Goal: Information Seeking & Learning: Learn about a topic

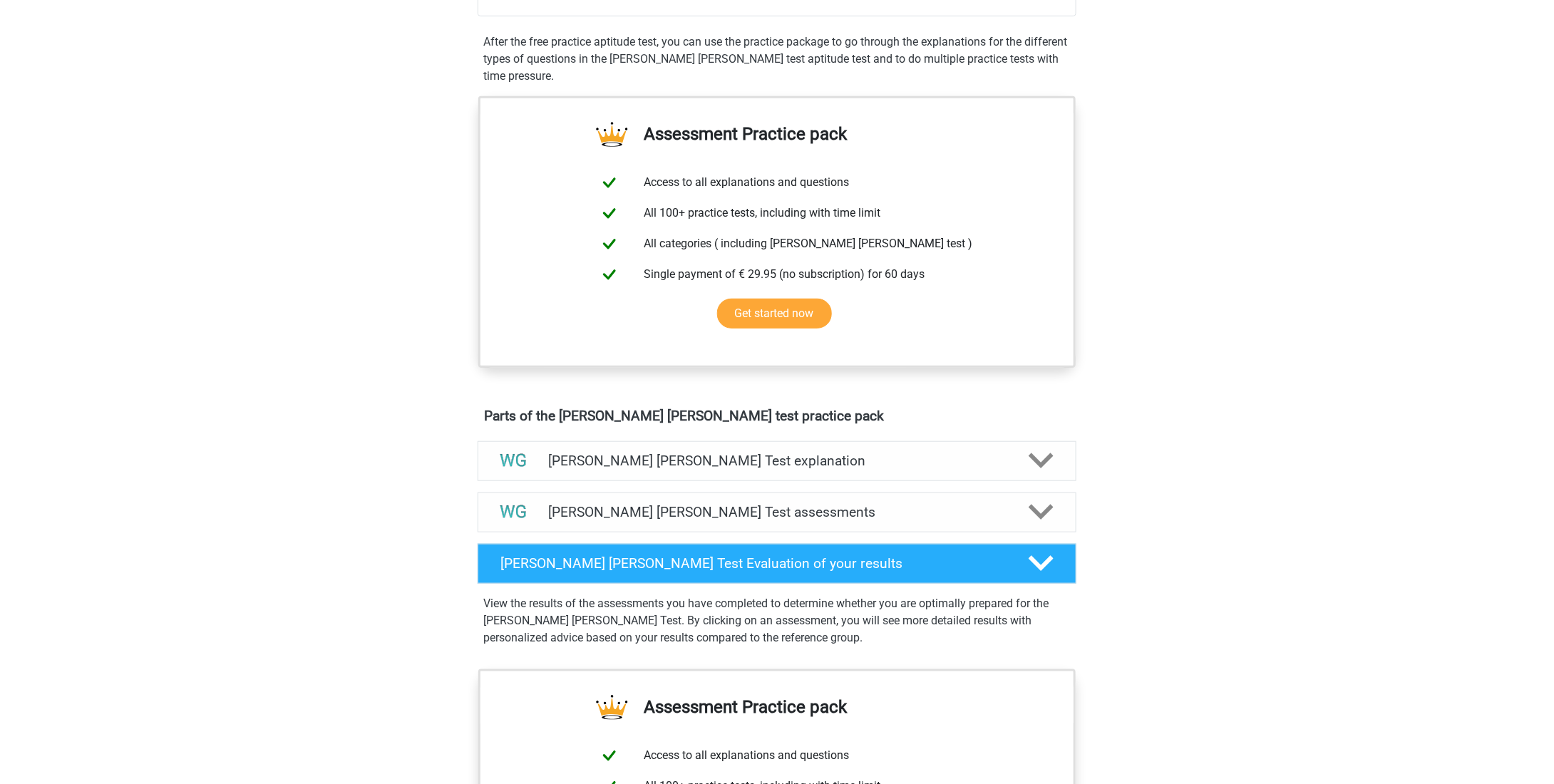
scroll to position [151, 0]
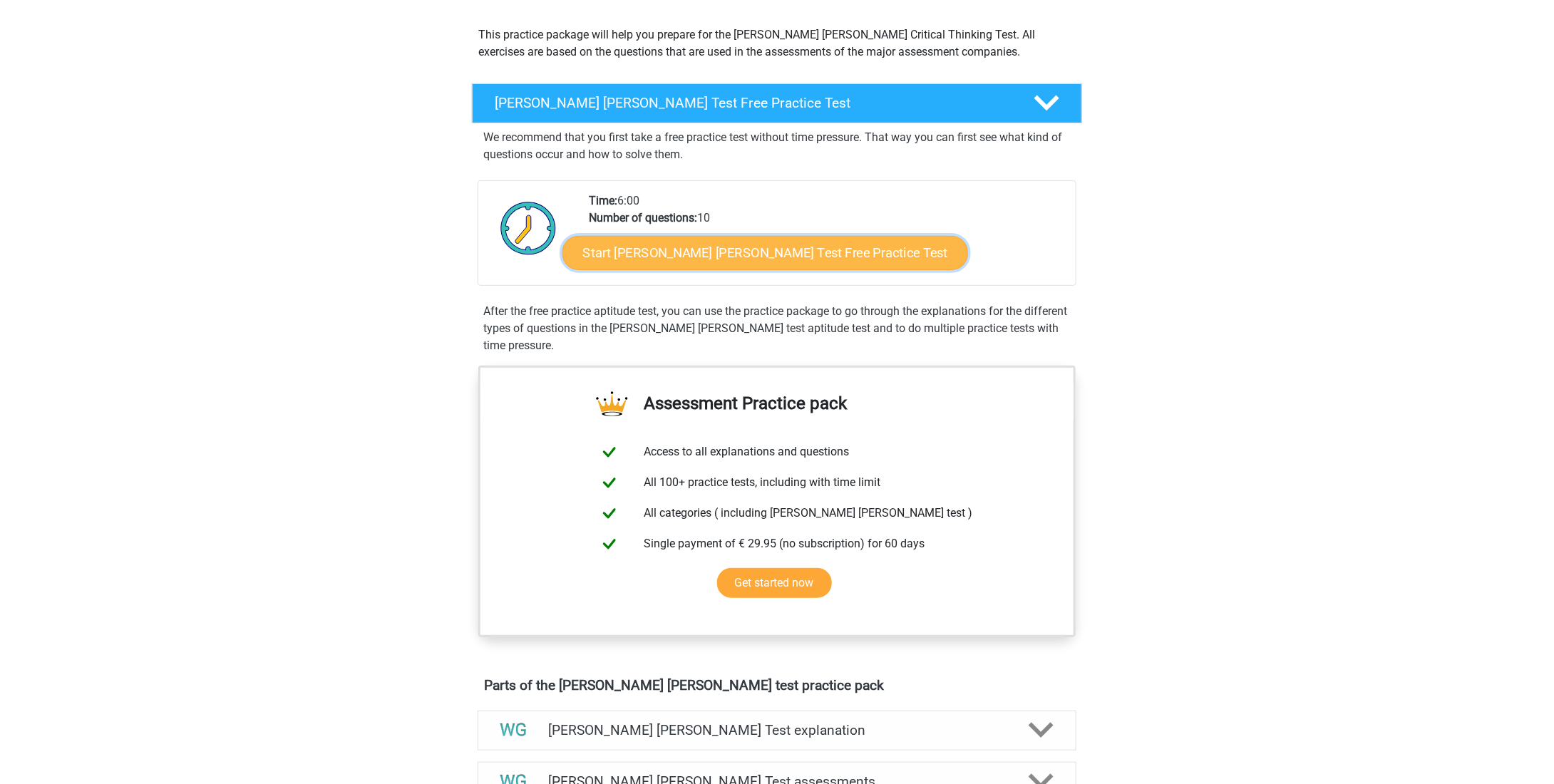
click at [768, 238] on link "Start Watson Glaser Test Free Practice Test" at bounding box center [765, 253] width 406 height 34
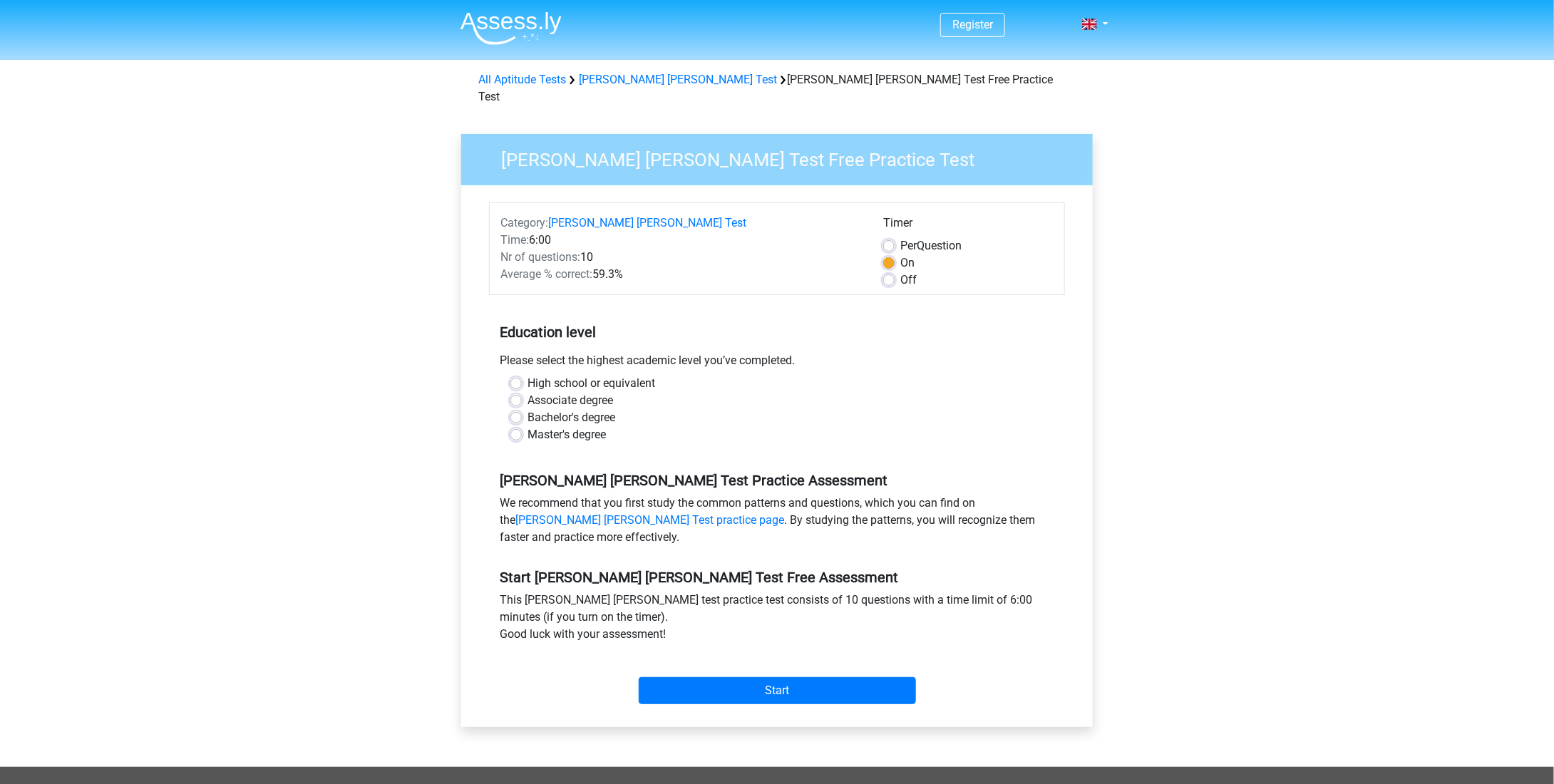
click at [581, 409] on label "Bachelor's degree" at bounding box center [571, 417] width 87 height 17
click at [522, 409] on input "Bachelor's degree" at bounding box center [515, 416] width 12 height 14
radio input "true"
click at [828, 677] on input "Start" at bounding box center [777, 690] width 277 height 27
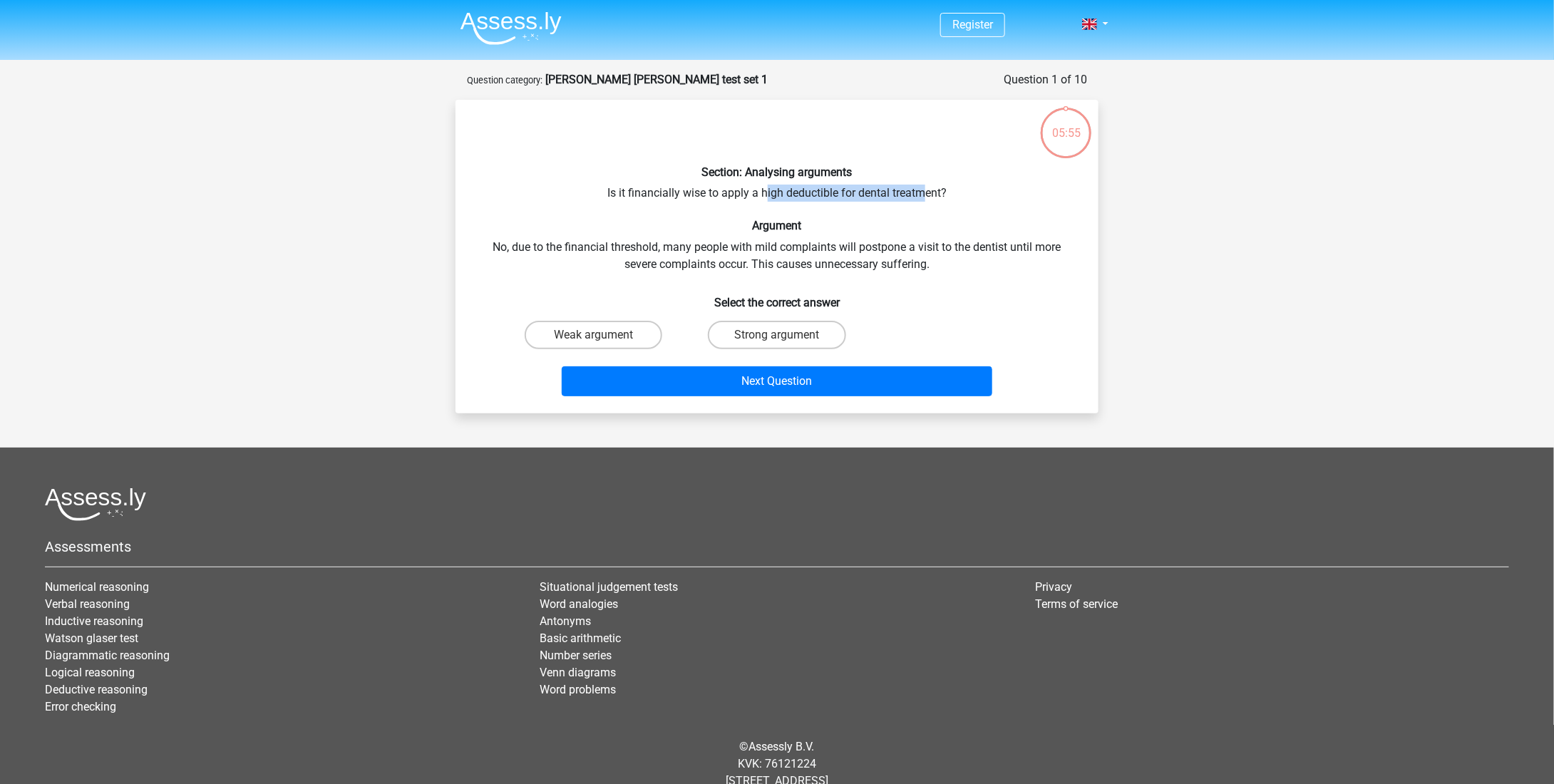
drag, startPoint x: 766, startPoint y: 195, endPoint x: 923, endPoint y: 195, distance: 157.0
click at [923, 195] on div "Section: Analysing arguments Is it financially wise to apply a high deductible …" at bounding box center [777, 256] width 631 height 290
click at [924, 195] on div "Section: Analysing arguments Is it financially wise to apply a high deductible …" at bounding box center [777, 256] width 631 height 290
drag, startPoint x: 554, startPoint y: 248, endPoint x: 661, endPoint y: 252, distance: 107.1
click at [661, 252] on div "Section: Analysing arguments Is it financially wise to apply a high deductible …" at bounding box center [777, 256] width 631 height 290
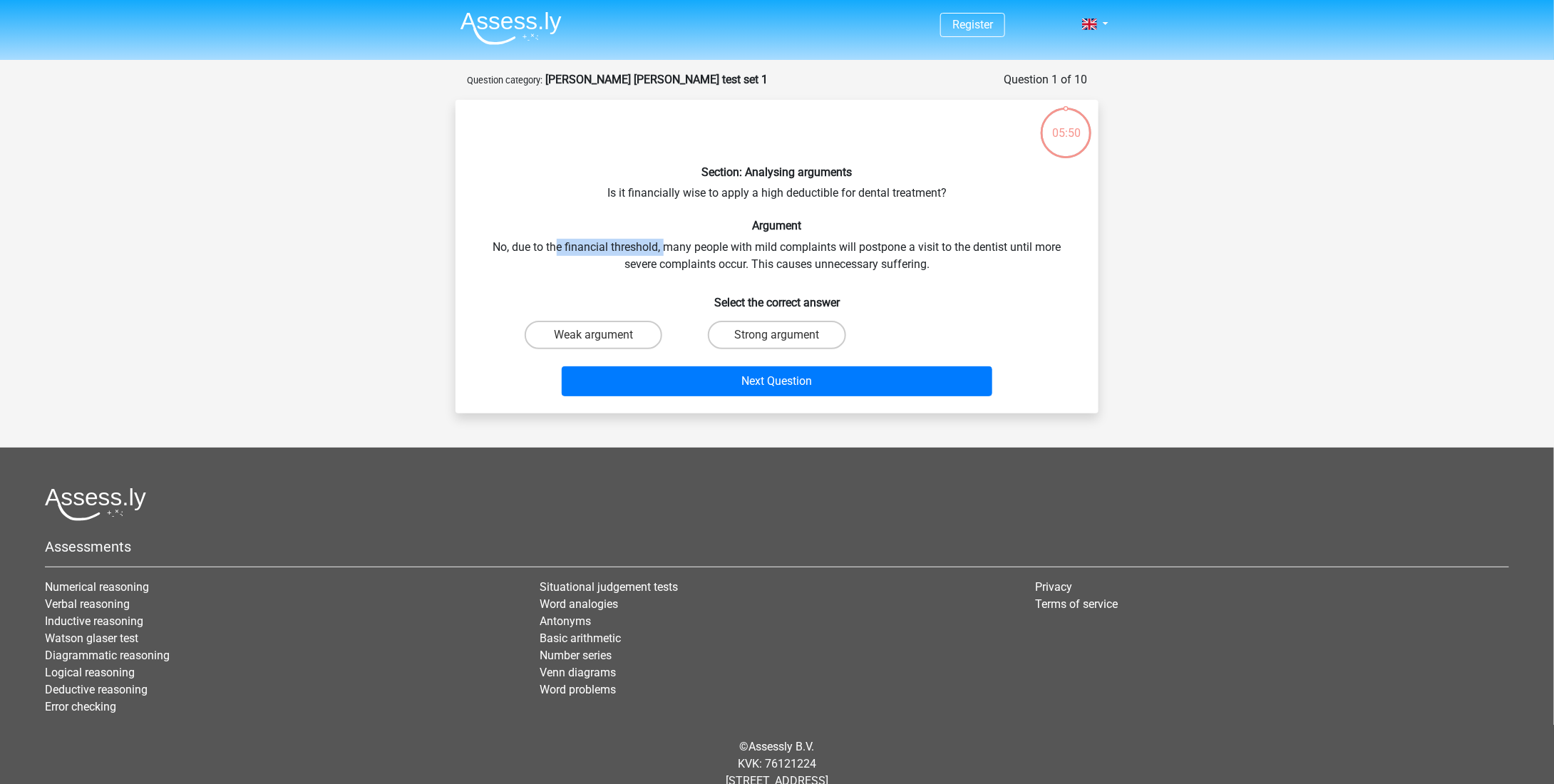
click at [661, 252] on div "Section: Analysing arguments Is it financially wise to apply a high deductible …" at bounding box center [777, 256] width 631 height 290
drag, startPoint x: 672, startPoint y: 249, endPoint x: 919, endPoint y: 248, distance: 247.0
click at [919, 248] on div "Section: Analysing arguments Is it financially wise to apply a high deductible …" at bounding box center [777, 256] width 631 height 290
click at [918, 249] on div "Section: Analysing arguments Is it financially wise to apply a high deductible …" at bounding box center [777, 256] width 631 height 290
drag, startPoint x: 918, startPoint y: 249, endPoint x: 1008, endPoint y: 236, distance: 90.9
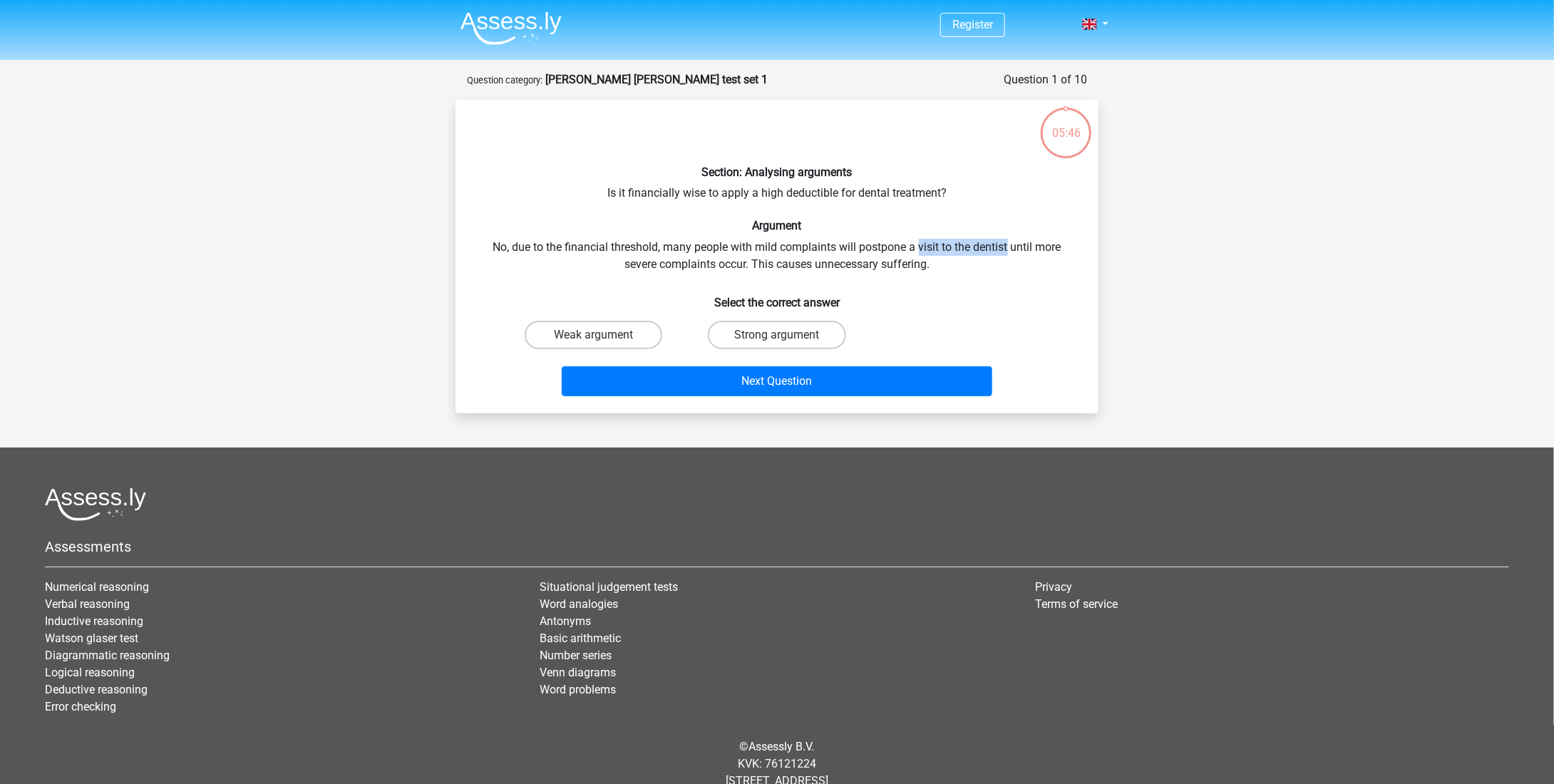
click at [1008, 236] on div "Section: Analysing arguments Is it financially wise to apply a high deductible …" at bounding box center [777, 256] width 631 height 290
click at [638, 327] on label "Weak argument" at bounding box center [593, 334] width 138 height 29
click at [603, 335] on input "Weak argument" at bounding box center [598, 340] width 9 height 9
radio input "true"
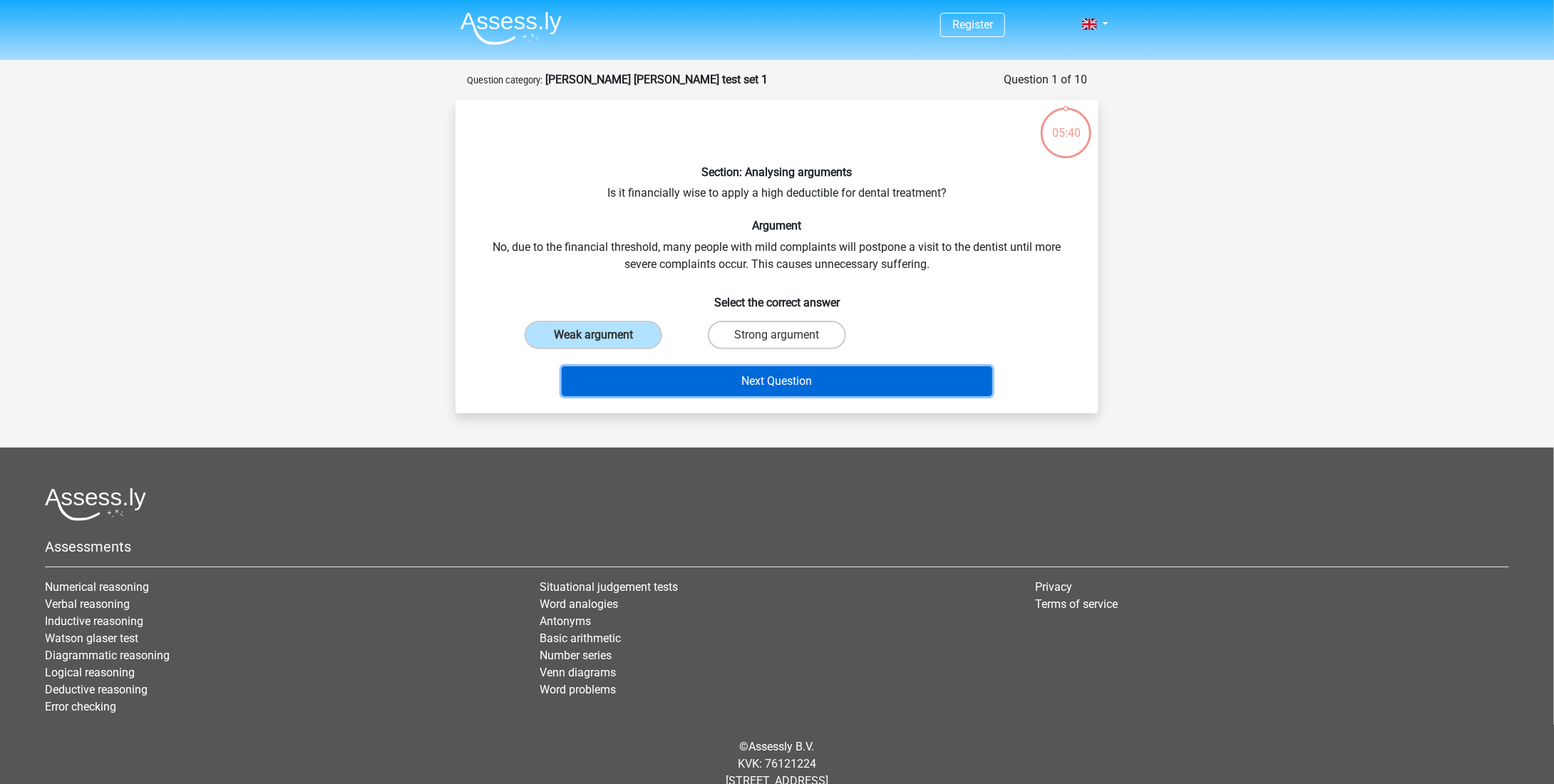
click at [654, 370] on button "Next Question" at bounding box center [777, 381] width 431 height 30
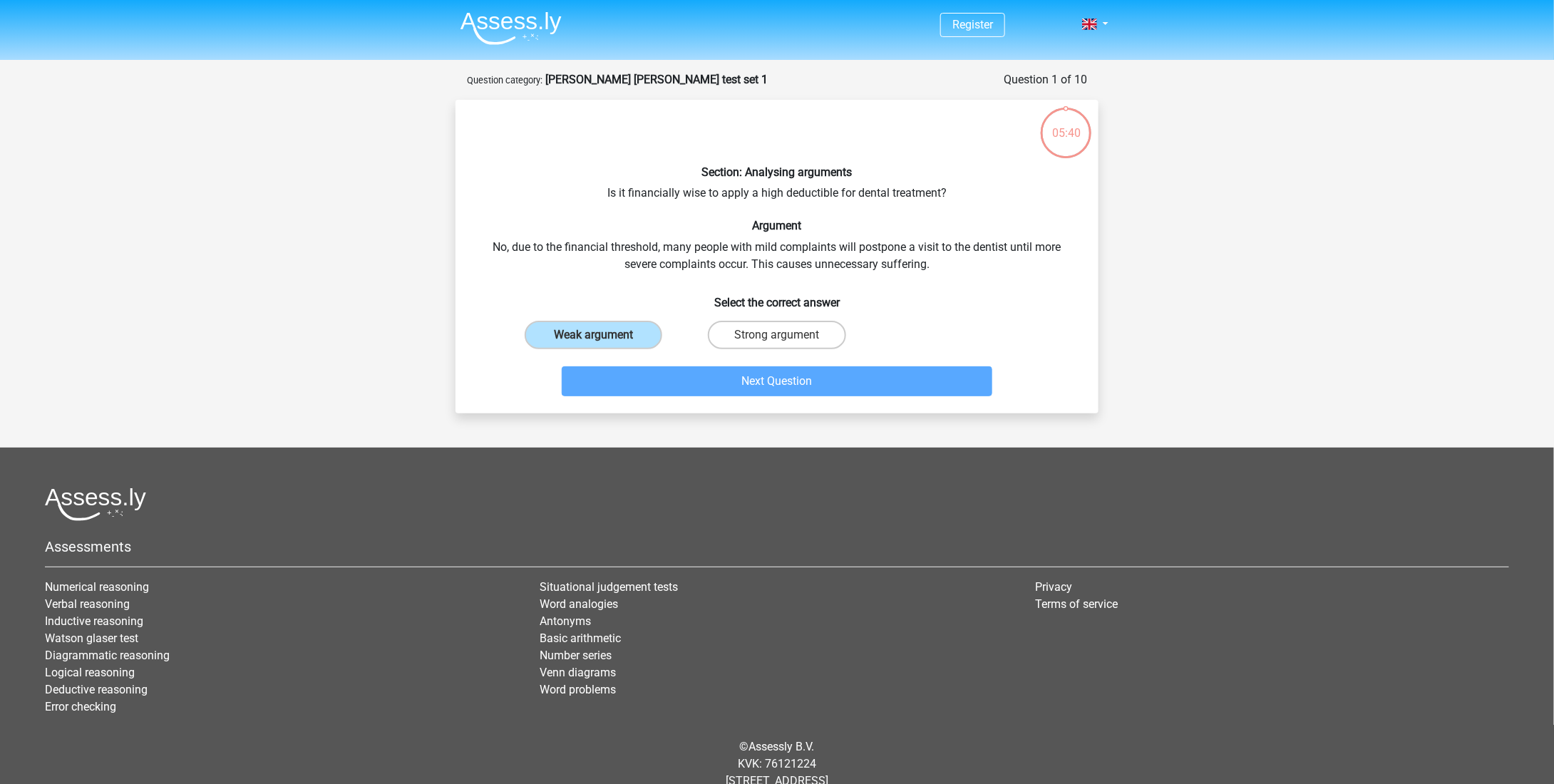
scroll to position [71, 0]
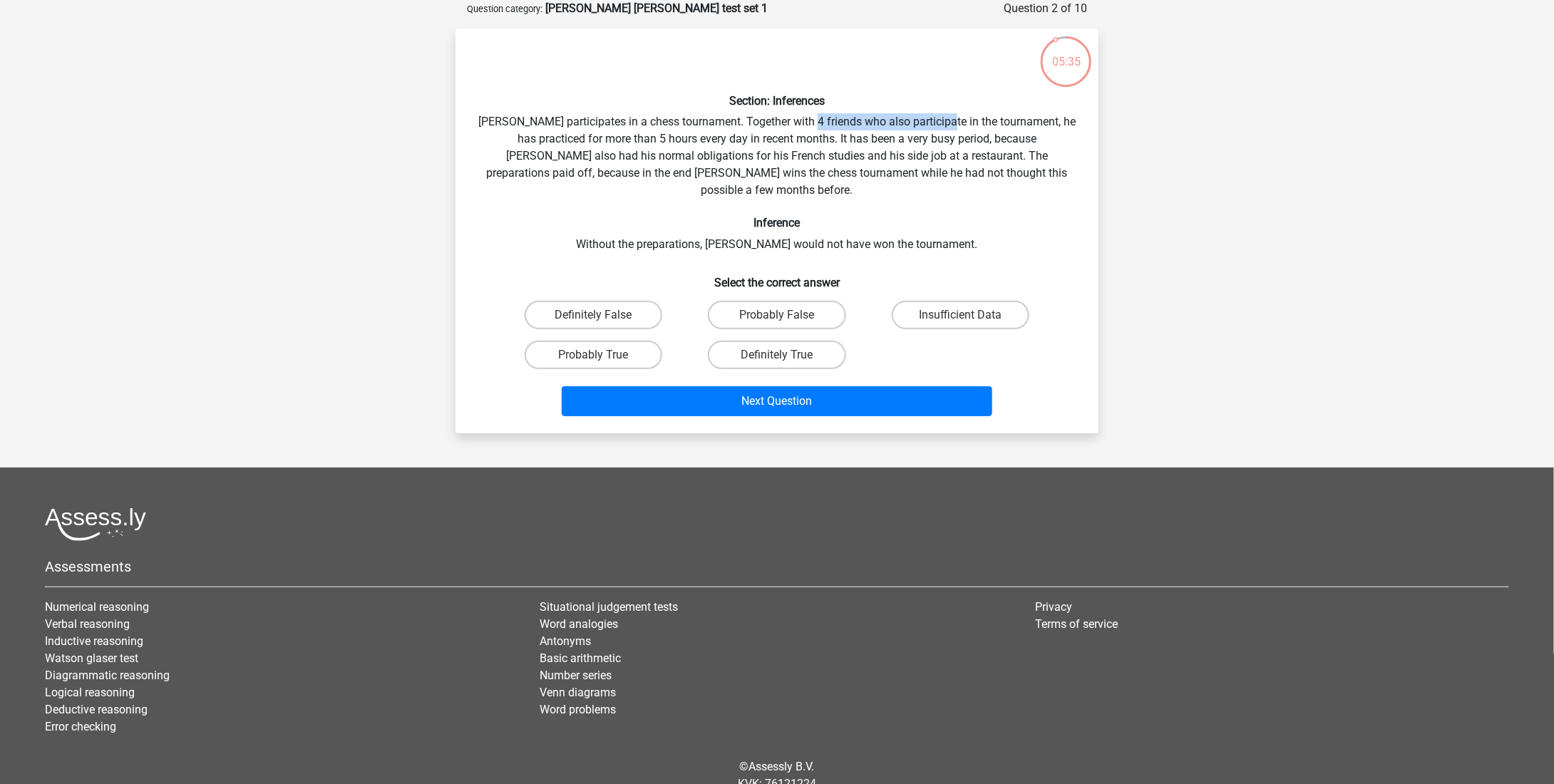
drag, startPoint x: 820, startPoint y: 115, endPoint x: 954, endPoint y: 122, distance: 134.2
click at [954, 122] on div "Section: Inferences [PERSON_NAME] participates in a chess tournament. Together …" at bounding box center [777, 231] width 631 height 382
drag, startPoint x: 567, startPoint y: 136, endPoint x: 760, endPoint y: 137, distance: 193.0
click at [760, 137] on div "Section: Inferences [PERSON_NAME] participates in a chess tournament. Together …" at bounding box center [777, 231] width 631 height 382
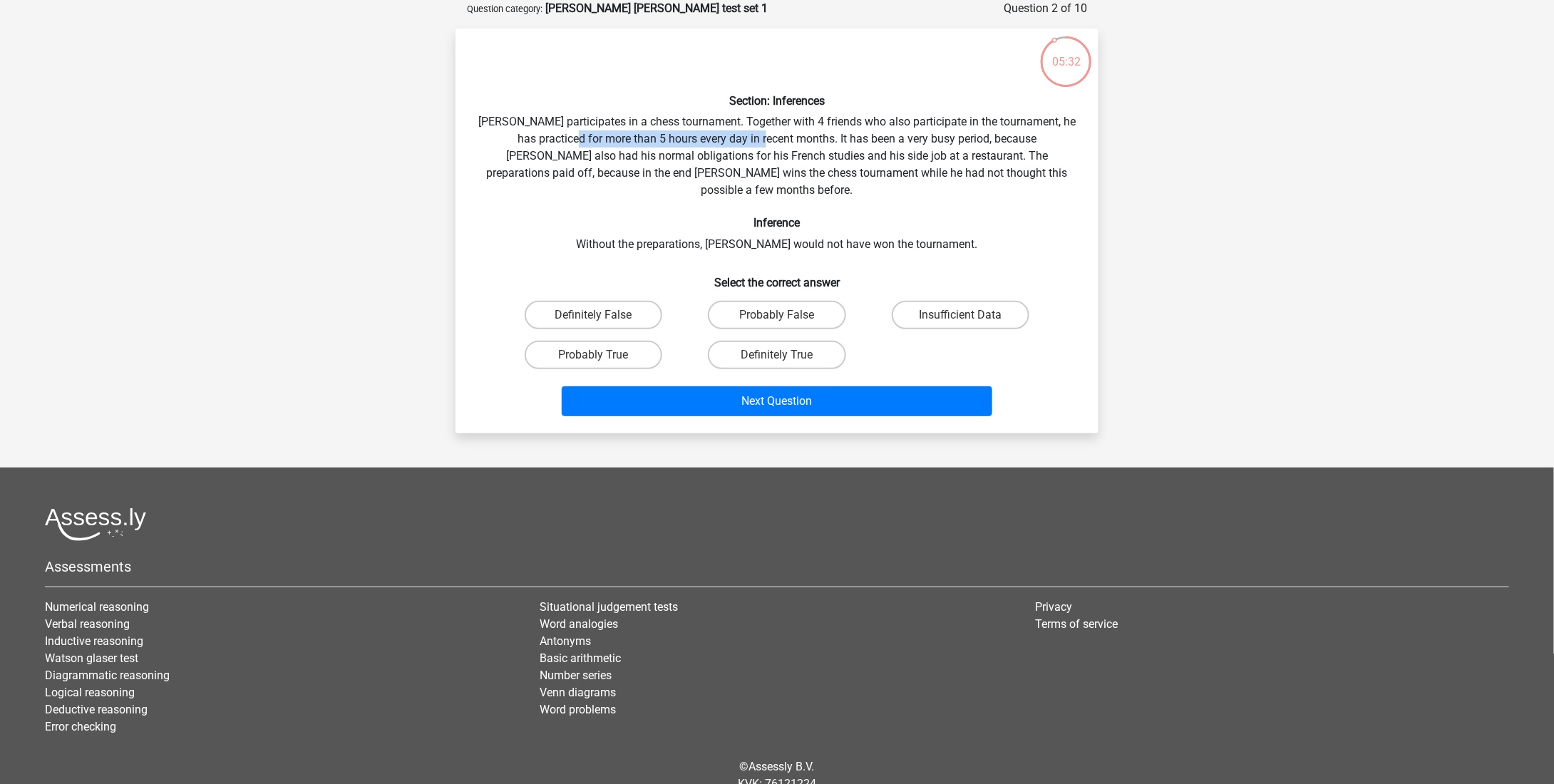
click at [760, 137] on div "Section: Inferences [PERSON_NAME] participates in a chess tournament. Together …" at bounding box center [777, 231] width 631 height 382
drag, startPoint x: 546, startPoint y: 151, endPoint x: 884, endPoint y: 158, distance: 338.1
click at [884, 158] on div "Section: Inferences [PERSON_NAME] participates in a chess tournament. Together …" at bounding box center [777, 231] width 631 height 382
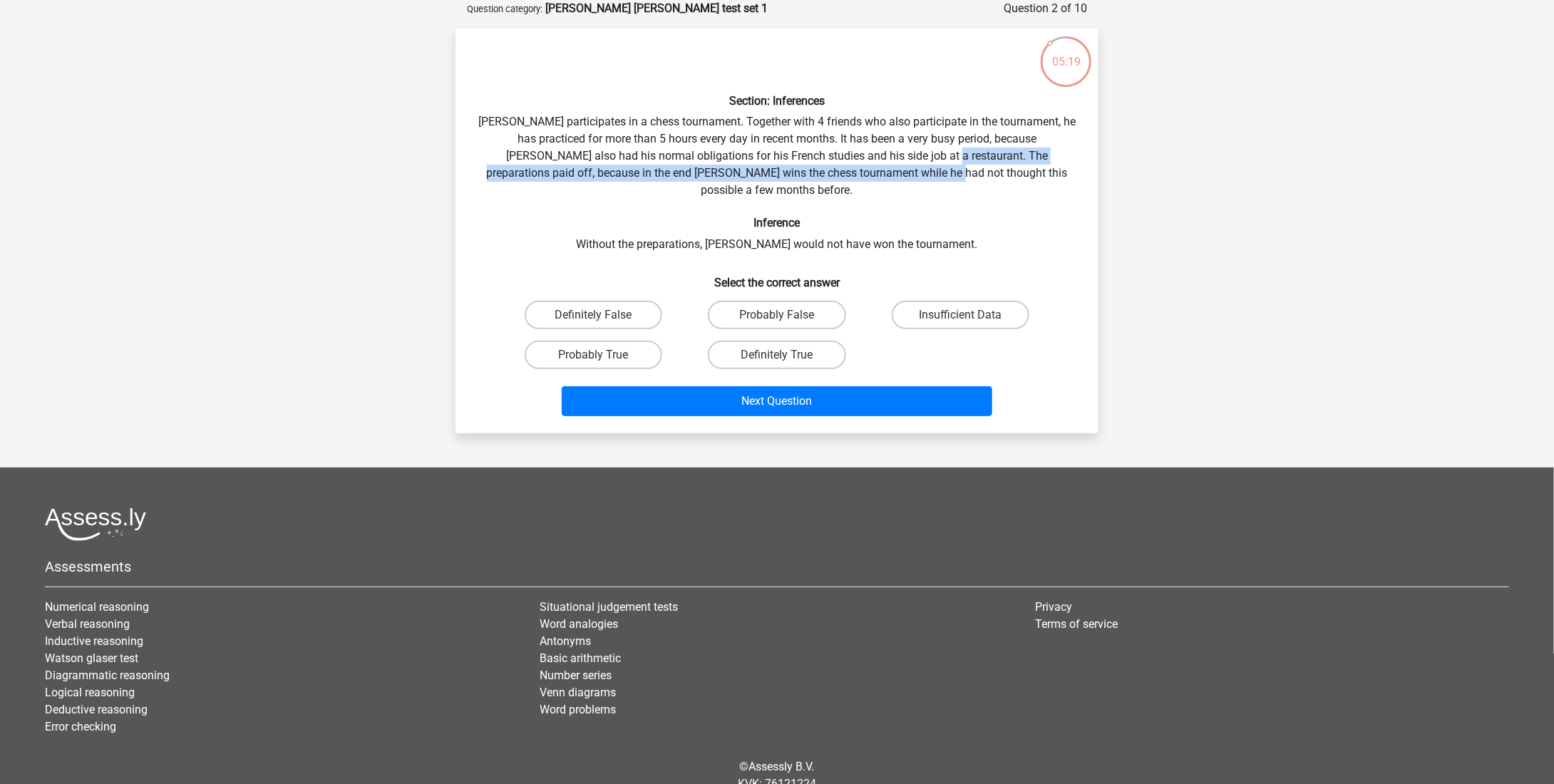
drag, startPoint x: 884, startPoint y: 158, endPoint x: 893, endPoint y: 180, distance: 23.8
click at [893, 180] on div "Section: Inferences [PERSON_NAME] participates in a chess tournament. Together …" at bounding box center [777, 231] width 631 height 382
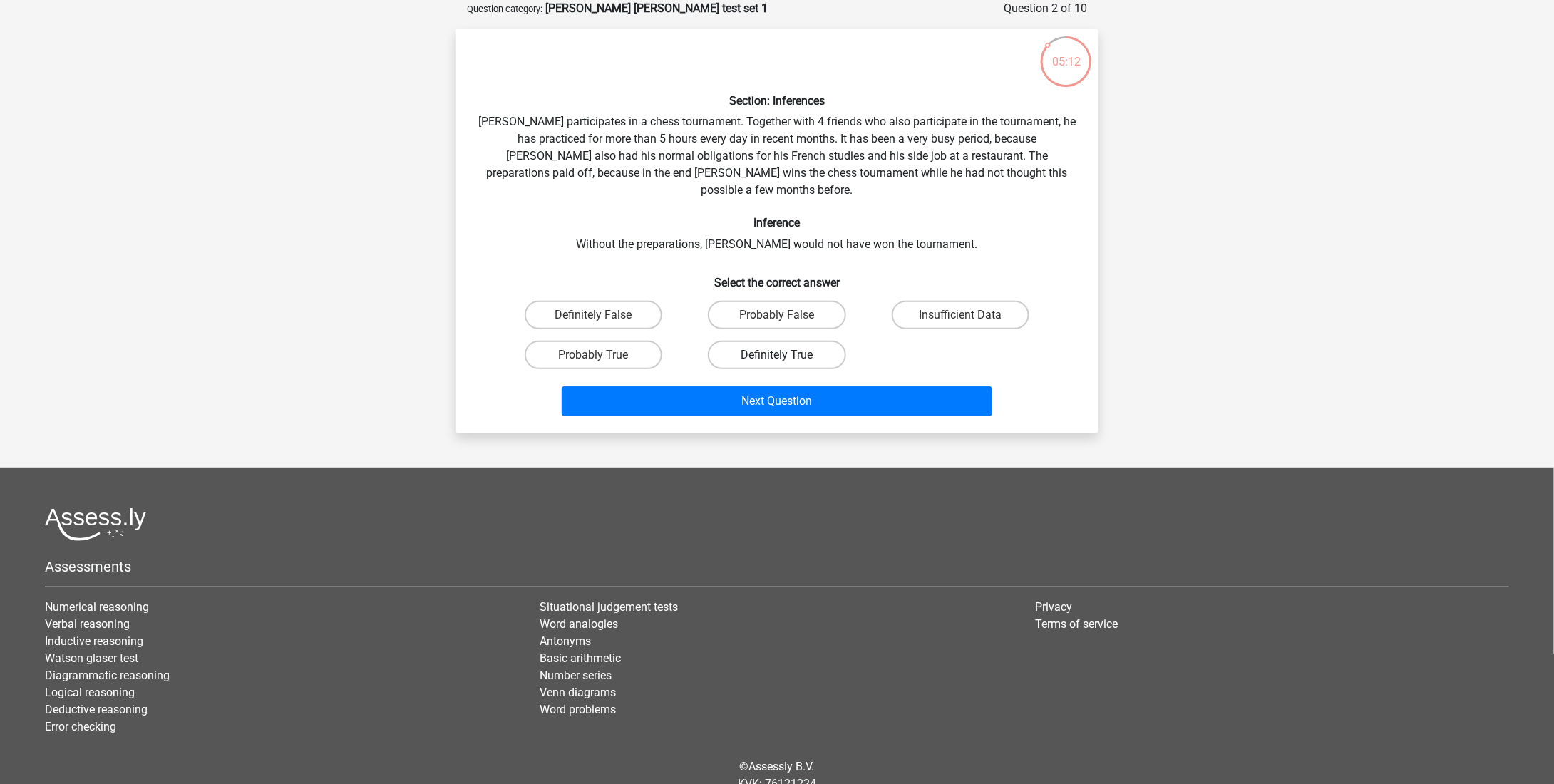
click at [770, 341] on label "Definitely True" at bounding box center [777, 355] width 138 height 29
click at [777, 355] on input "Definitely True" at bounding box center [781, 359] width 9 height 9
radio input "true"
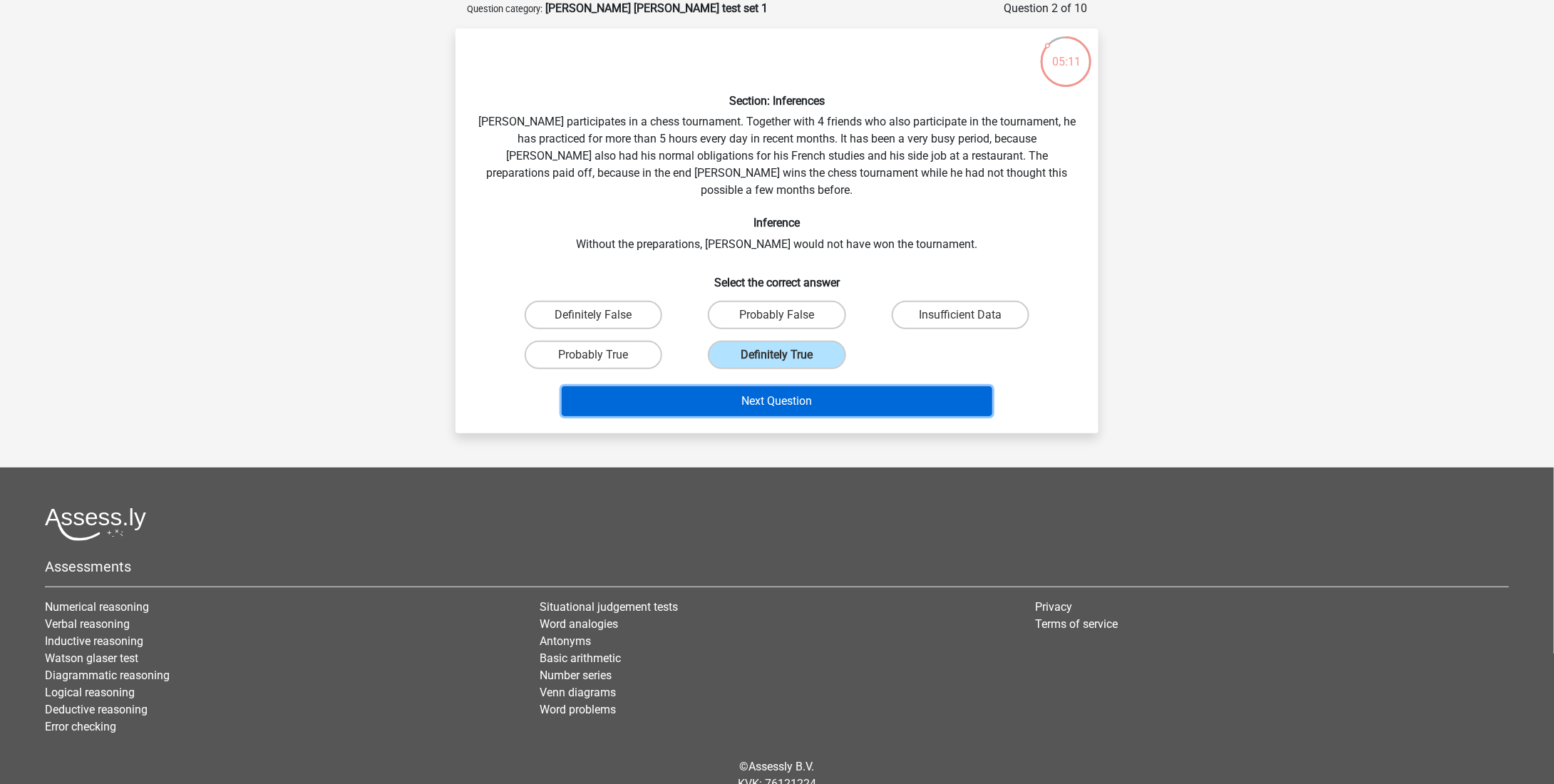
click at [751, 386] on button "Next Question" at bounding box center [777, 401] width 431 height 30
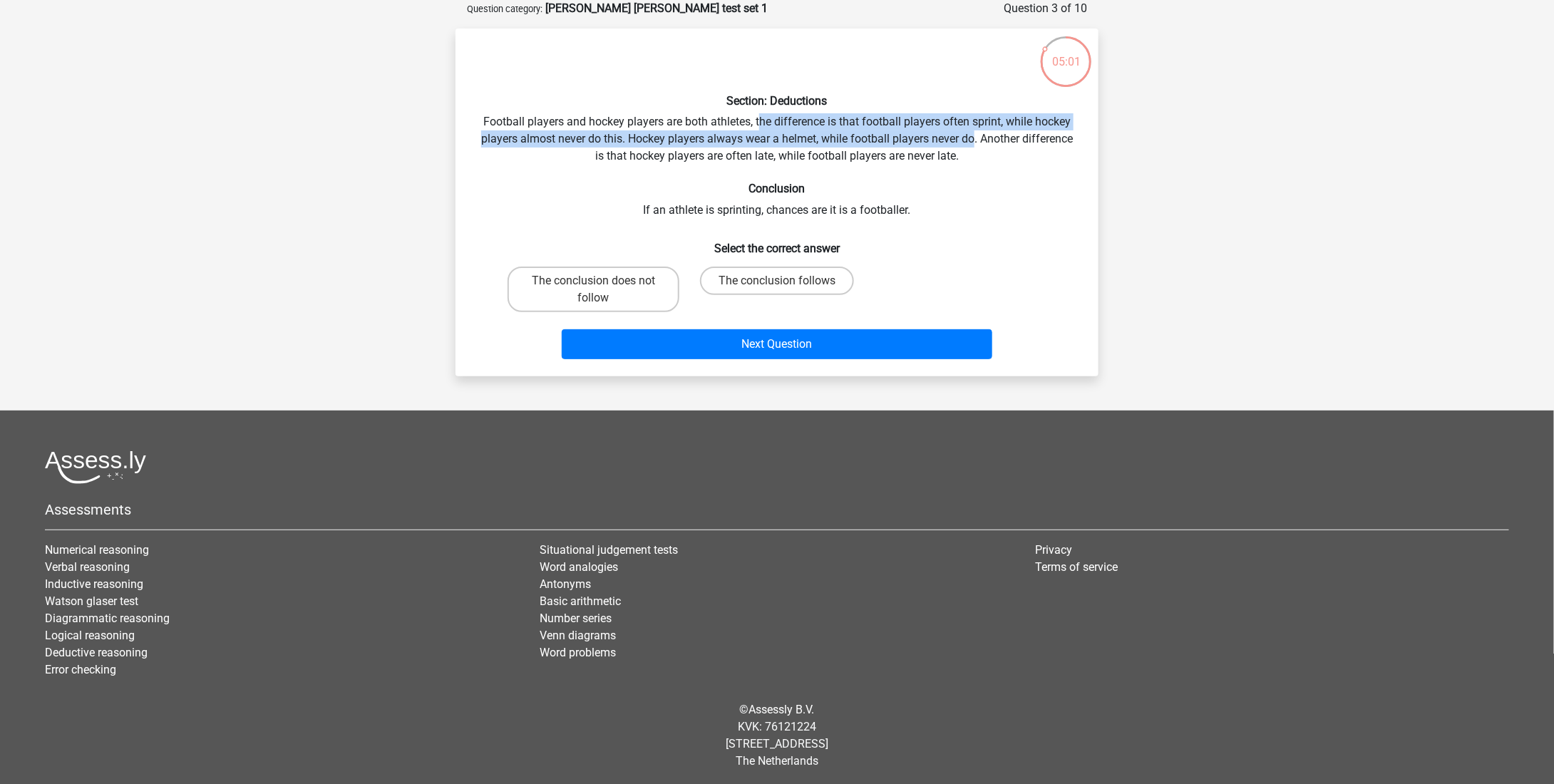
drag, startPoint x: 760, startPoint y: 119, endPoint x: 974, endPoint y: 143, distance: 215.3
click at [974, 143] on div "Section: Deductions Football players and hockey players are both athletes, the …" at bounding box center [777, 202] width 631 height 325
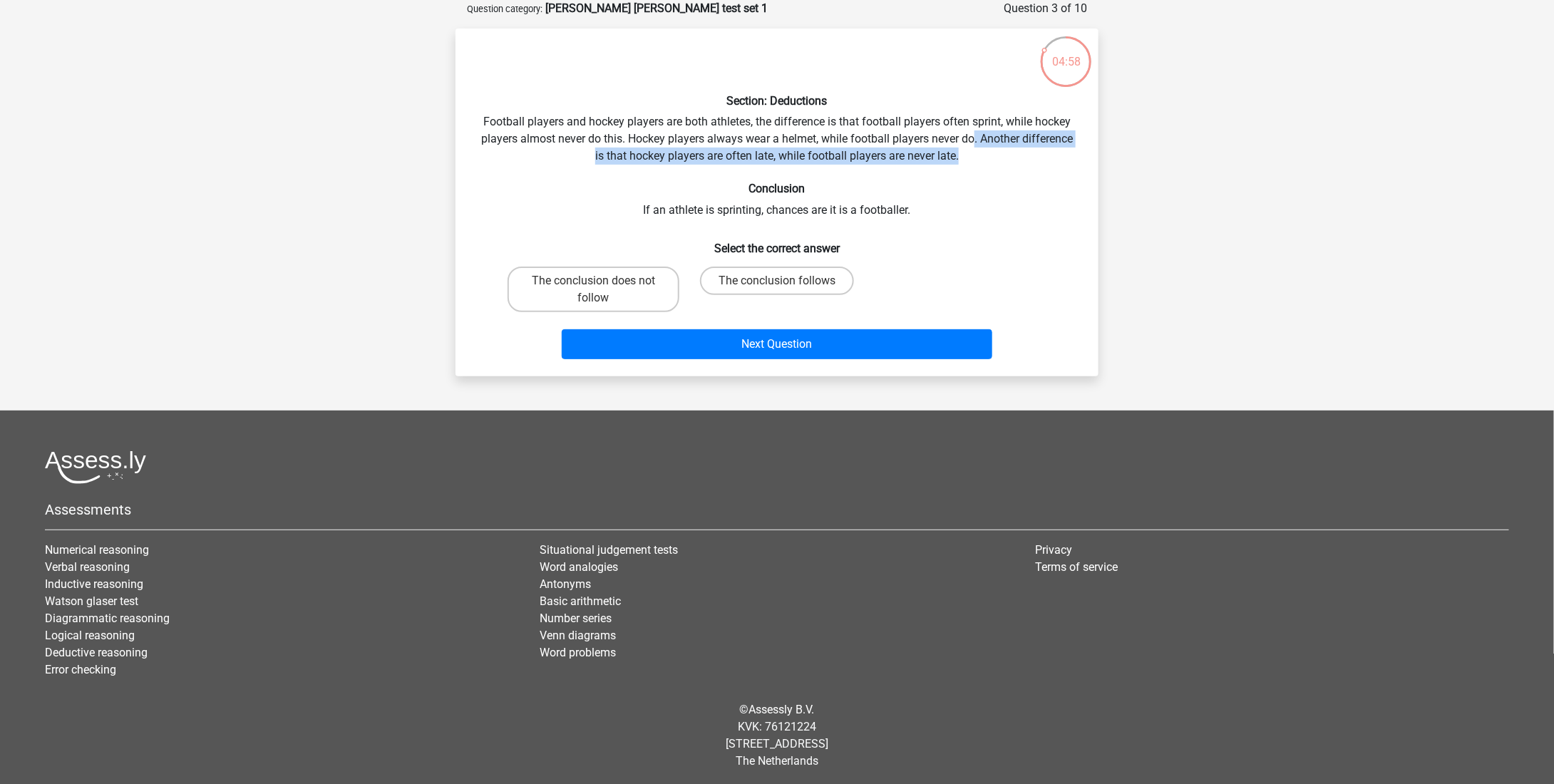
drag, startPoint x: 975, startPoint y: 143, endPoint x: 1006, endPoint y: 159, distance: 34.9
click at [1006, 159] on div "Section: Deductions Football players and hockey players are both athletes, the …" at bounding box center [777, 202] width 631 height 325
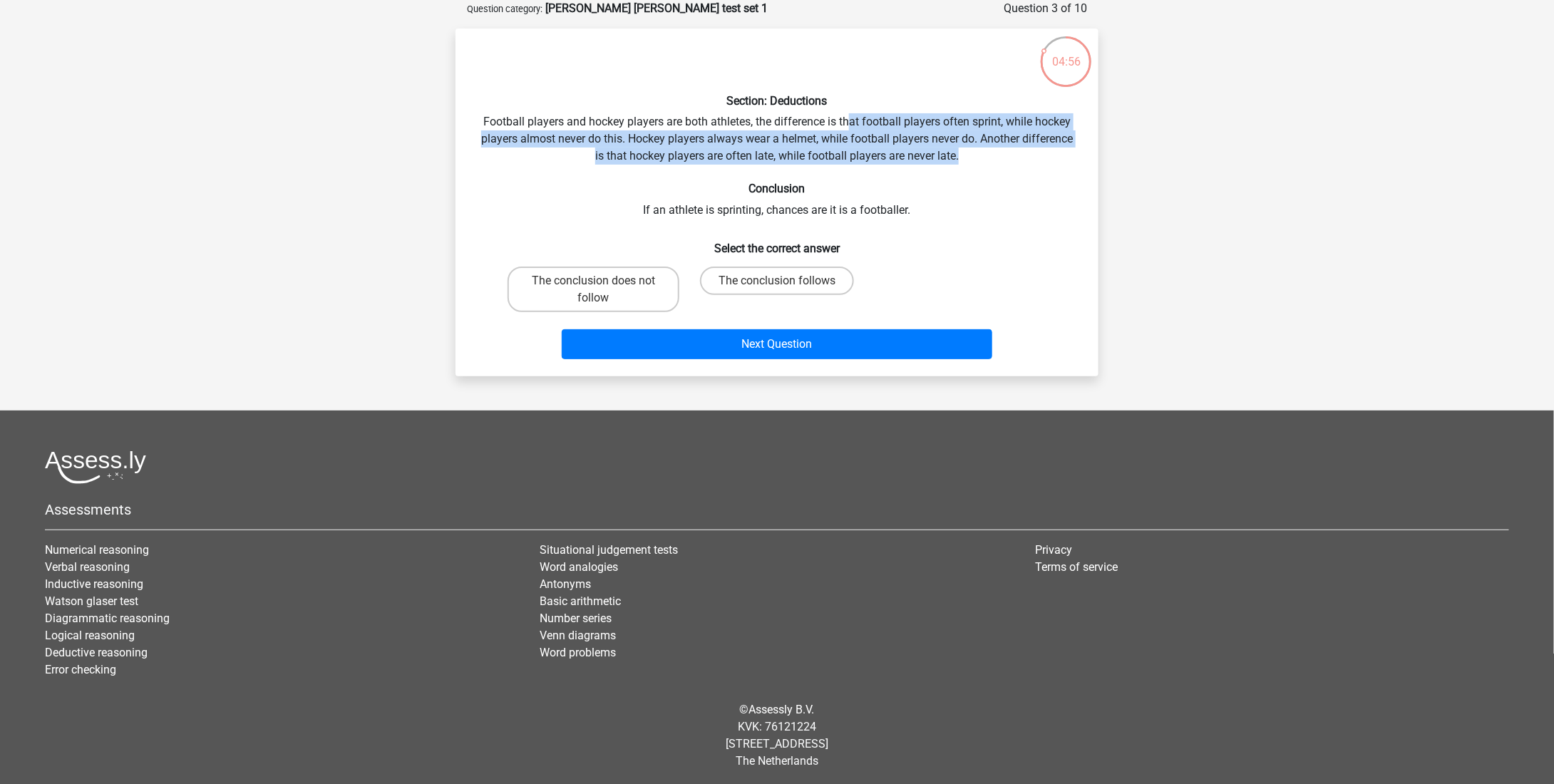
drag, startPoint x: 1006, startPoint y: 159, endPoint x: 845, endPoint y: 127, distance: 164.1
click at [845, 127] on div "Section: Deductions Football players and hockey players are both athletes, the …" at bounding box center [777, 202] width 631 height 325
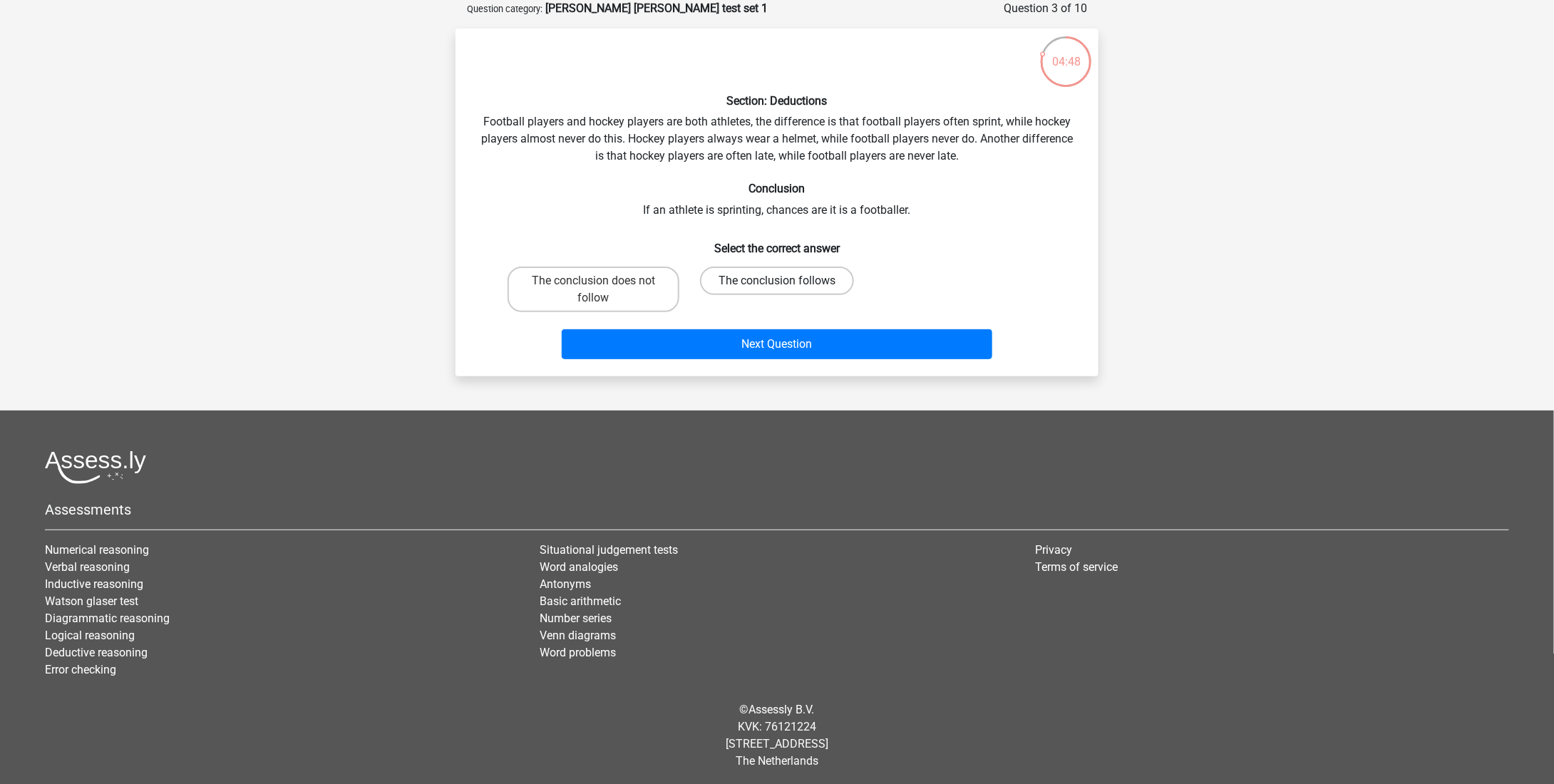
click at [743, 289] on label "The conclusion follows" at bounding box center [777, 280] width 154 height 29
click at [777, 289] on input "The conclusion follows" at bounding box center [781, 285] width 9 height 9
radio input "true"
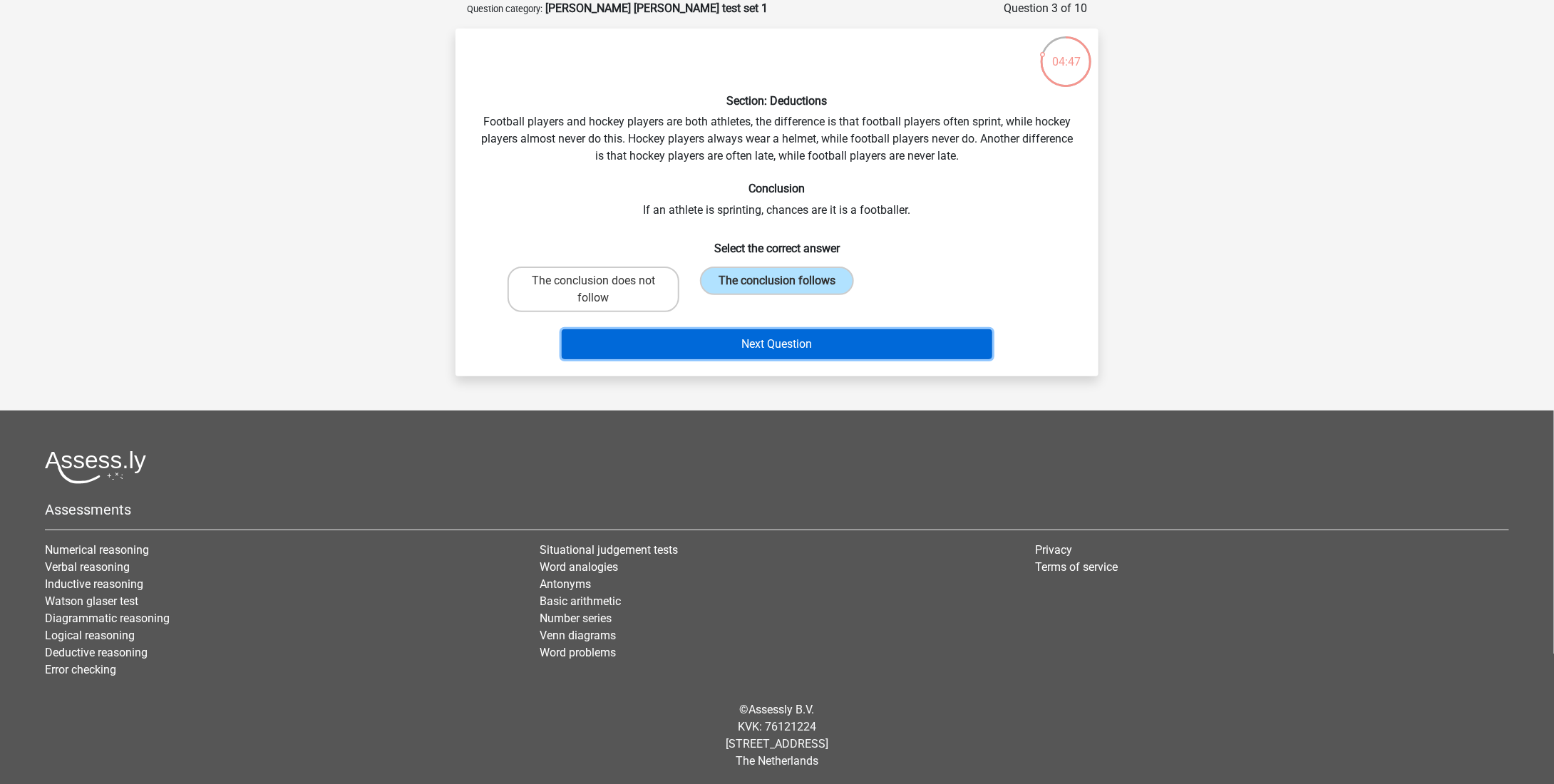
click at [746, 335] on button "Next Question" at bounding box center [777, 344] width 431 height 30
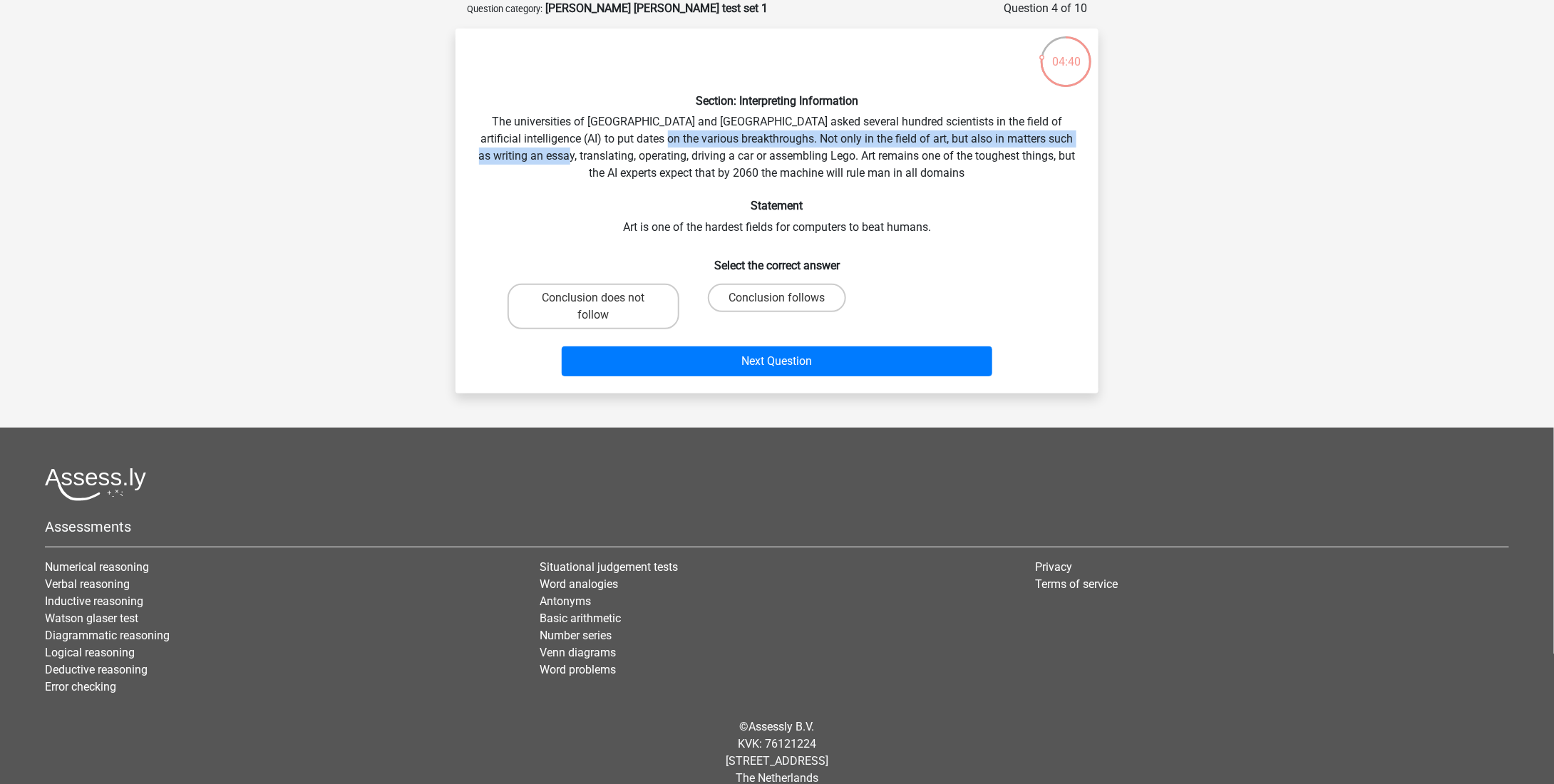
drag, startPoint x: 594, startPoint y: 149, endPoint x: 665, endPoint y: 137, distance: 72.0
click at [665, 137] on div "Section: Interpreting Information The universities of [GEOGRAPHIC_DATA] and [GE…" at bounding box center [777, 211] width 631 height 342
drag, startPoint x: 690, startPoint y: 137, endPoint x: 870, endPoint y: 161, distance: 181.6
click at [870, 161] on div "Section: Interpreting Information The universities of [GEOGRAPHIC_DATA] and [GE…" at bounding box center [777, 211] width 631 height 342
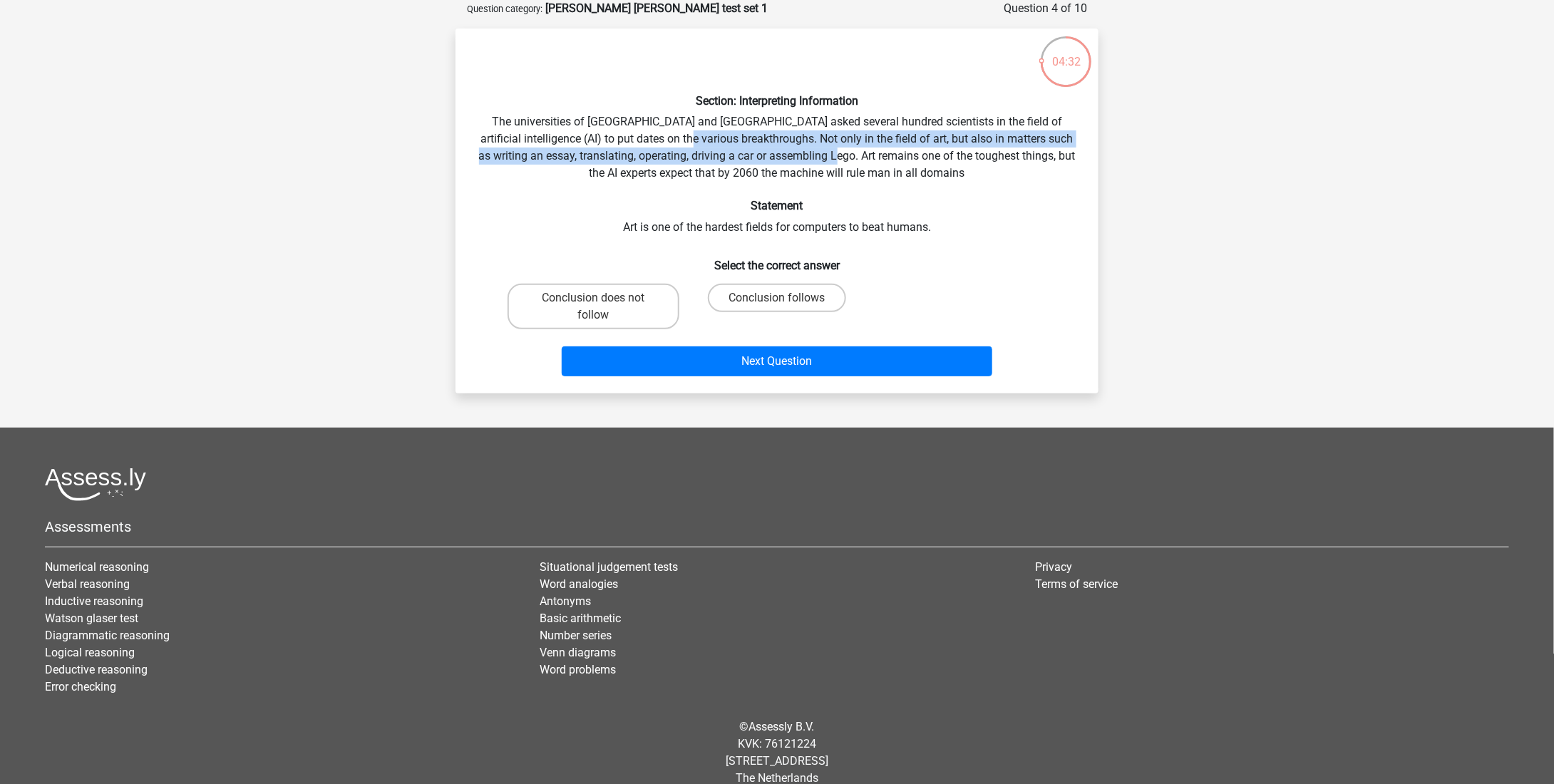
click at [870, 161] on div "Section: Interpreting Information The universities of [GEOGRAPHIC_DATA] and [GE…" at bounding box center [777, 211] width 631 height 342
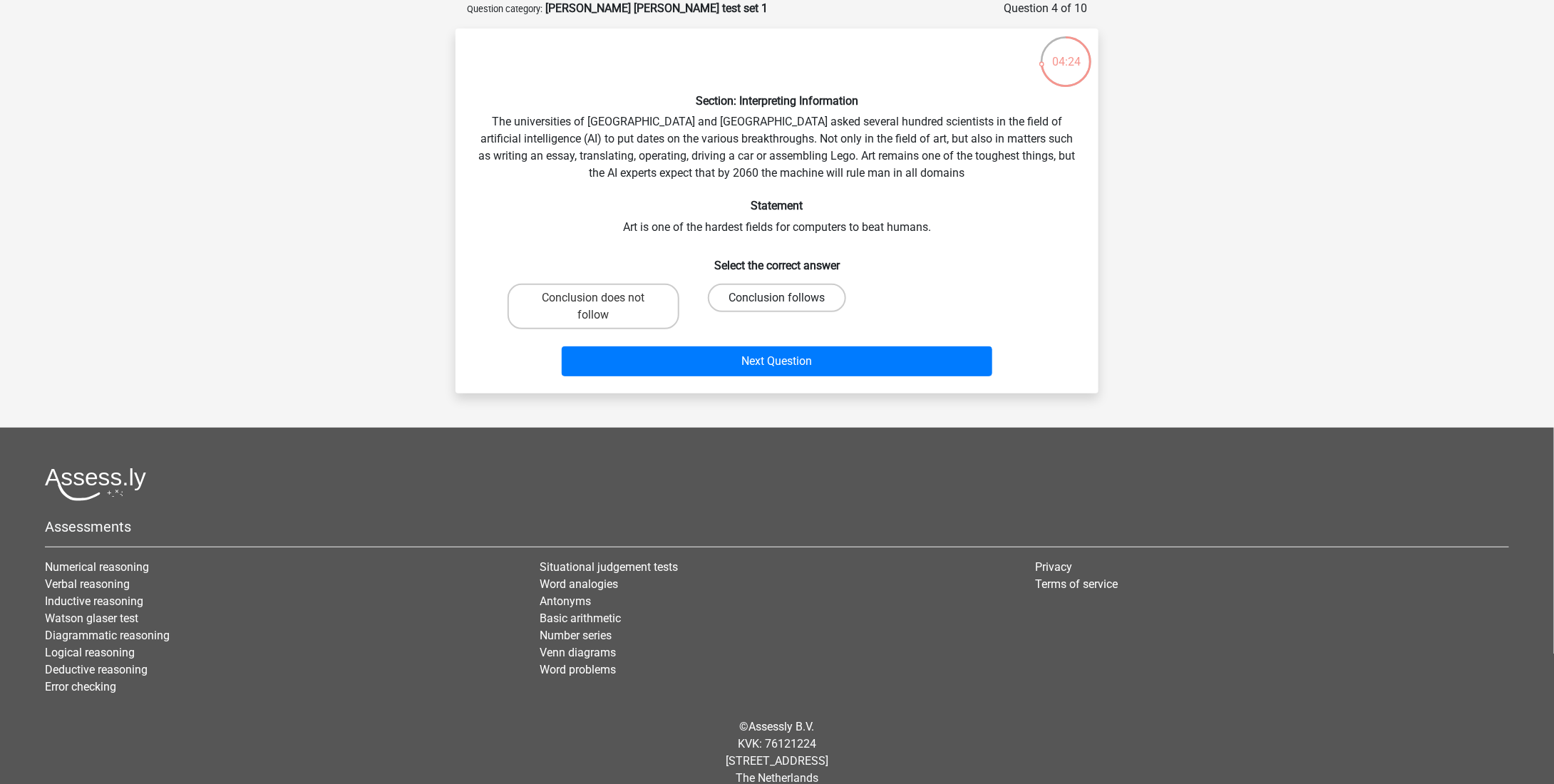
click at [754, 306] on label "Conclusion follows" at bounding box center [777, 297] width 138 height 29
click at [777, 306] on input "Conclusion follows" at bounding box center [781, 303] width 9 height 9
radio input "true"
click at [753, 335] on div "Next Question" at bounding box center [777, 358] width 597 height 47
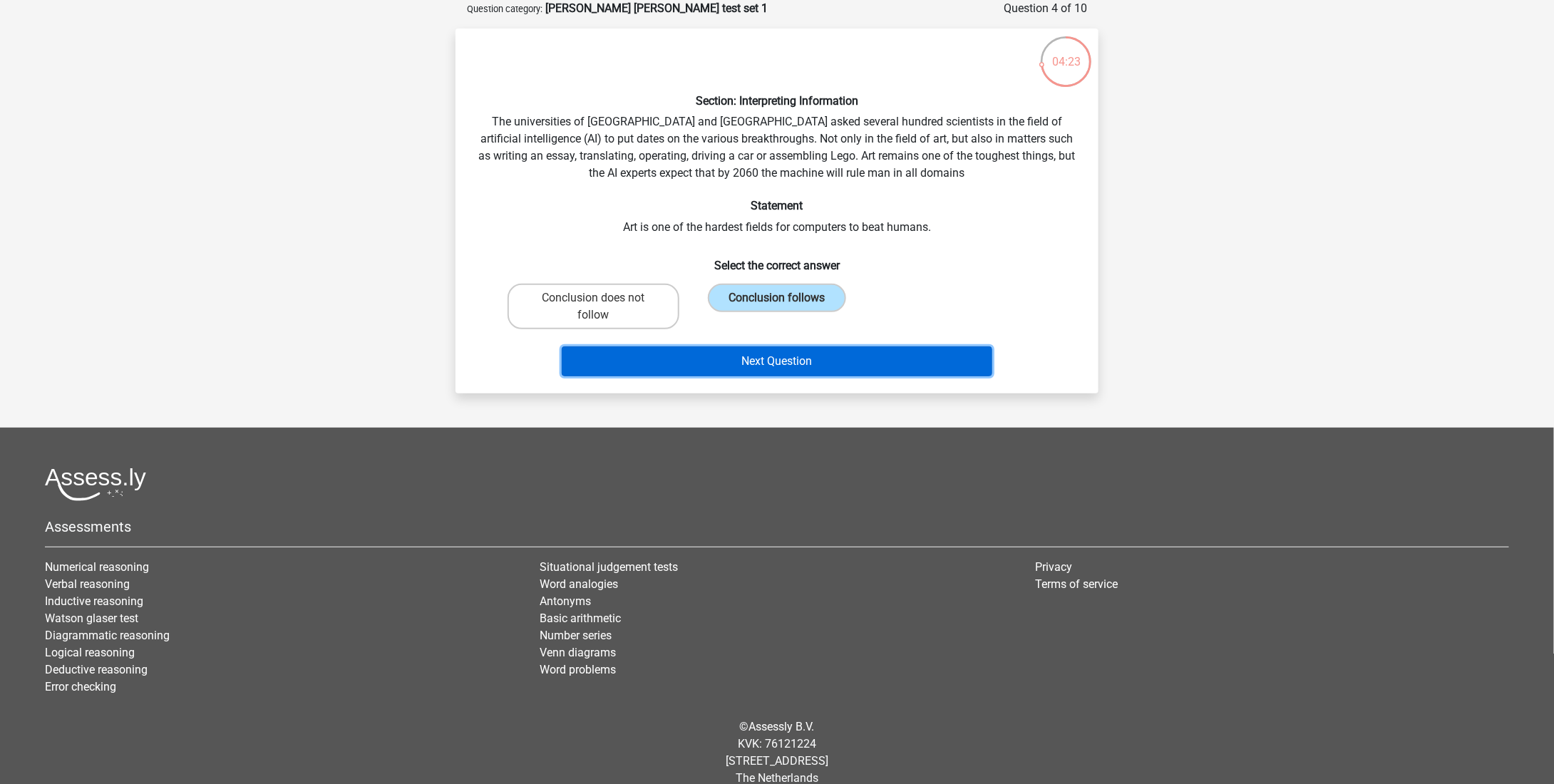
click at [737, 346] on button "Next Question" at bounding box center [777, 361] width 431 height 30
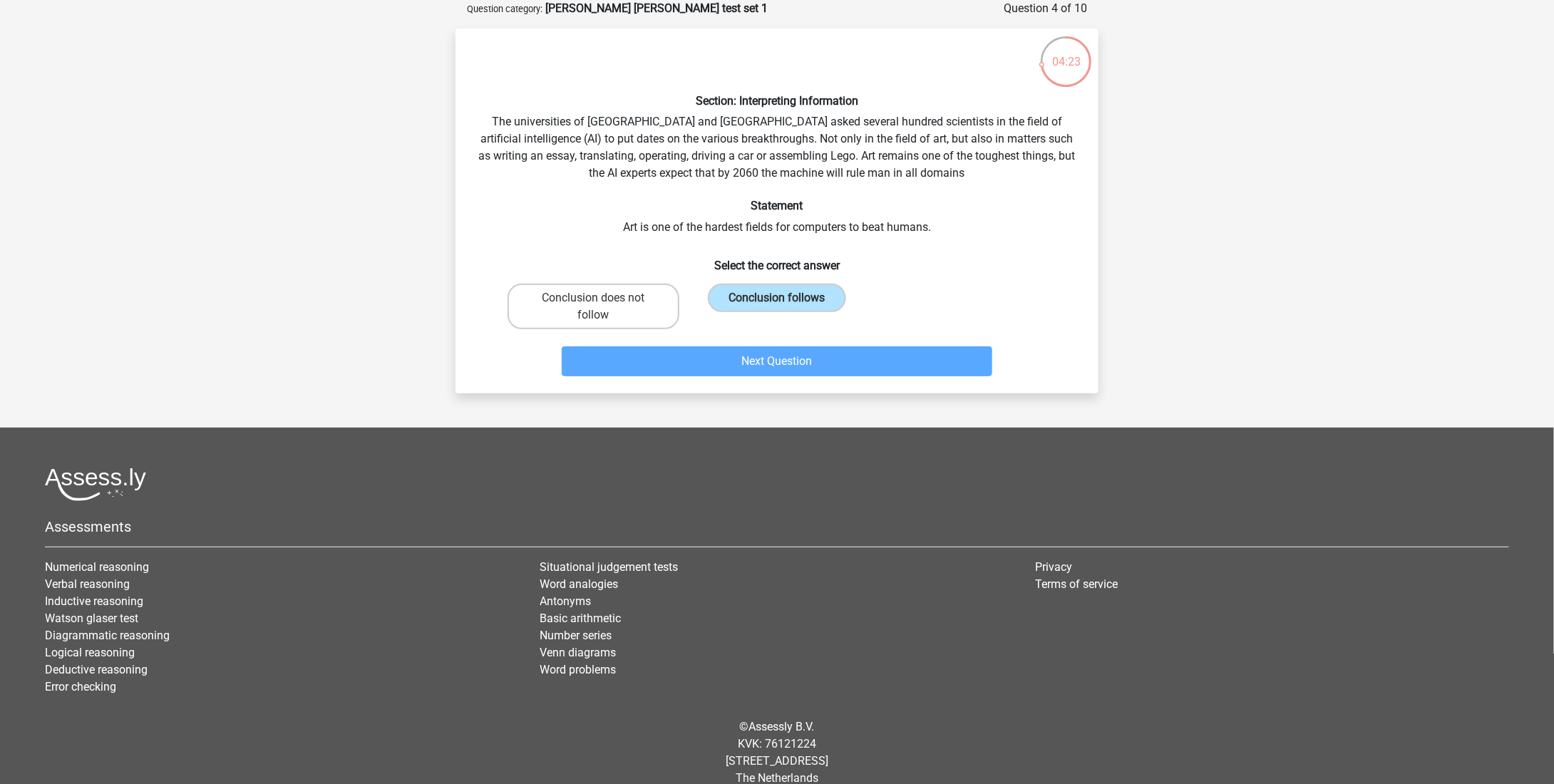
scroll to position [22, 0]
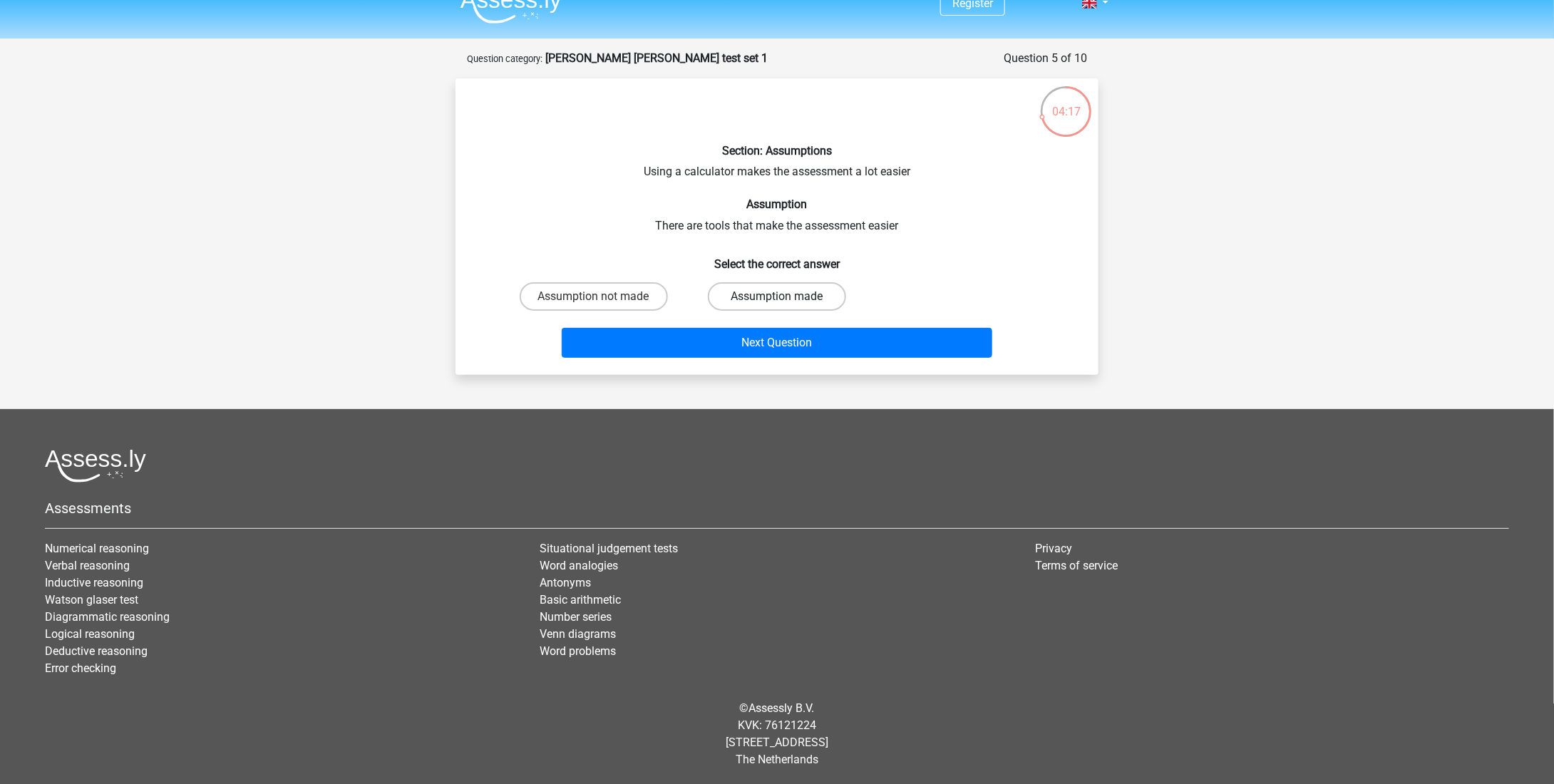
click at [726, 300] on label "Assumption made" at bounding box center [777, 296] width 138 height 29
click at [777, 300] on input "Assumption made" at bounding box center [781, 301] width 9 height 9
radio input "true"
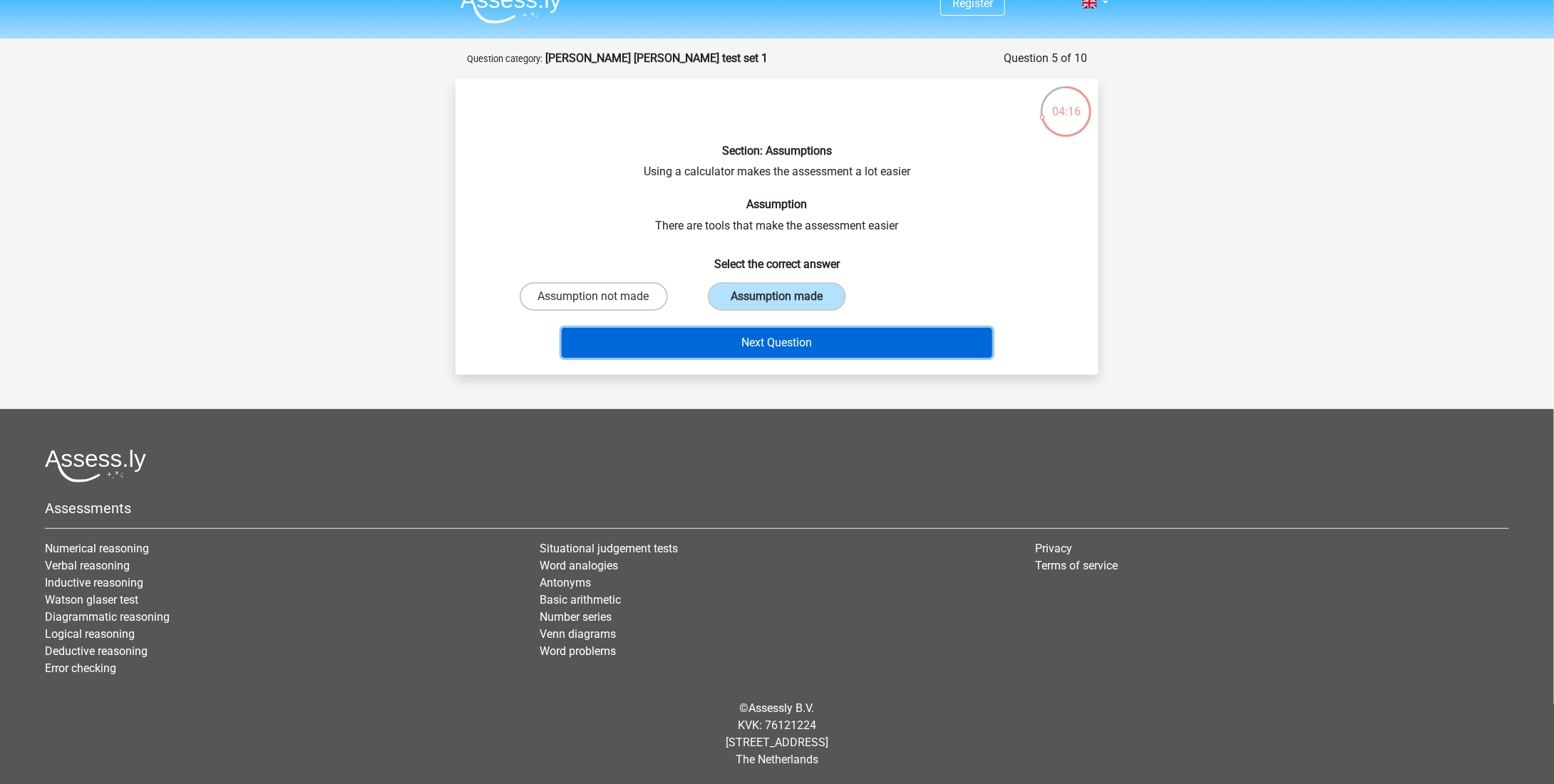
click at [720, 337] on button "Next Question" at bounding box center [777, 342] width 431 height 30
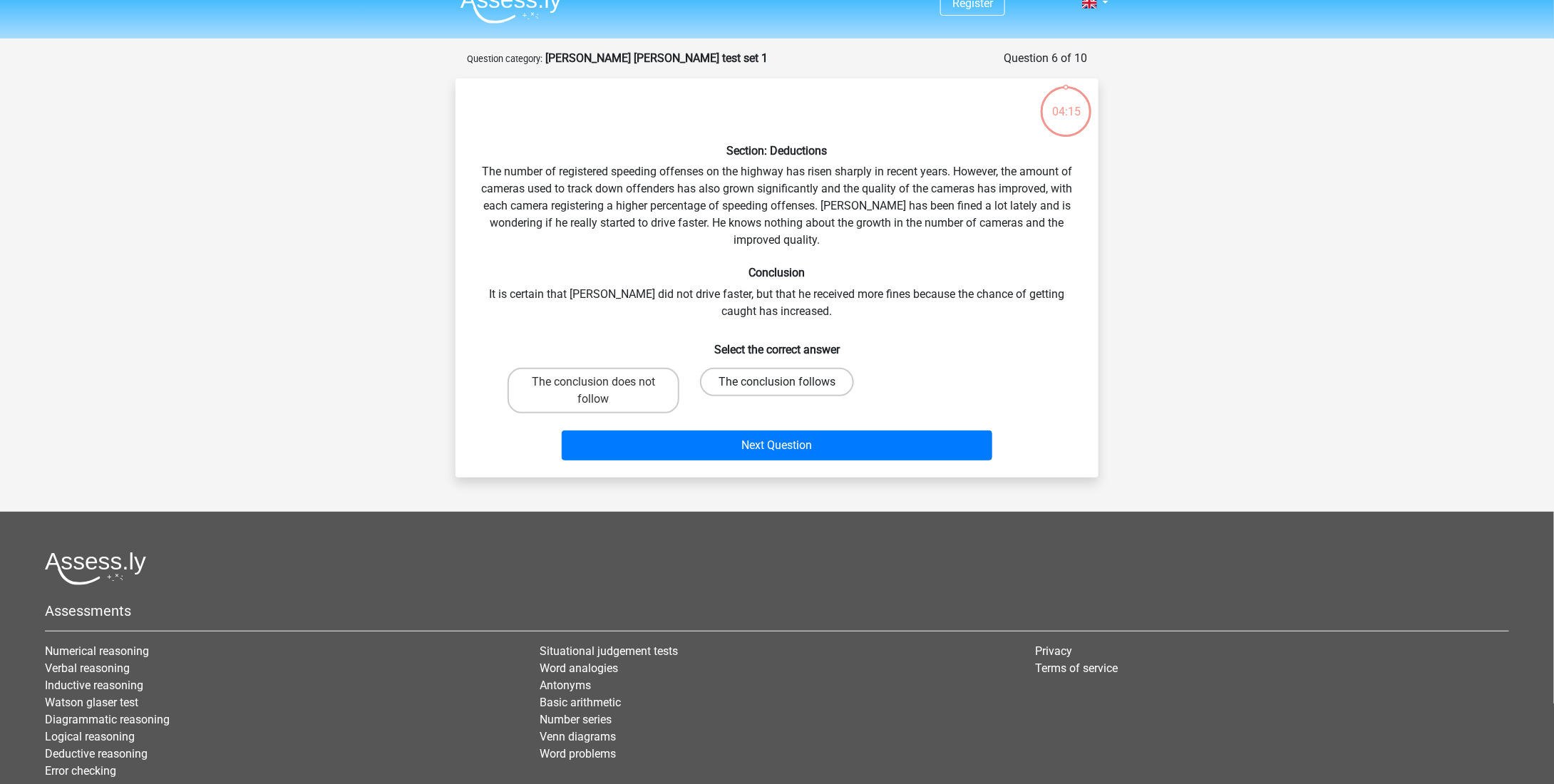
scroll to position [71, 0]
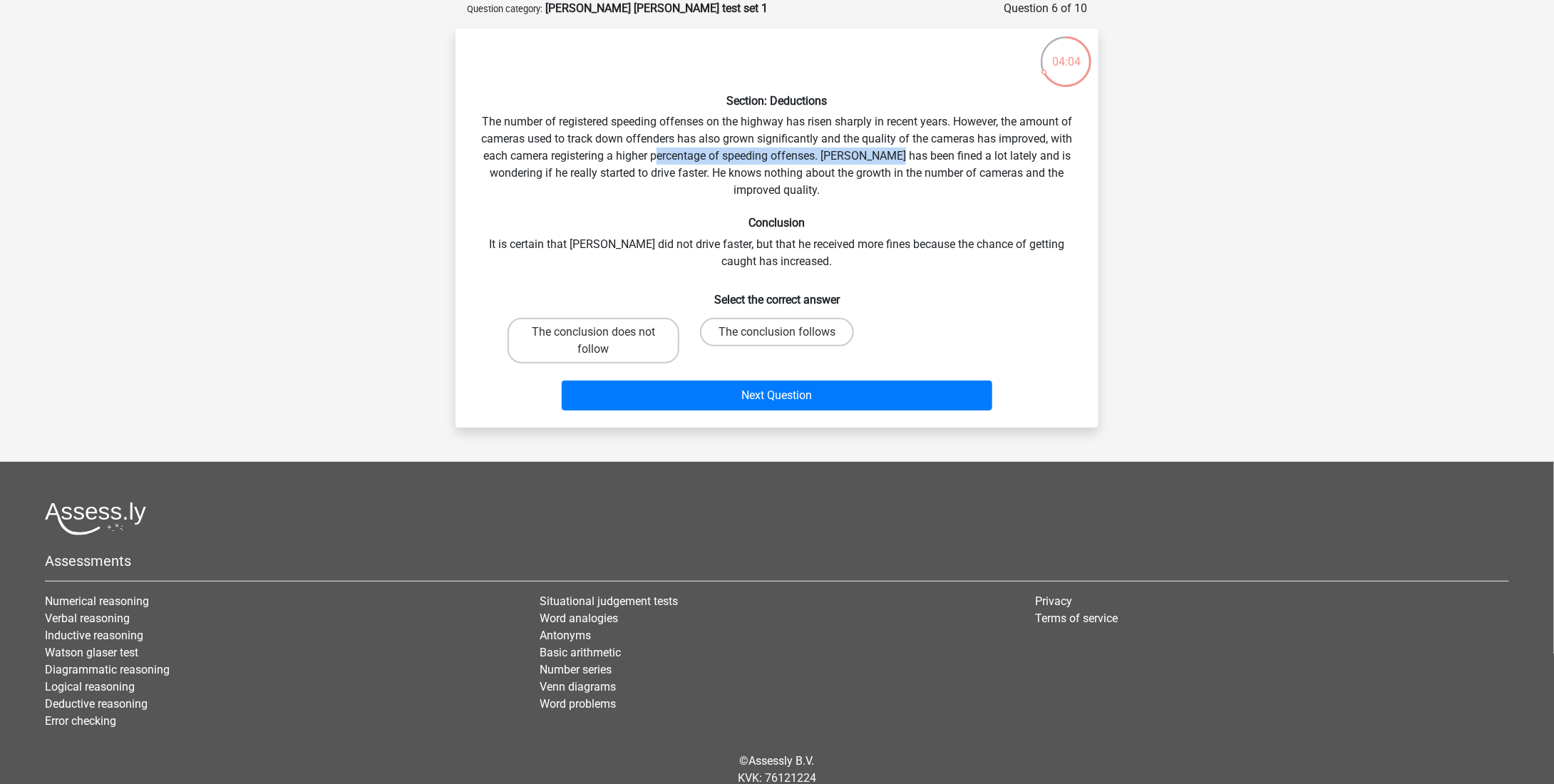
drag, startPoint x: 660, startPoint y: 155, endPoint x: 896, endPoint y: 161, distance: 236.1
click at [896, 161] on div "Section: Deductions The number of registered speeding offenses on the highway h…" at bounding box center [777, 228] width 631 height 376
drag, startPoint x: 569, startPoint y: 170, endPoint x: 847, endPoint y: 170, distance: 278.0
click at [847, 170] on div "Section: Deductions The number of registered speeding offenses on the highway h…" at bounding box center [777, 228] width 631 height 376
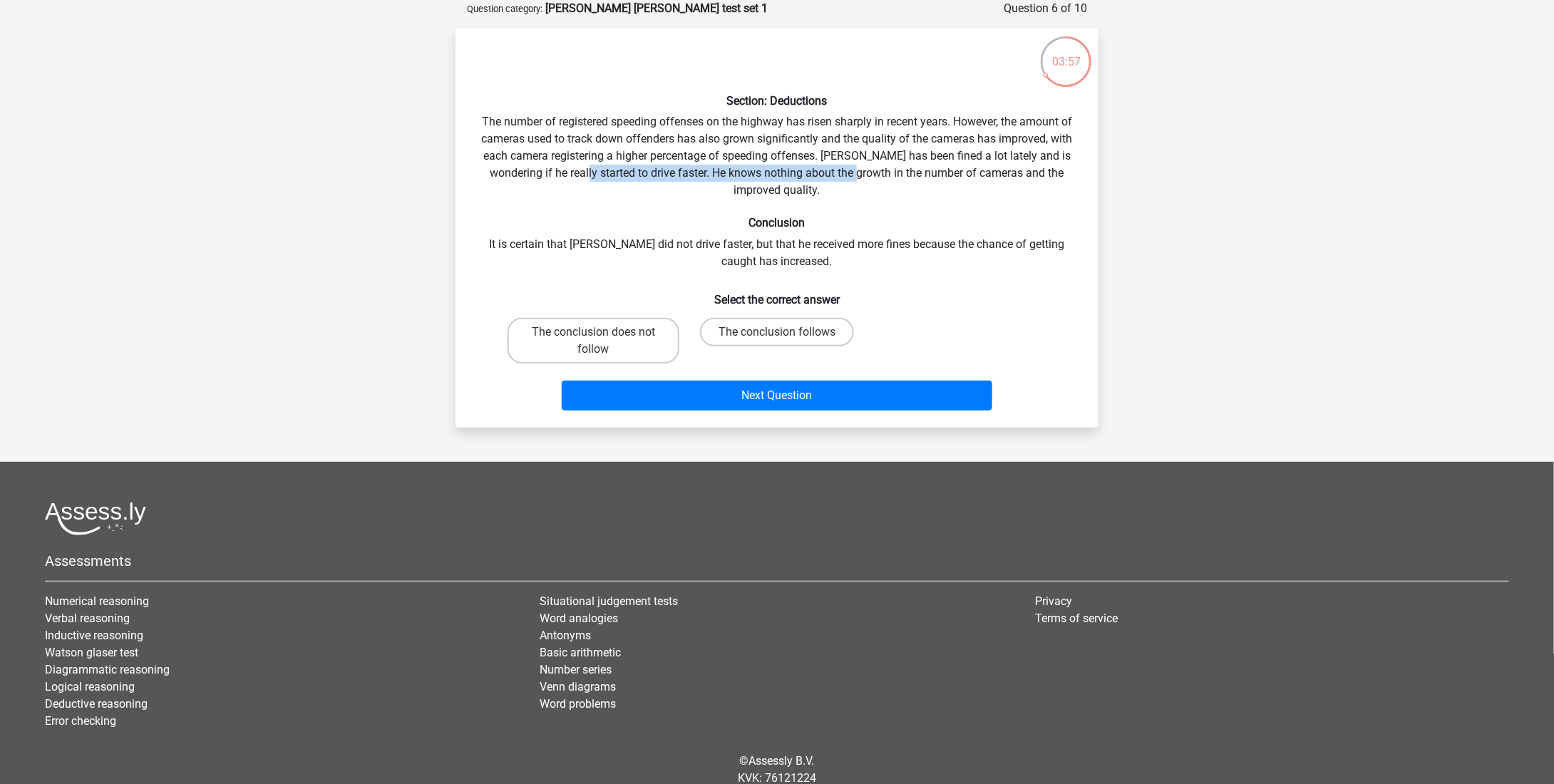
click at [846, 173] on div "Section: Deductions The number of registered speeding offenses on the highway h…" at bounding box center [777, 228] width 631 height 376
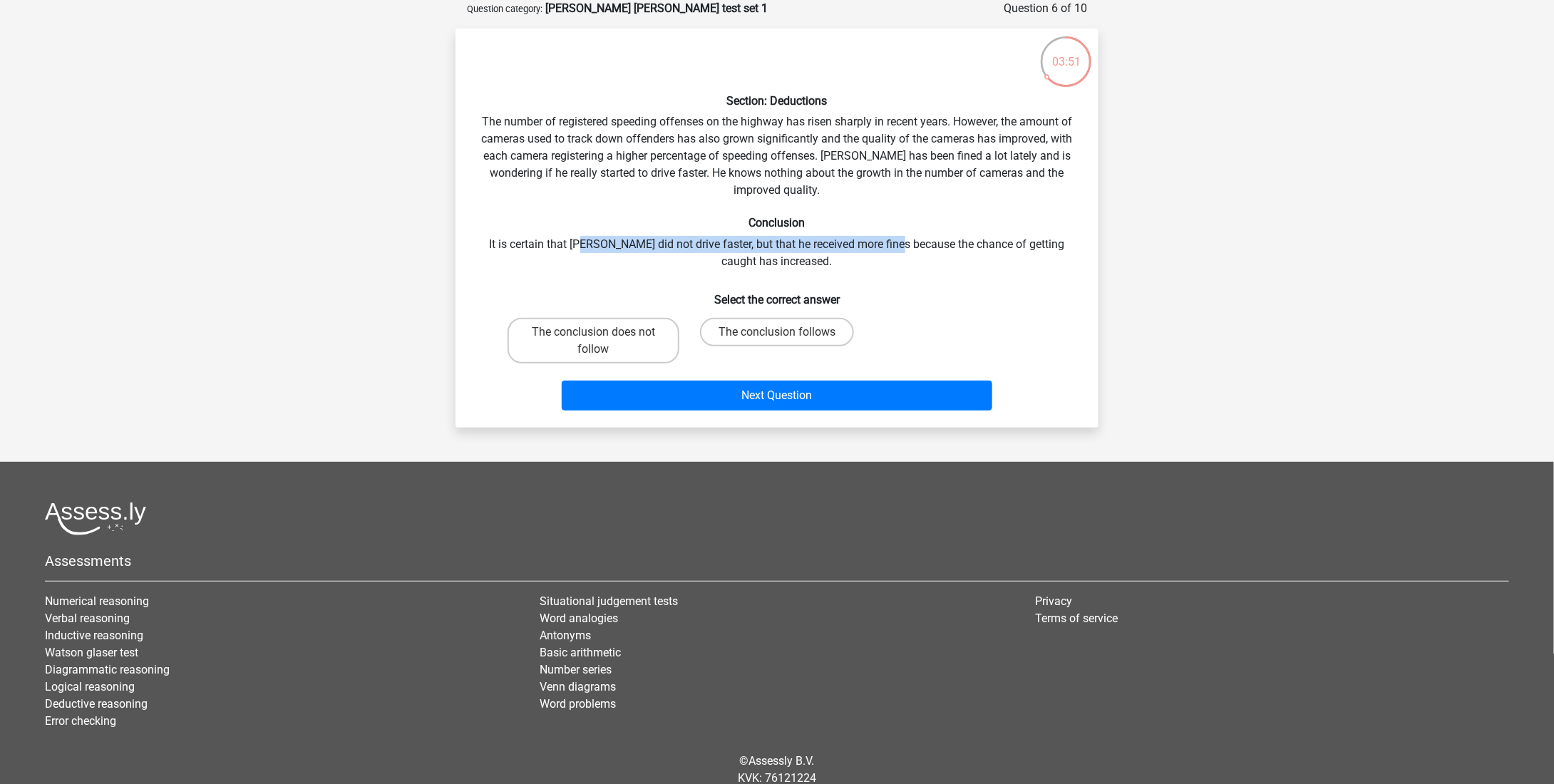
drag, startPoint x: 580, startPoint y: 244, endPoint x: 896, endPoint y: 243, distance: 316.0
click at [896, 243] on div "Section: Deductions The number of registered speeding offenses on the highway h…" at bounding box center [777, 228] width 631 height 376
click at [660, 317] on label "The conclusion does not follow" at bounding box center [593, 340] width 172 height 46
click at [603, 332] on input "The conclusion does not follow" at bounding box center [598, 337] width 9 height 9
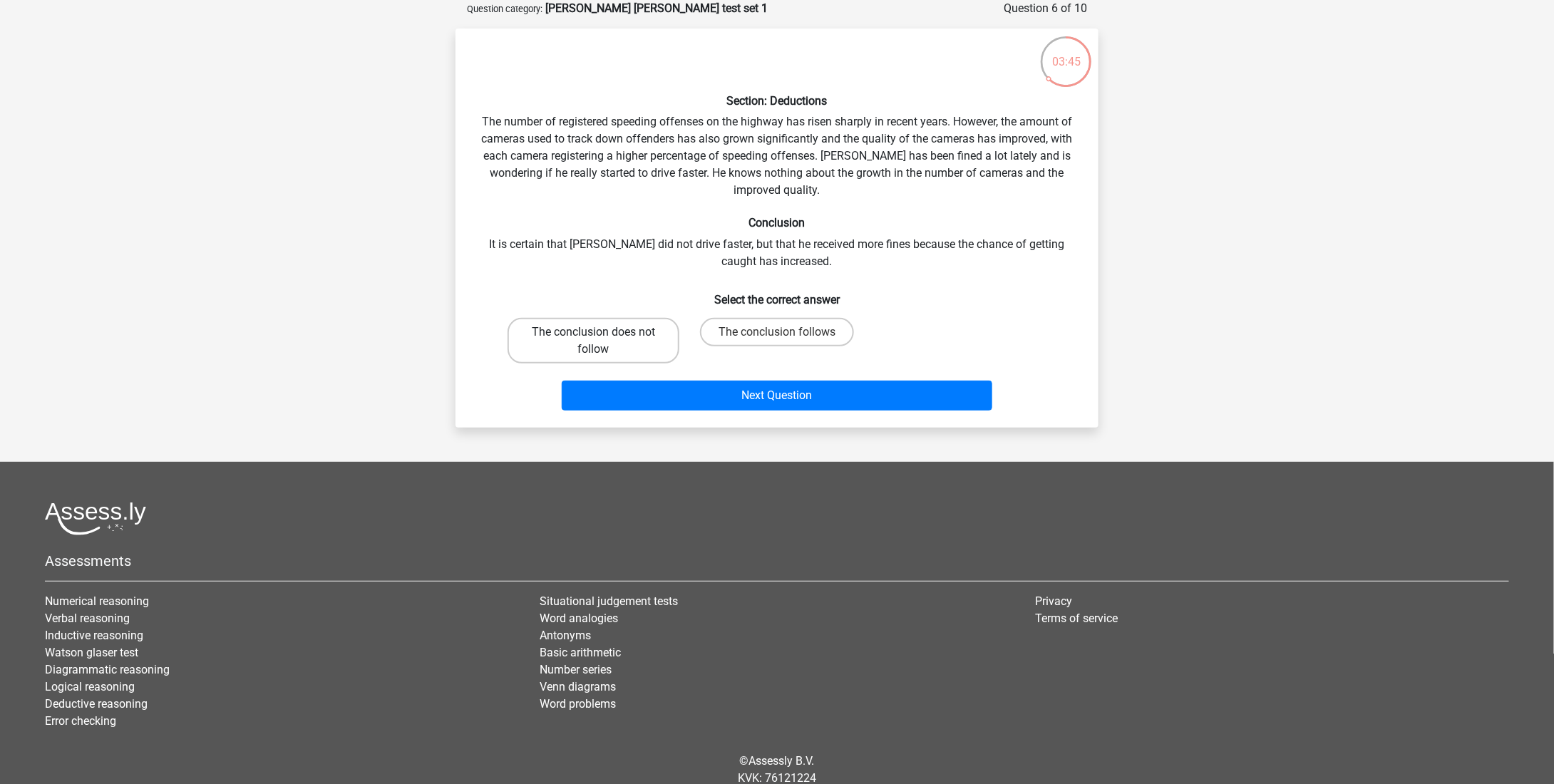
radio input "true"
click at [685, 409] on div "Next Question" at bounding box center [777, 399] width 550 height 36
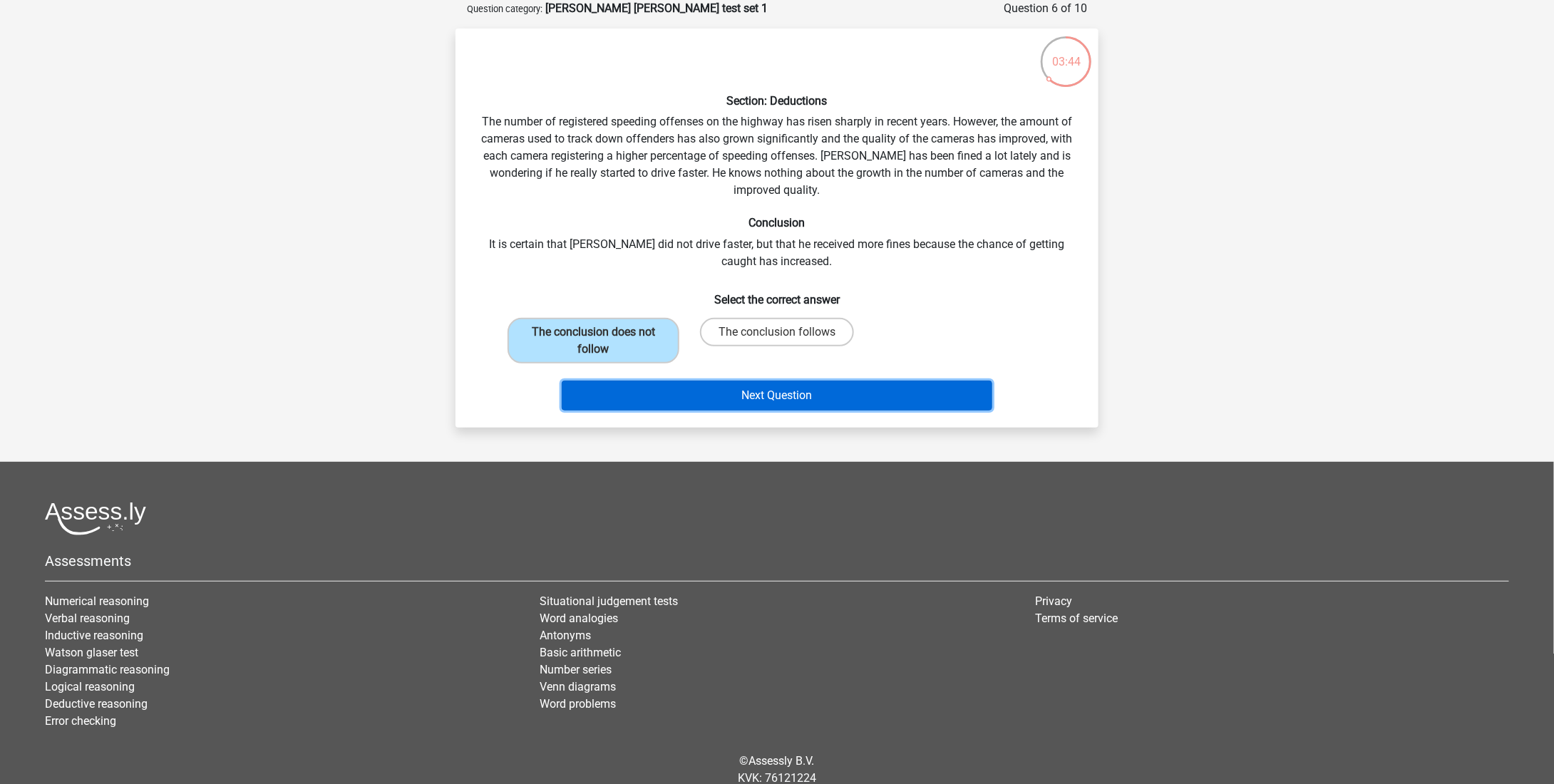
click at [694, 400] on button "Next Question" at bounding box center [777, 395] width 431 height 30
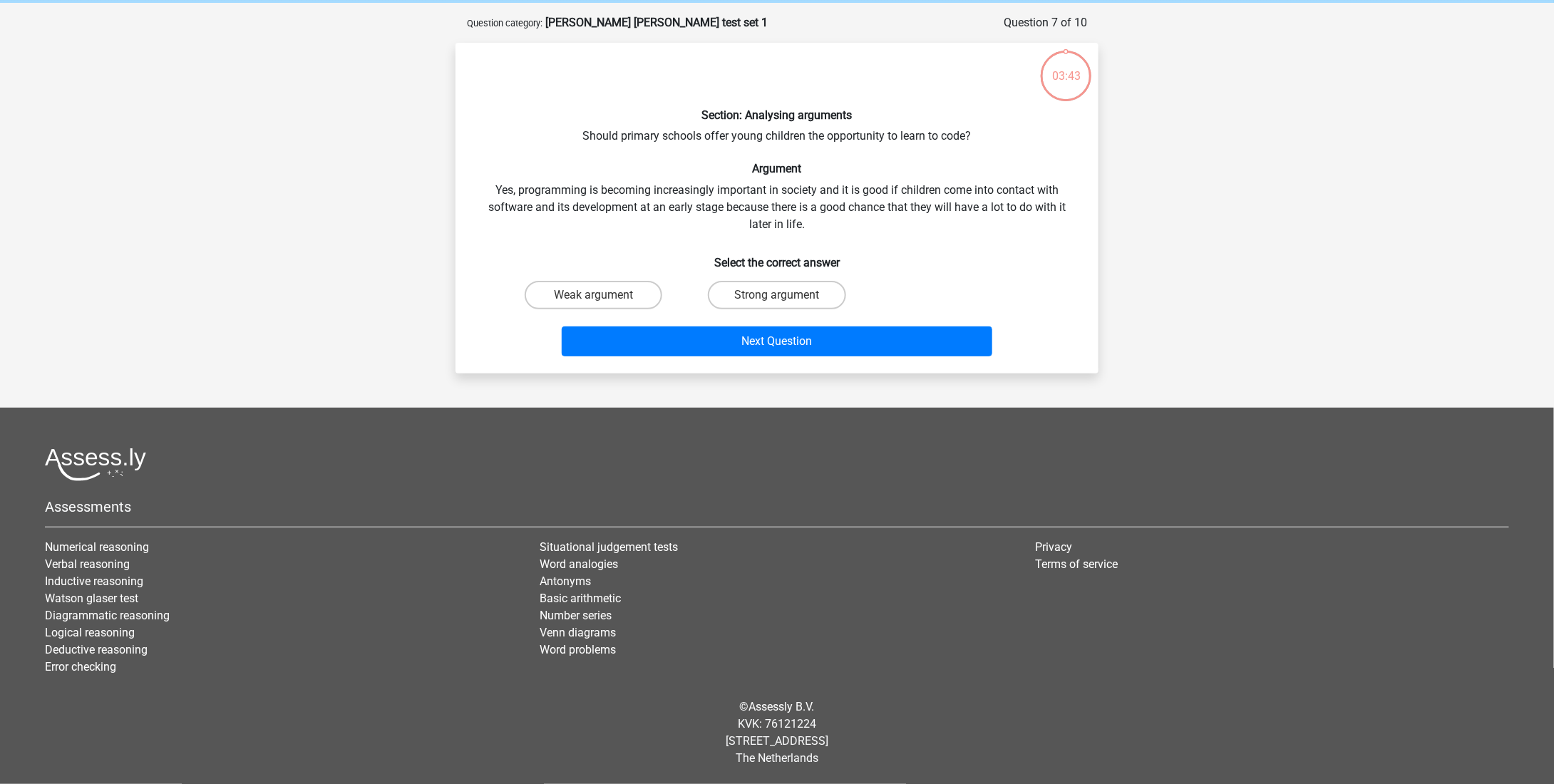
scroll to position [56, 0]
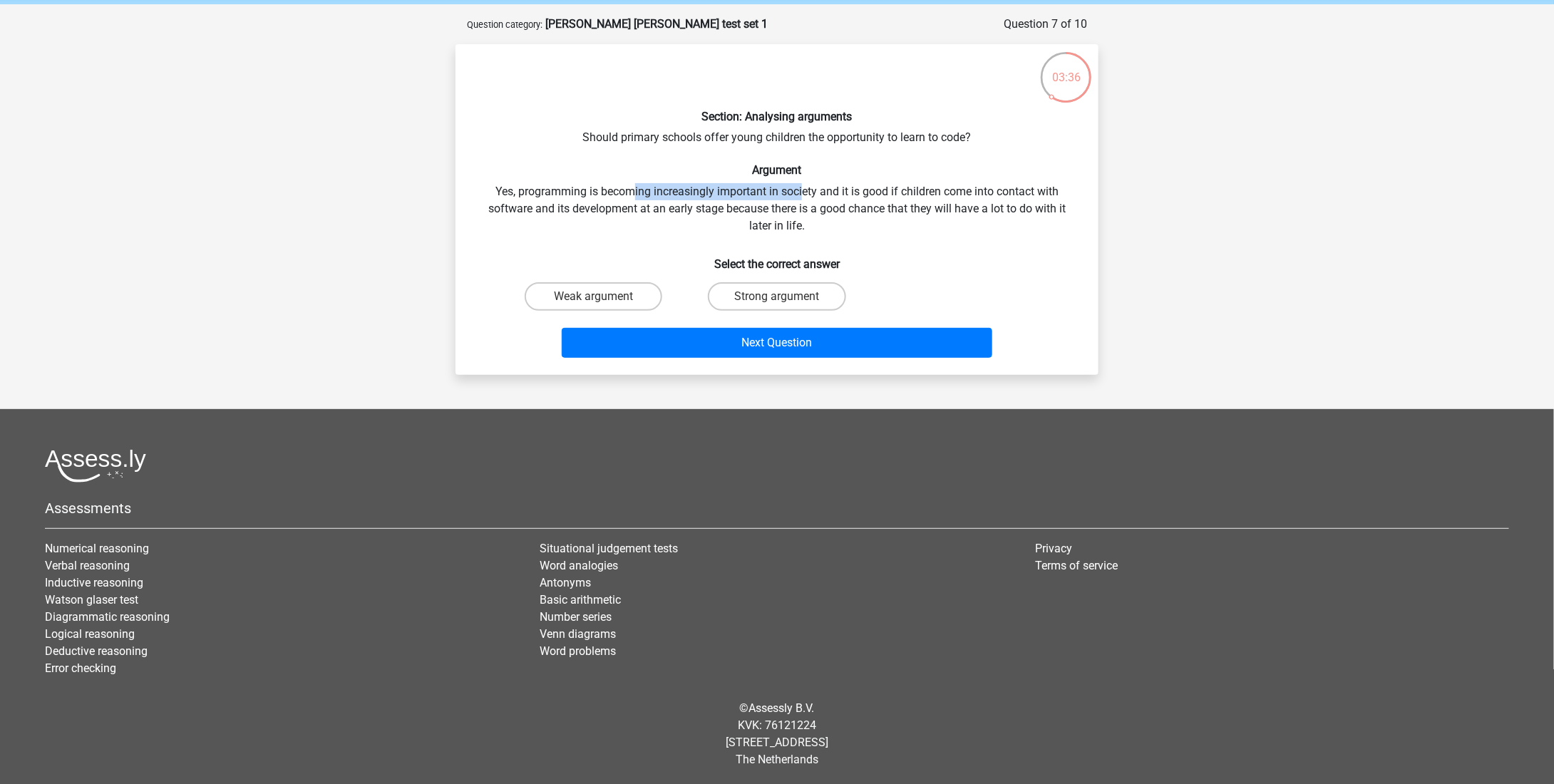
drag, startPoint x: 633, startPoint y: 185, endPoint x: 804, endPoint y: 192, distance: 171.1
click at [804, 192] on div "Section: Analysing arguments Should primary schools offer young children the op…" at bounding box center [777, 209] width 631 height 307
click at [759, 306] on label "Strong argument" at bounding box center [777, 296] width 138 height 29
click at [777, 306] on input "Strong argument" at bounding box center [781, 301] width 9 height 9
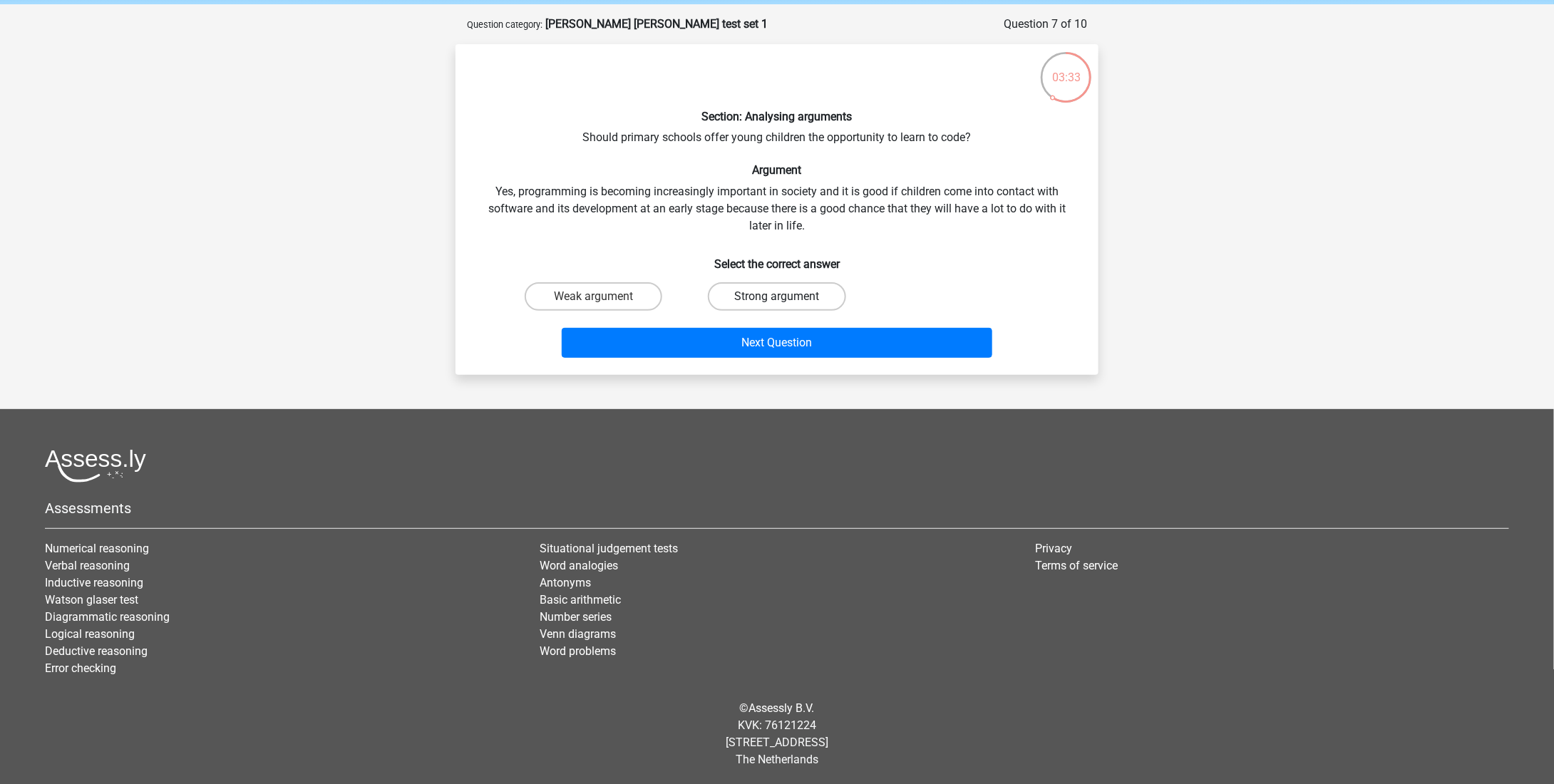
radio input "true"
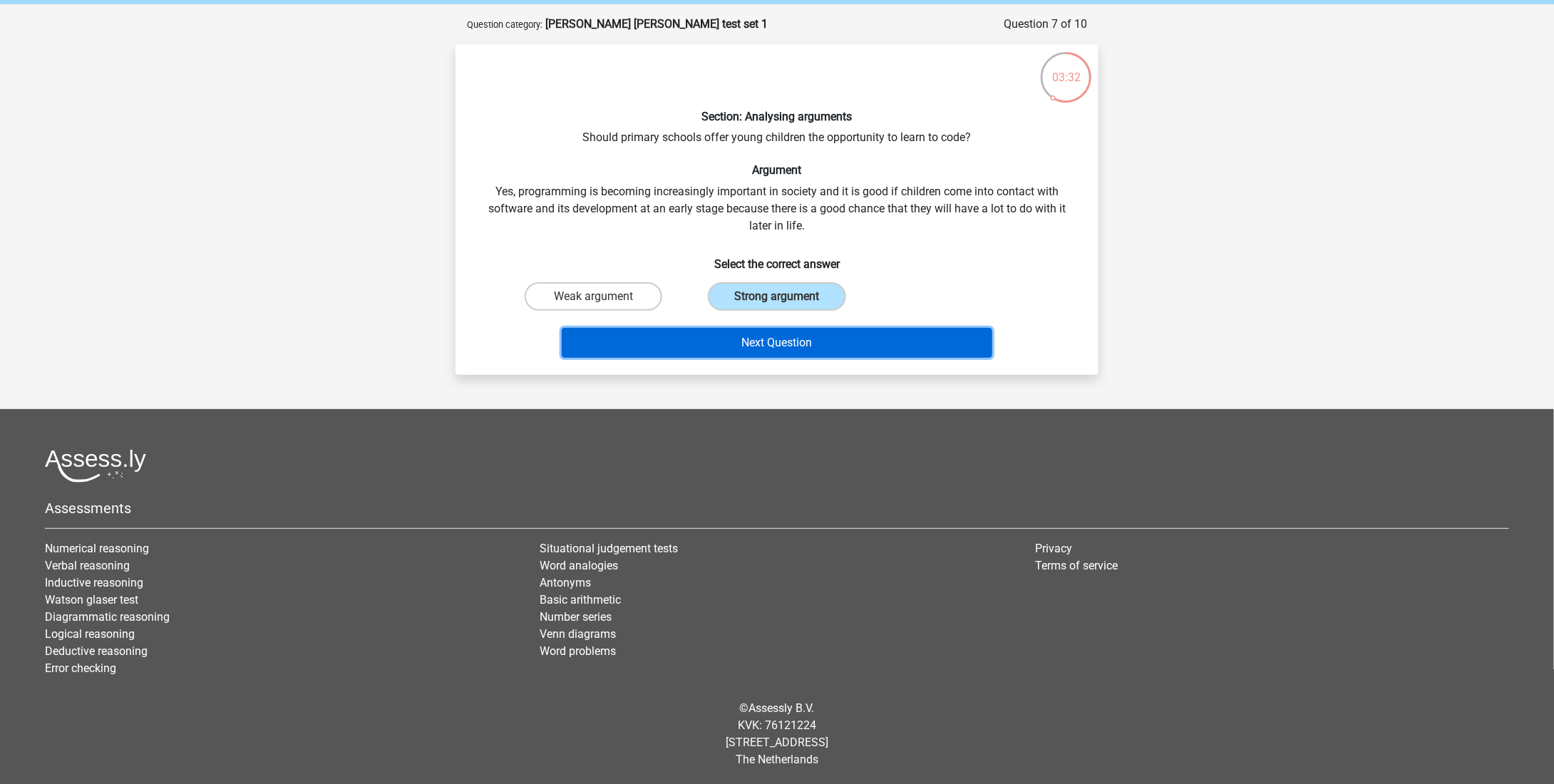
click at [761, 338] on button "Next Question" at bounding box center [777, 342] width 431 height 30
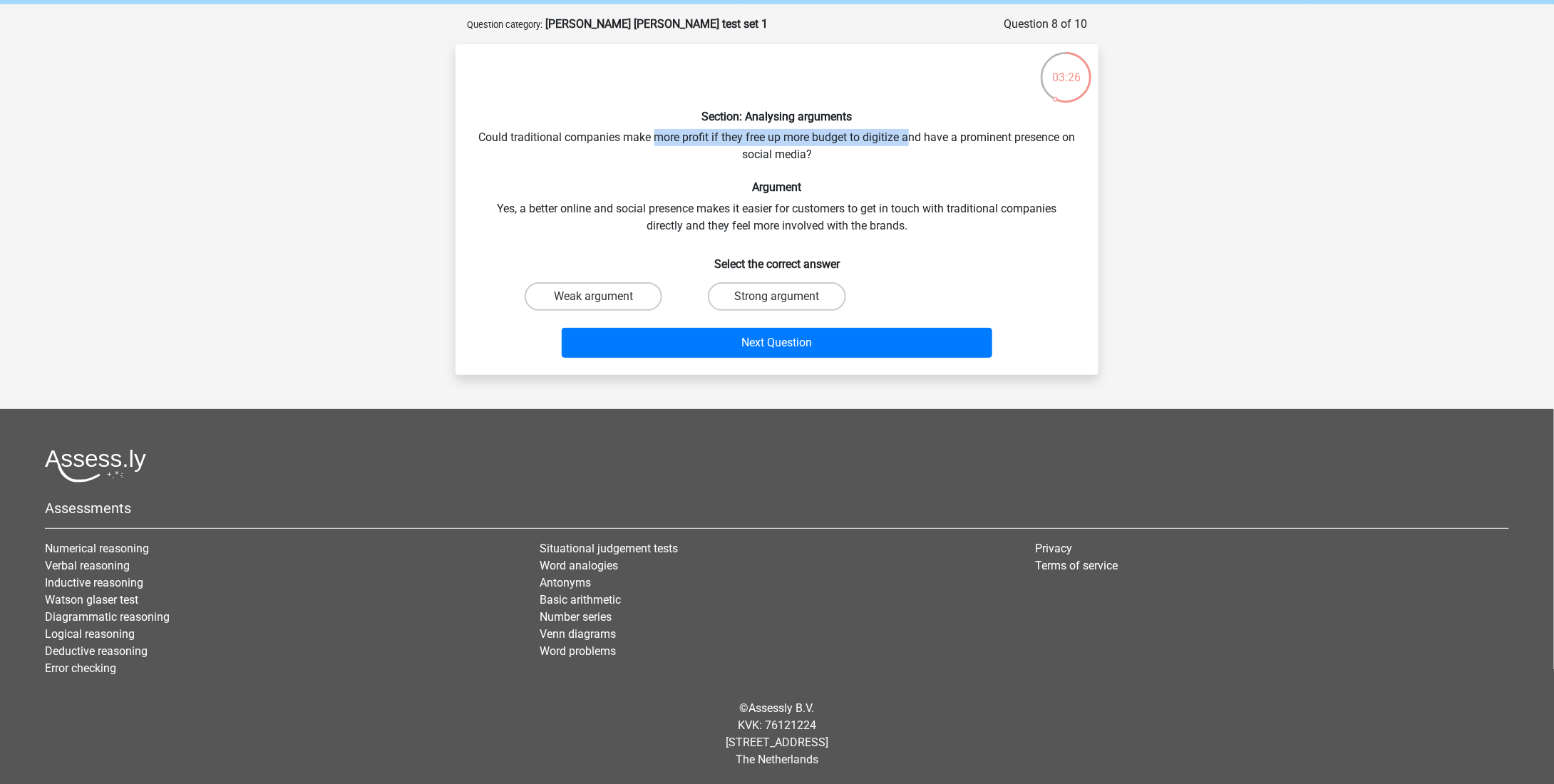
drag, startPoint x: 661, startPoint y: 144, endPoint x: 916, endPoint y: 134, distance: 255.2
click at [916, 134] on div "Section: Analysing arguments Could traditional companies make more profit if th…" at bounding box center [777, 209] width 631 height 307
click at [915, 136] on div "Section: Analysing arguments Could traditional companies make more profit if th…" at bounding box center [777, 209] width 631 height 307
drag, startPoint x: 915, startPoint y: 136, endPoint x: 882, endPoint y: 160, distance: 40.8
click at [882, 160] on div "Section: Analysing arguments Could traditional companies make more profit if th…" at bounding box center [777, 209] width 631 height 307
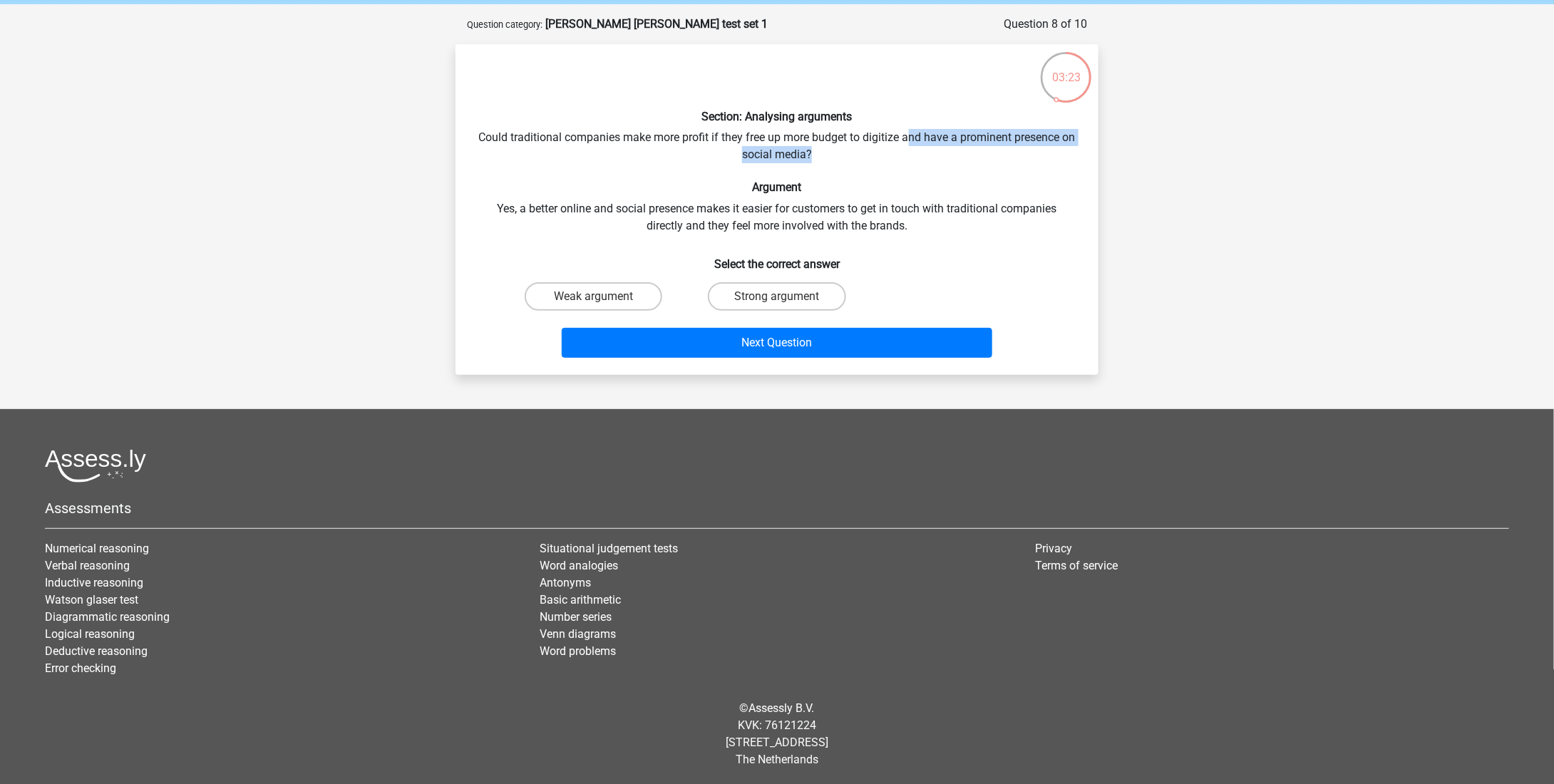
click at [882, 160] on div "Section: Analysing arguments Could traditional companies make more profit if th…" at bounding box center [777, 209] width 631 height 307
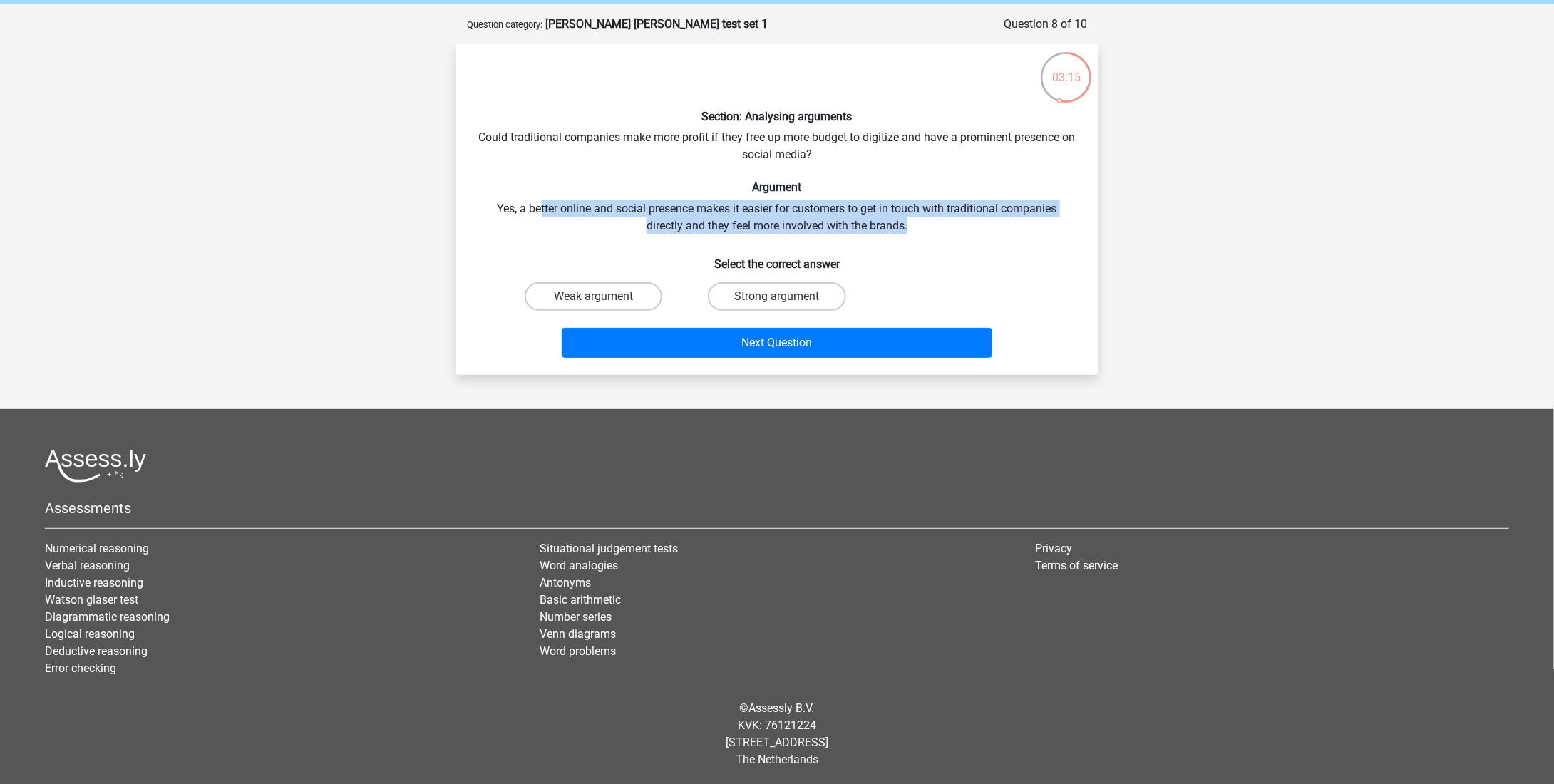
drag, startPoint x: 537, startPoint y: 206, endPoint x: 937, endPoint y: 219, distance: 400.2
click at [937, 219] on div "Section: Analysing arguments Could traditional companies make more profit if th…" at bounding box center [777, 209] width 631 height 307
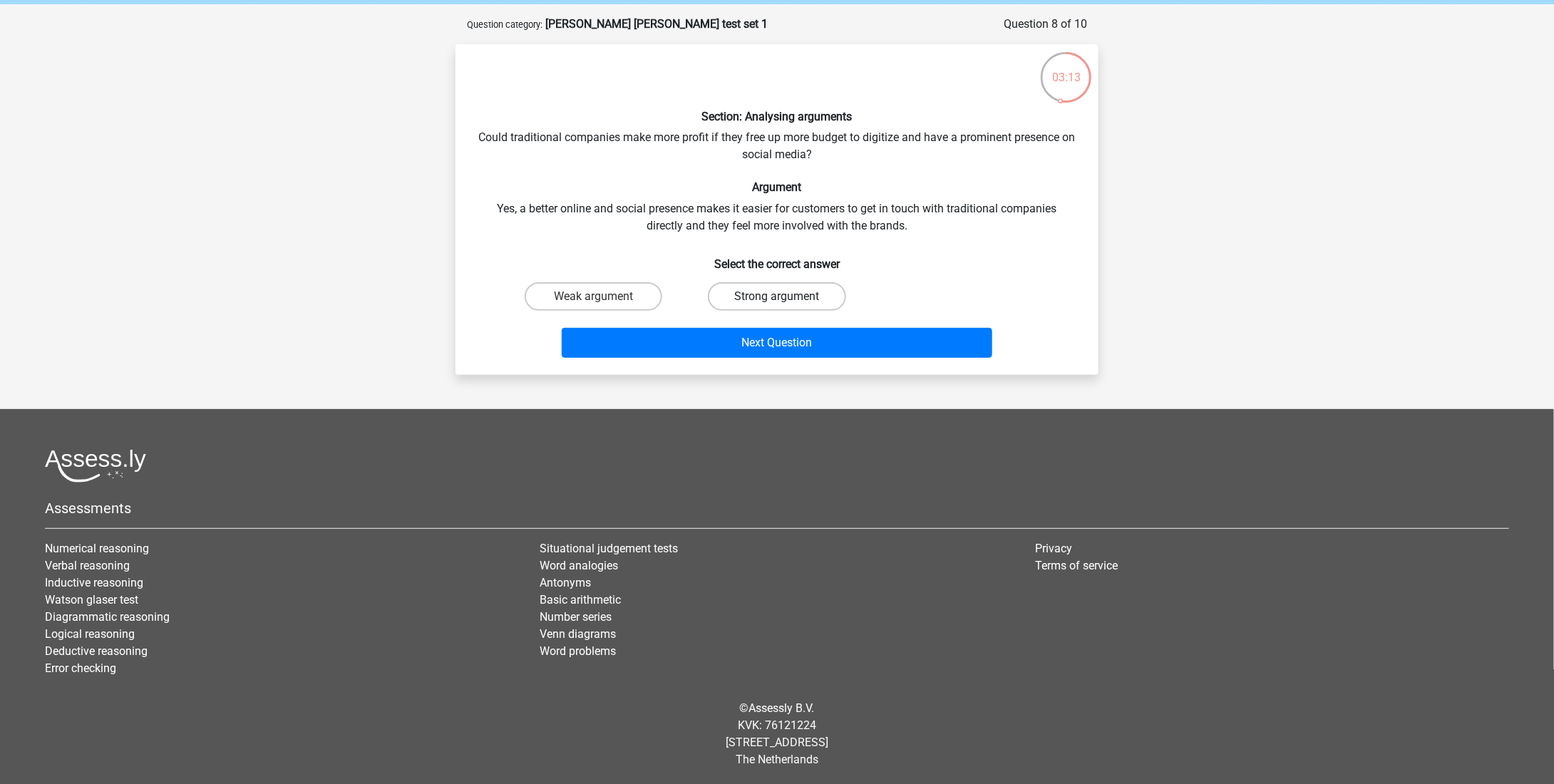
click at [762, 290] on label "Strong argument" at bounding box center [777, 296] width 138 height 29
click at [777, 297] on input "Strong argument" at bounding box center [781, 301] width 9 height 9
radio input "true"
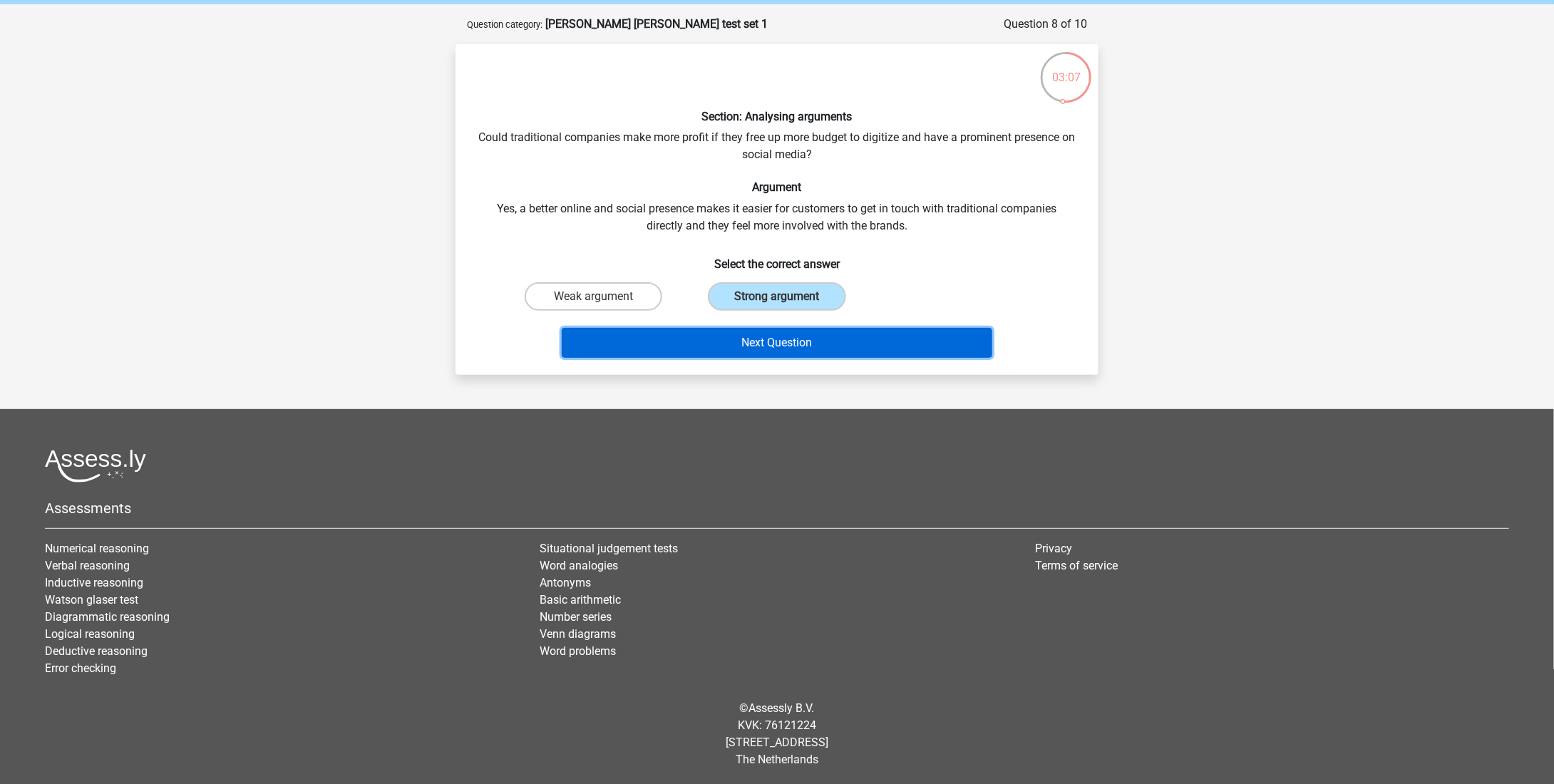
click at [714, 335] on button "Next Question" at bounding box center [777, 342] width 431 height 30
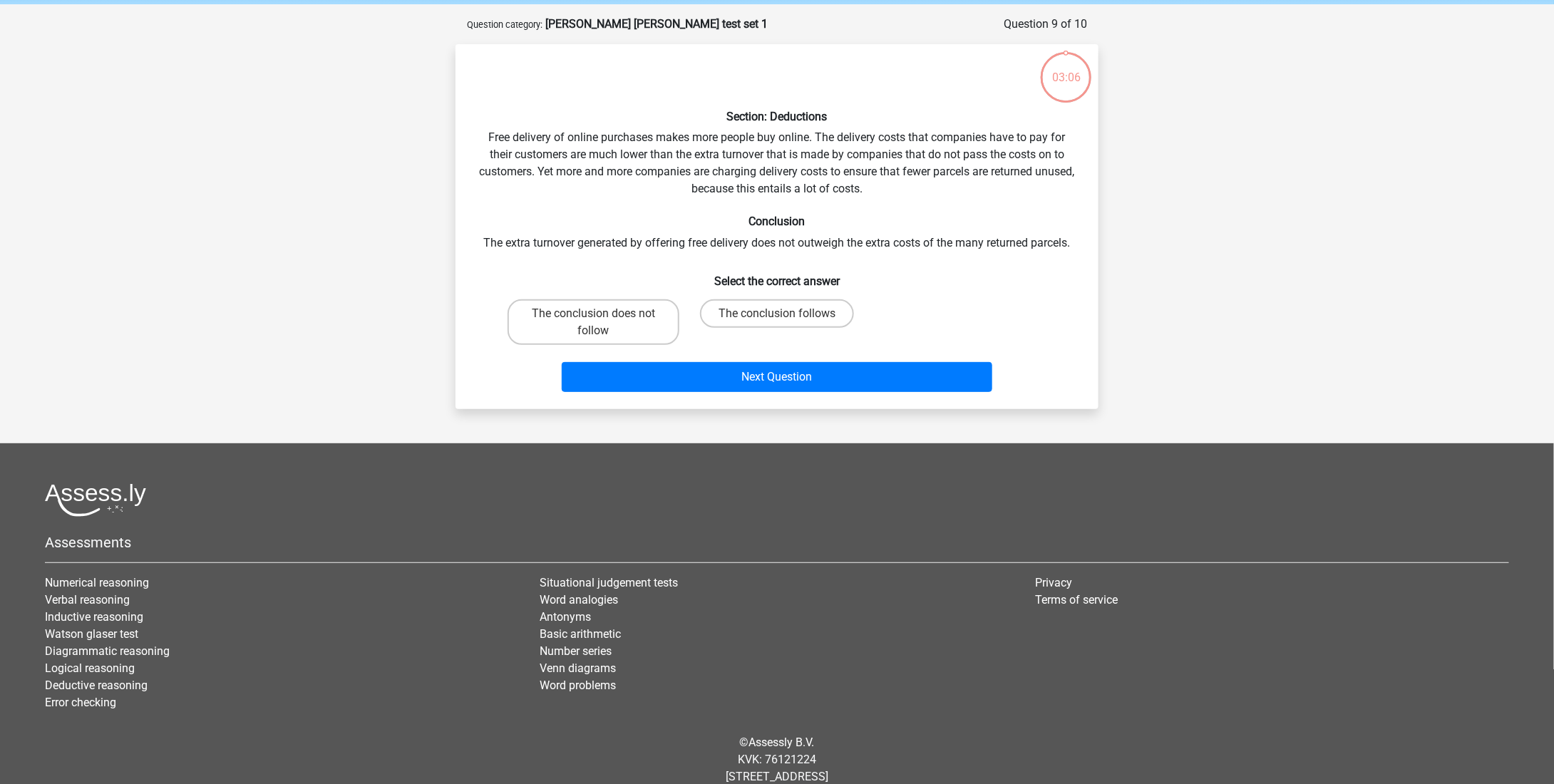
scroll to position [71, 0]
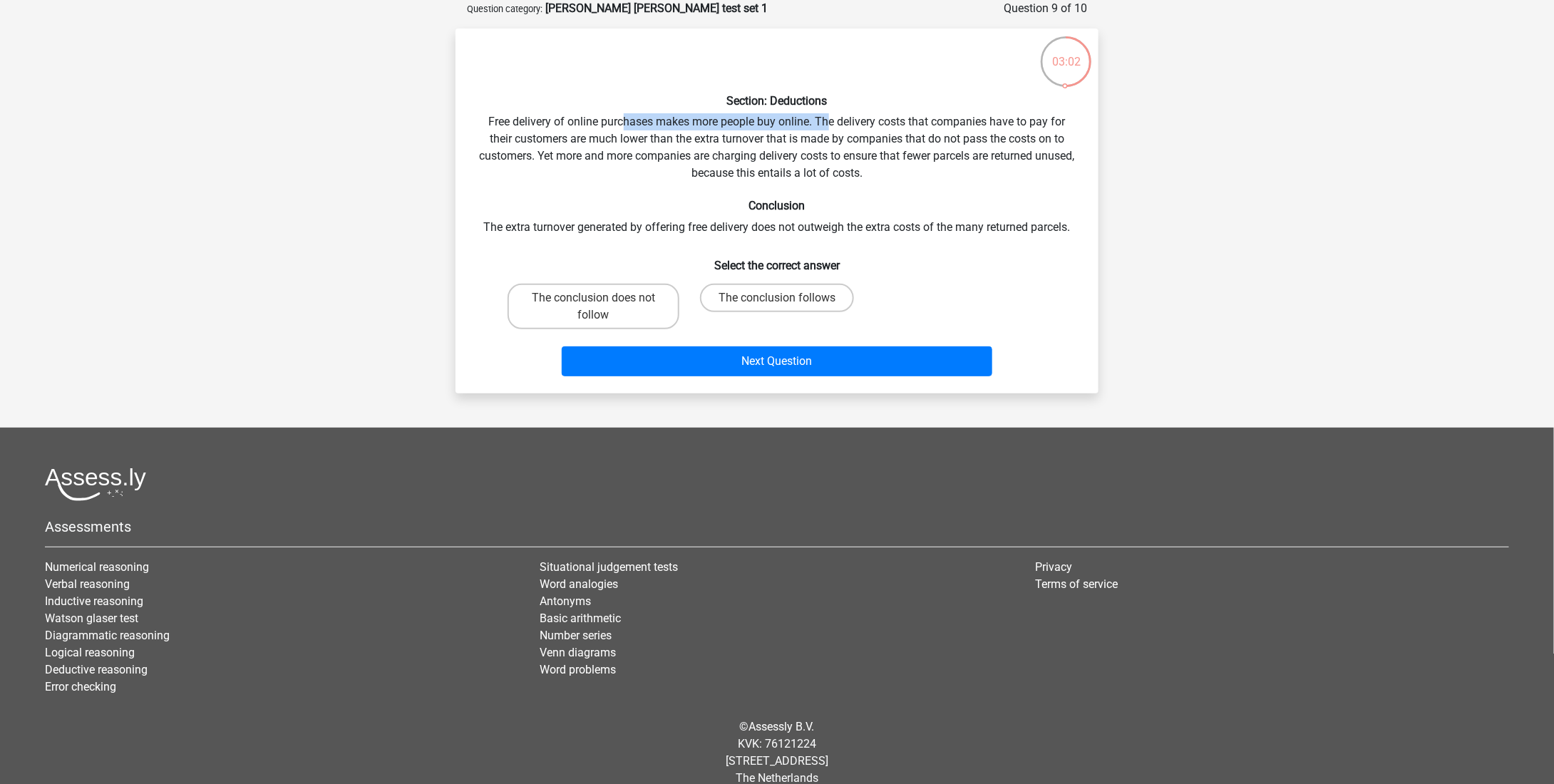
drag, startPoint x: 621, startPoint y: 122, endPoint x: 827, endPoint y: 121, distance: 206.0
click at [827, 121] on div "Section: Deductions Free delivery of online purchases makes more people buy onl…" at bounding box center [777, 211] width 631 height 342
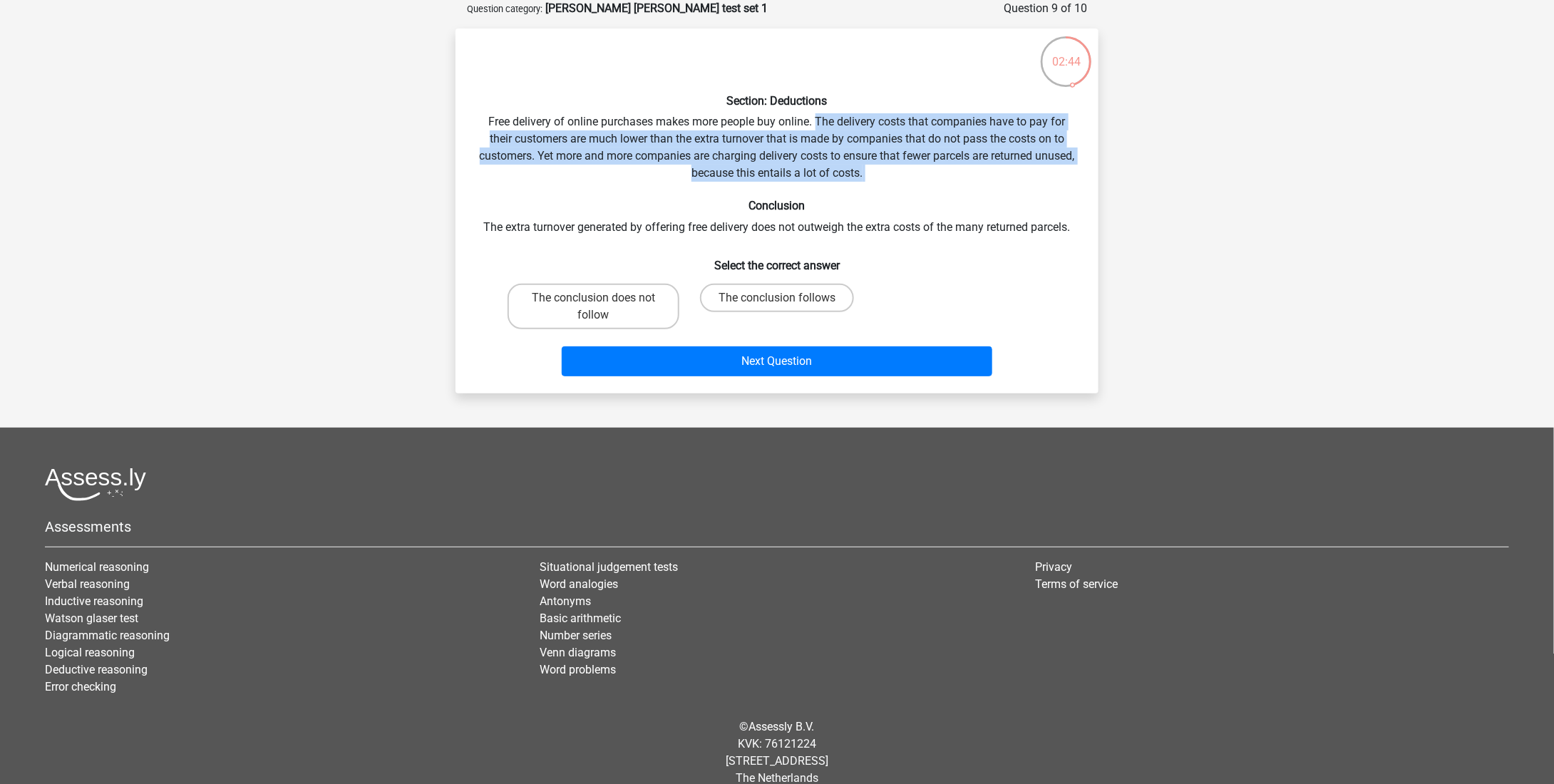
drag, startPoint x: 827, startPoint y: 121, endPoint x: 893, endPoint y: 172, distance: 83.4
click at [893, 172] on div "Section: Deductions Free delivery of online purchases makes more people buy onl…" at bounding box center [777, 211] width 631 height 342
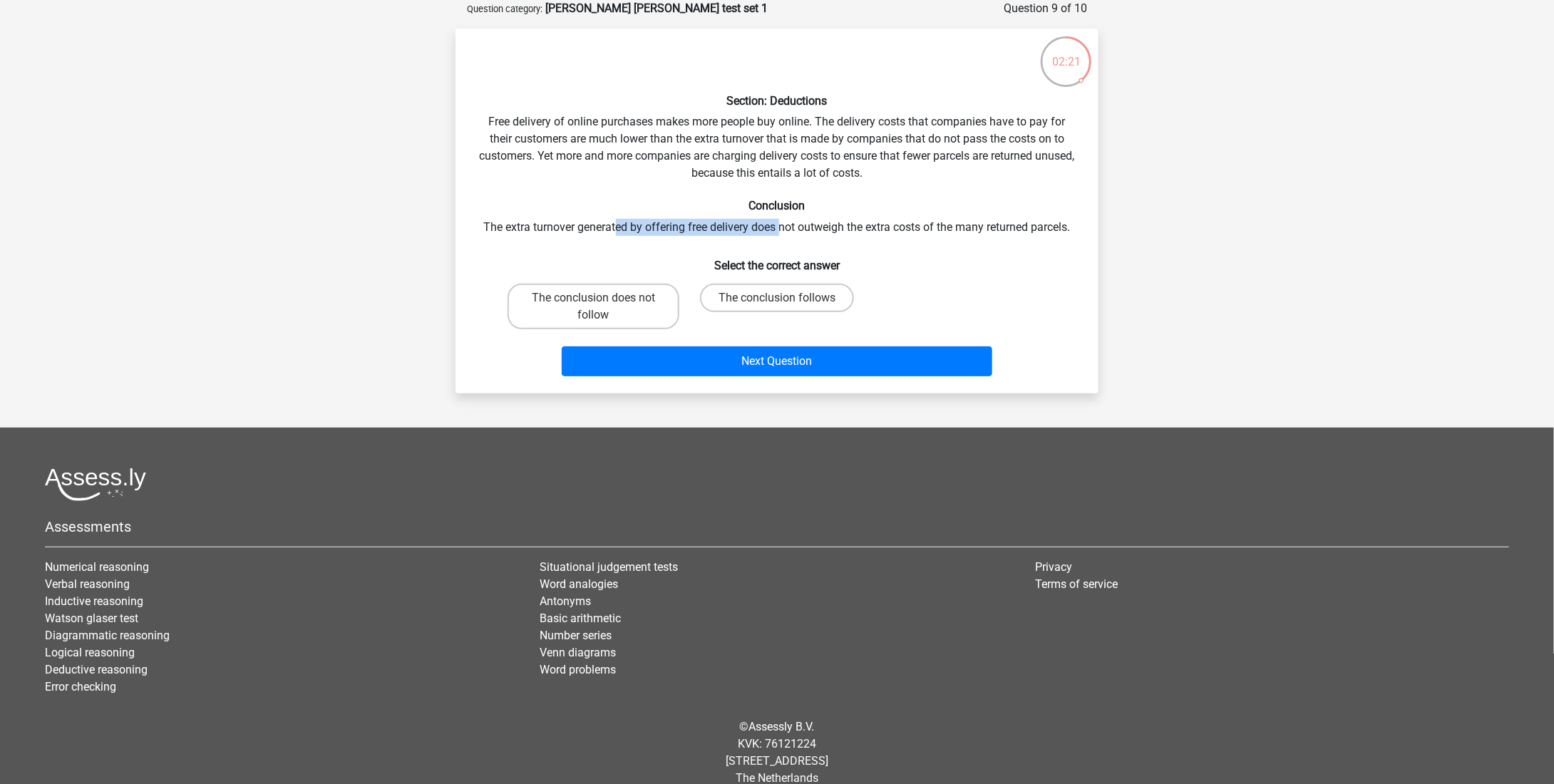
drag, startPoint x: 614, startPoint y: 227, endPoint x: 779, endPoint y: 234, distance: 165.1
click at [779, 234] on div "Section: Deductions Free delivery of online purchases makes more people buy onl…" at bounding box center [777, 211] width 631 height 342
drag, startPoint x: 688, startPoint y: 229, endPoint x: 889, endPoint y: 232, distance: 201.0
click at [889, 232] on div "Section: Deductions Free delivery of online purchases makes more people buy onl…" at bounding box center [777, 211] width 631 height 342
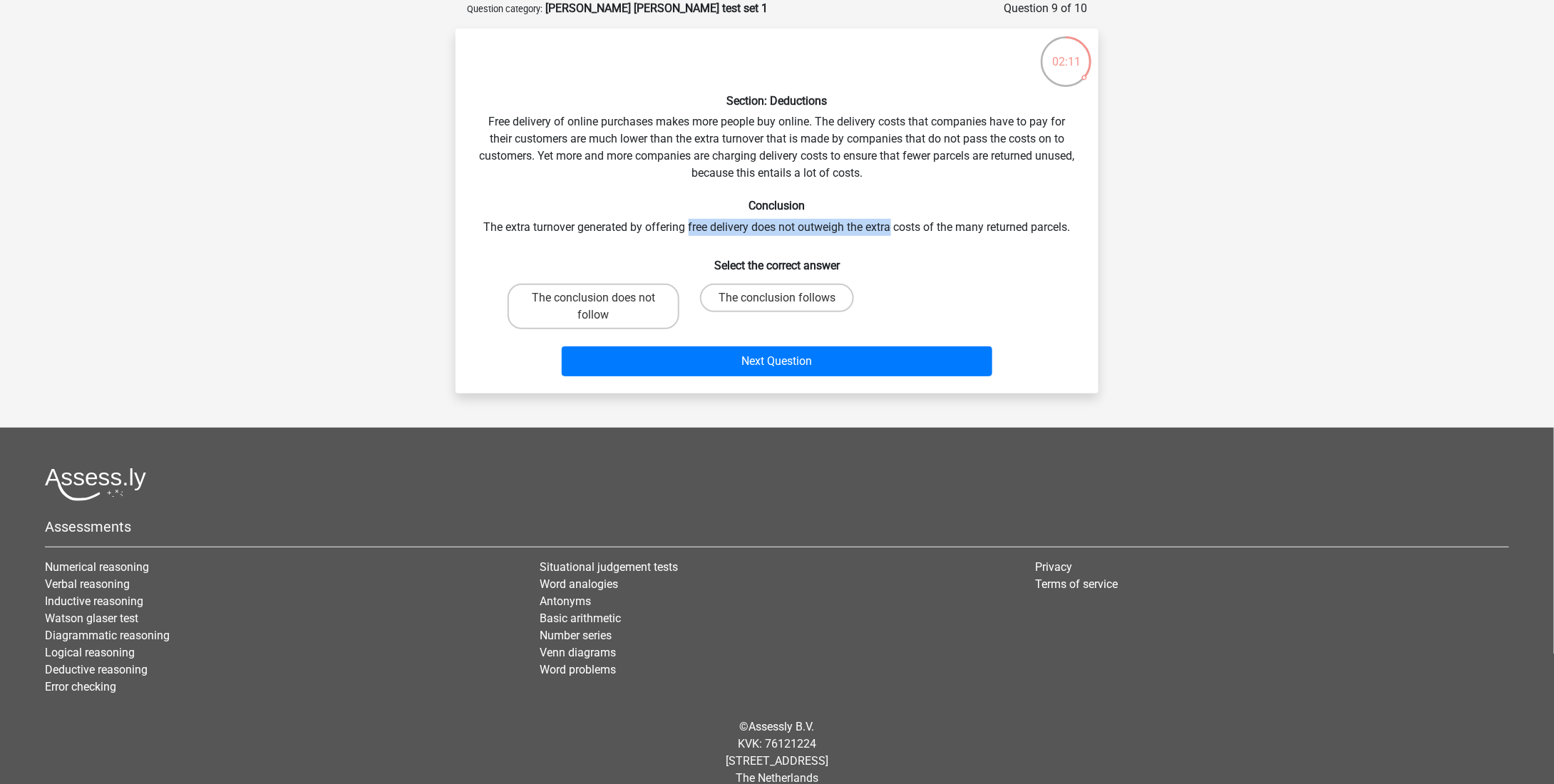
click at [889, 232] on div "Section: Deductions Free delivery of online purchases makes more people buy onl…" at bounding box center [777, 211] width 631 height 342
click at [629, 317] on label "The conclusion does not follow" at bounding box center [593, 306] width 172 height 46
click at [603, 307] on input "The conclusion does not follow" at bounding box center [598, 303] width 9 height 9
radio input "true"
click at [763, 278] on div "The conclusion follows" at bounding box center [776, 307] width 183 height 57
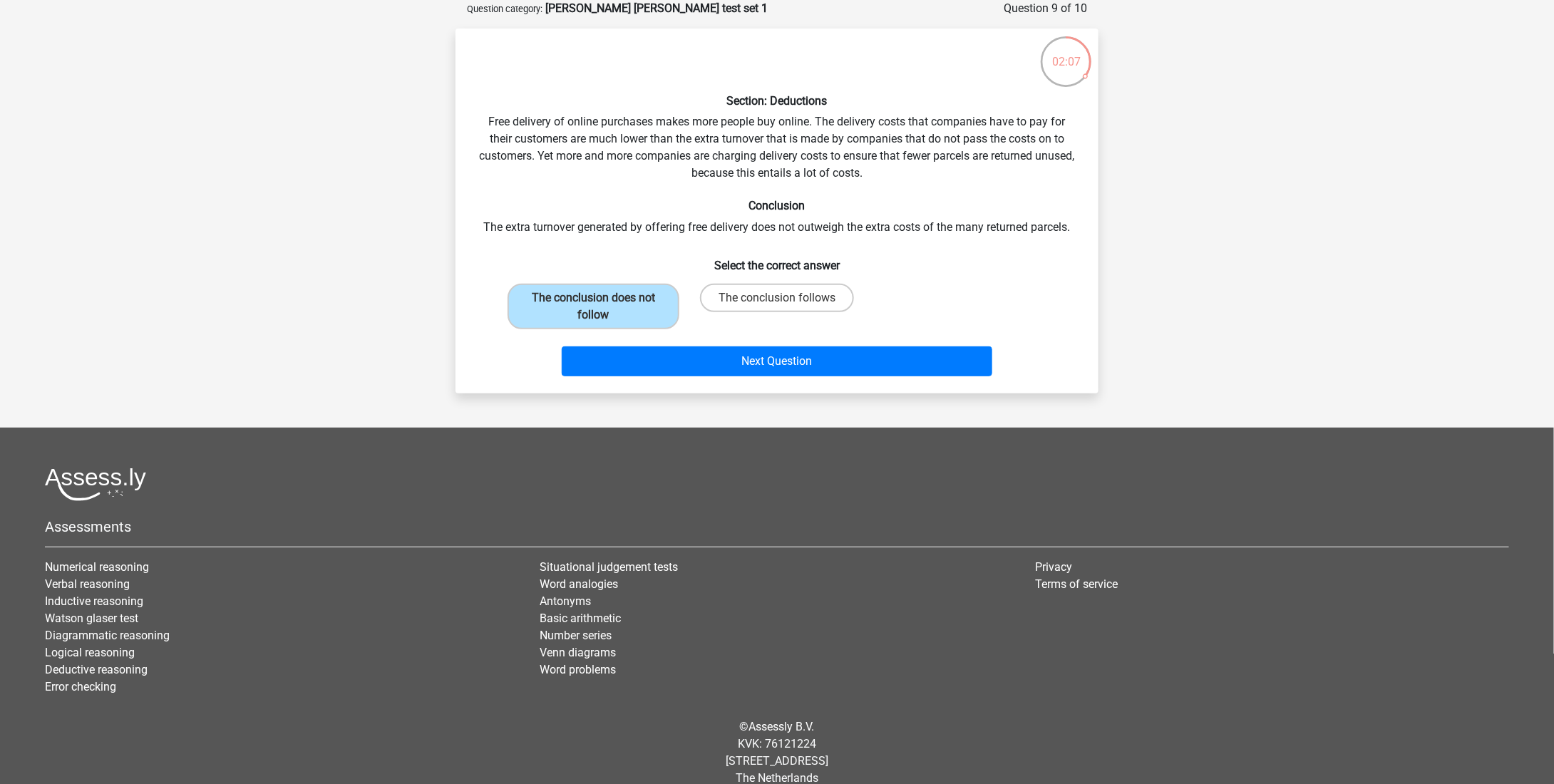
click at [758, 283] on div "The conclusion follows" at bounding box center [776, 307] width 183 height 57
click at [757, 288] on label "The conclusion follows" at bounding box center [777, 297] width 154 height 29
click at [777, 298] on input "The conclusion follows" at bounding box center [781, 303] width 9 height 9
radio input "true"
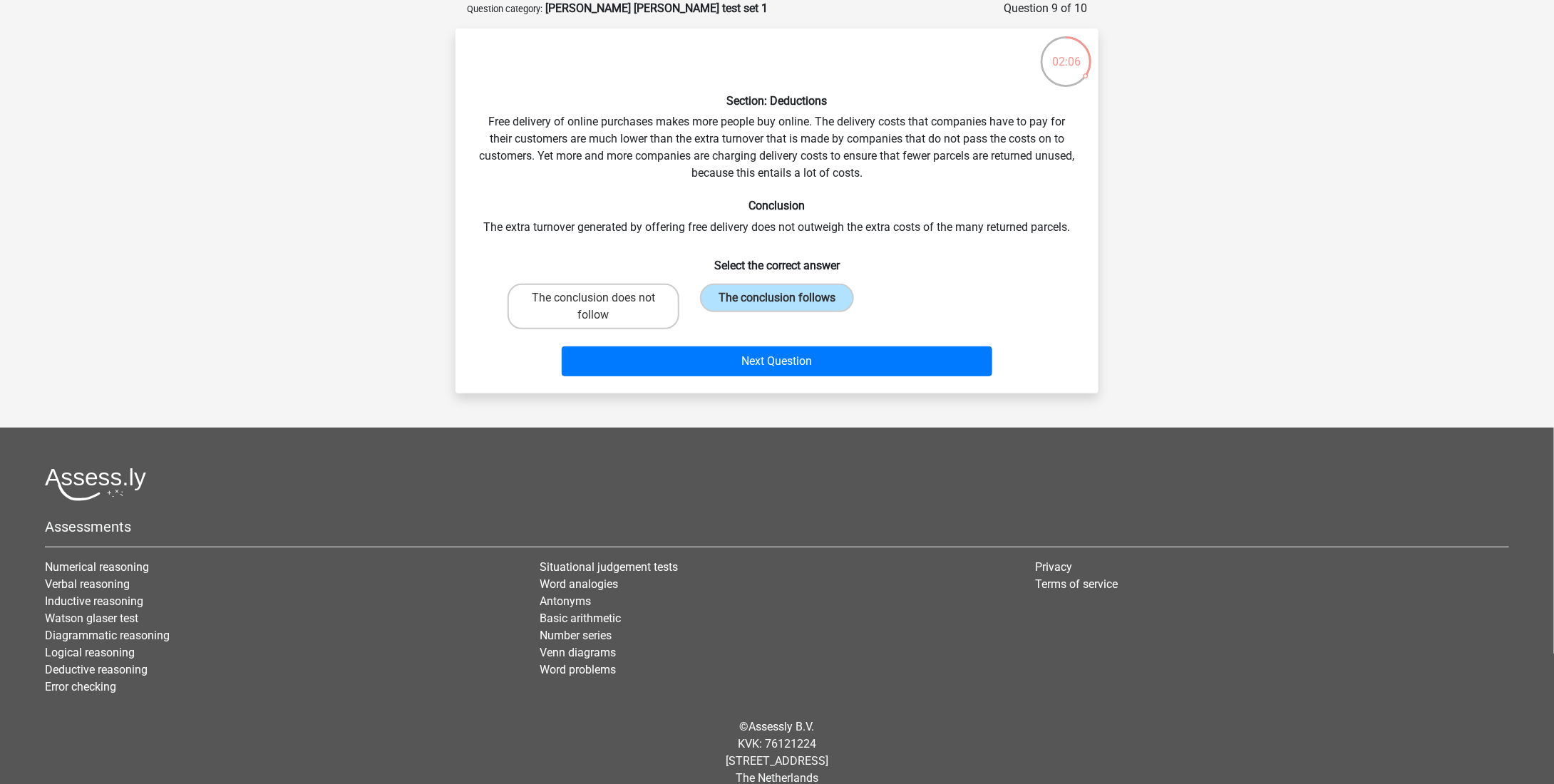
click at [734, 344] on div "Next Question" at bounding box center [777, 358] width 597 height 47
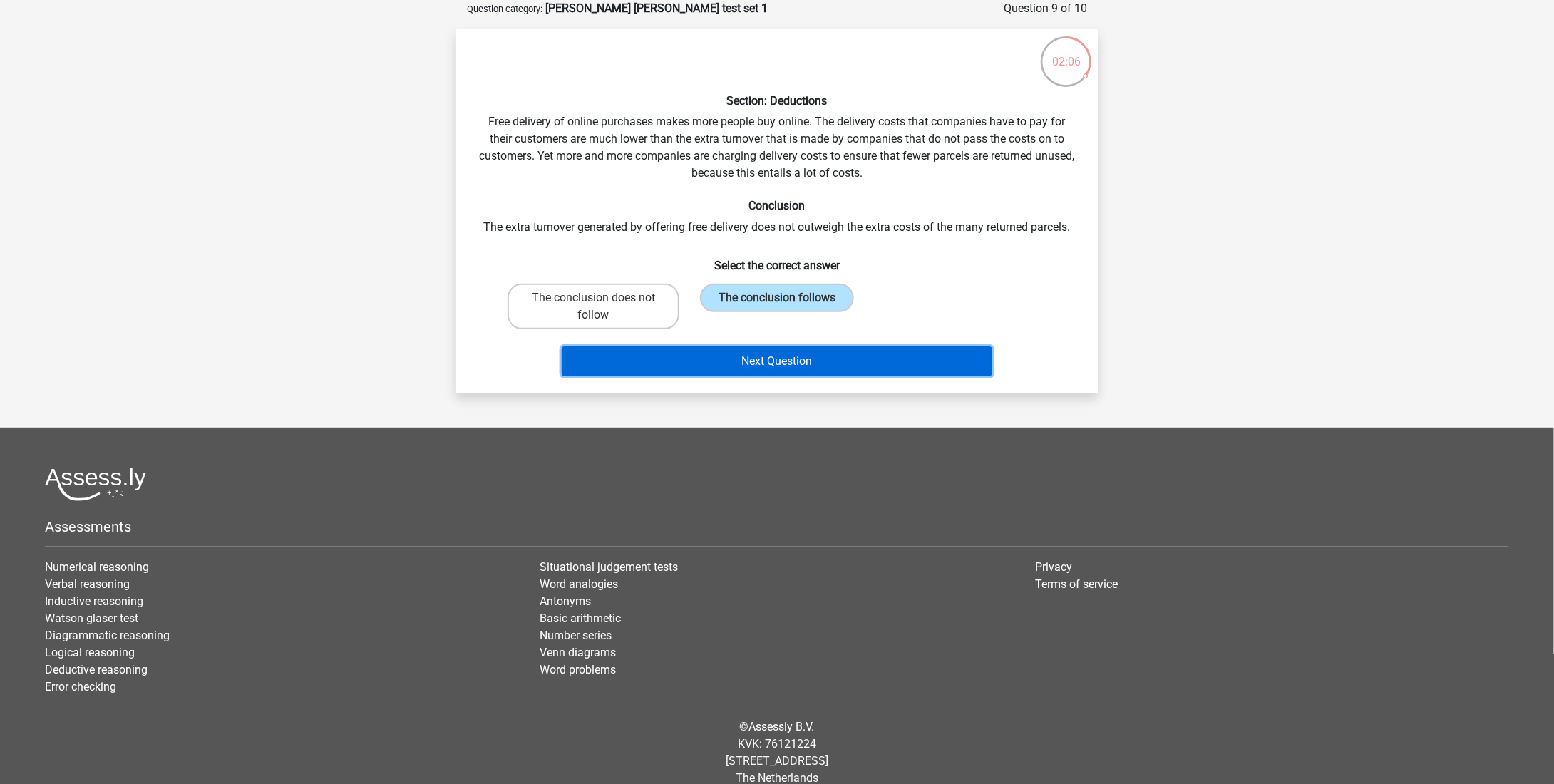
click at [732, 347] on button "Next Question" at bounding box center [777, 361] width 431 height 30
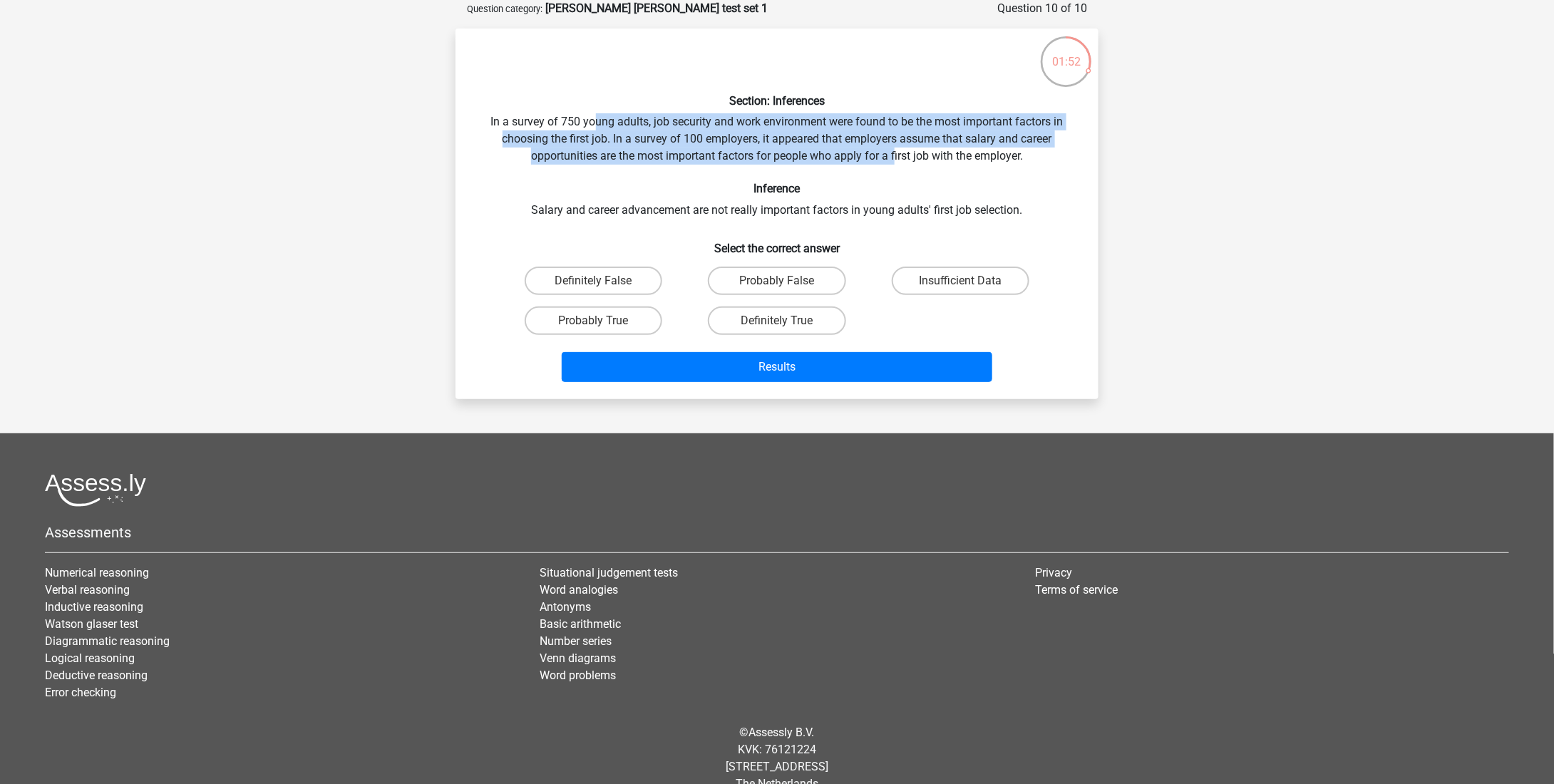
drag, startPoint x: 594, startPoint y: 120, endPoint x: 893, endPoint y: 153, distance: 300.8
click at [893, 153] on div "Section: Inferences In a survey of 750 young adults, job security and work envi…" at bounding box center [777, 214] width 631 height 348
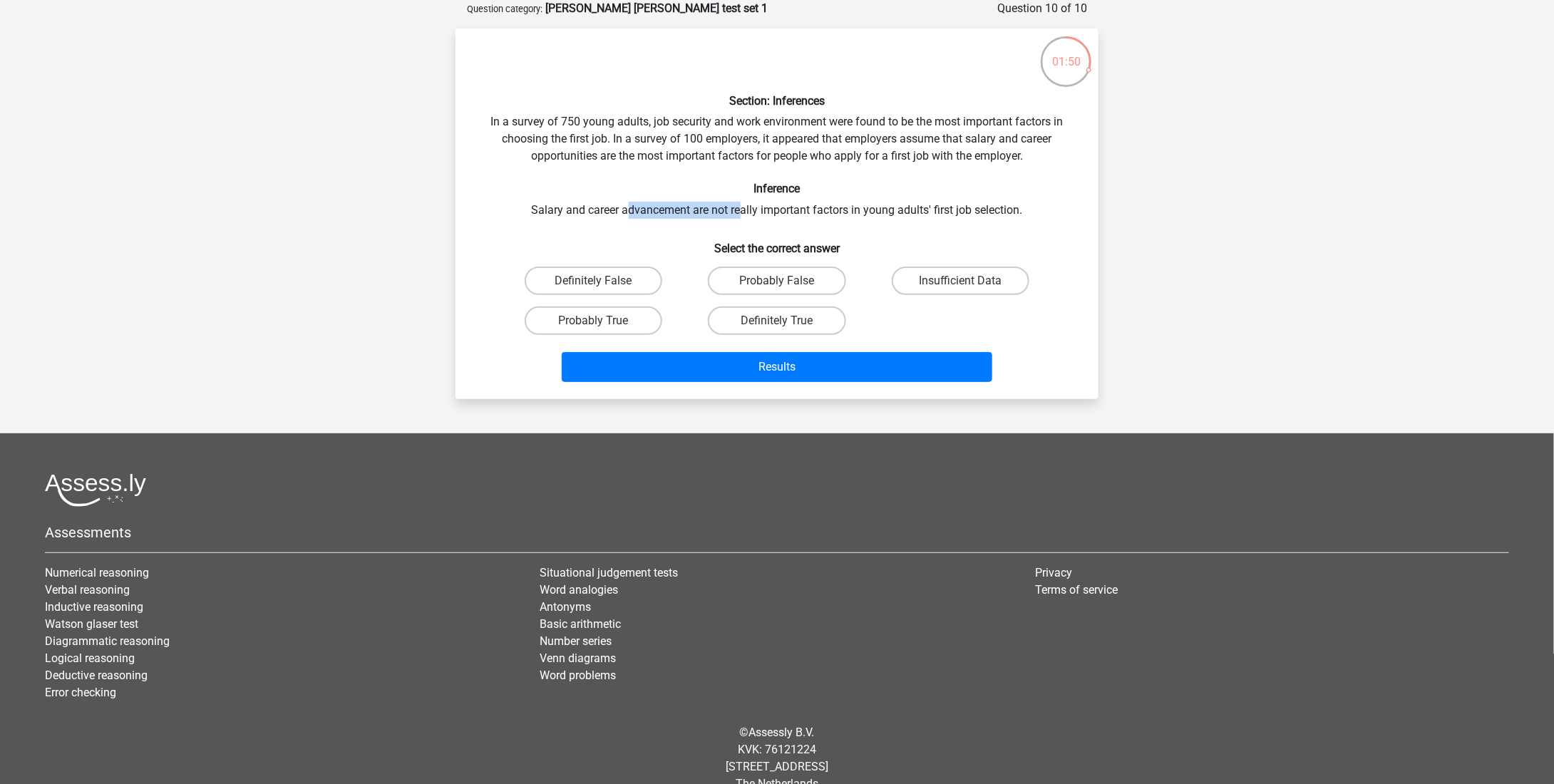
drag, startPoint x: 629, startPoint y: 209, endPoint x: 746, endPoint y: 203, distance: 117.2
click at [746, 203] on div "Section: Inferences In a survey of 750 young adults, job security and work envi…" at bounding box center [777, 214] width 631 height 348
click at [787, 213] on div "Section: Inferences In a survey of 750 young adults, job security and work envi…" at bounding box center [777, 214] width 631 height 348
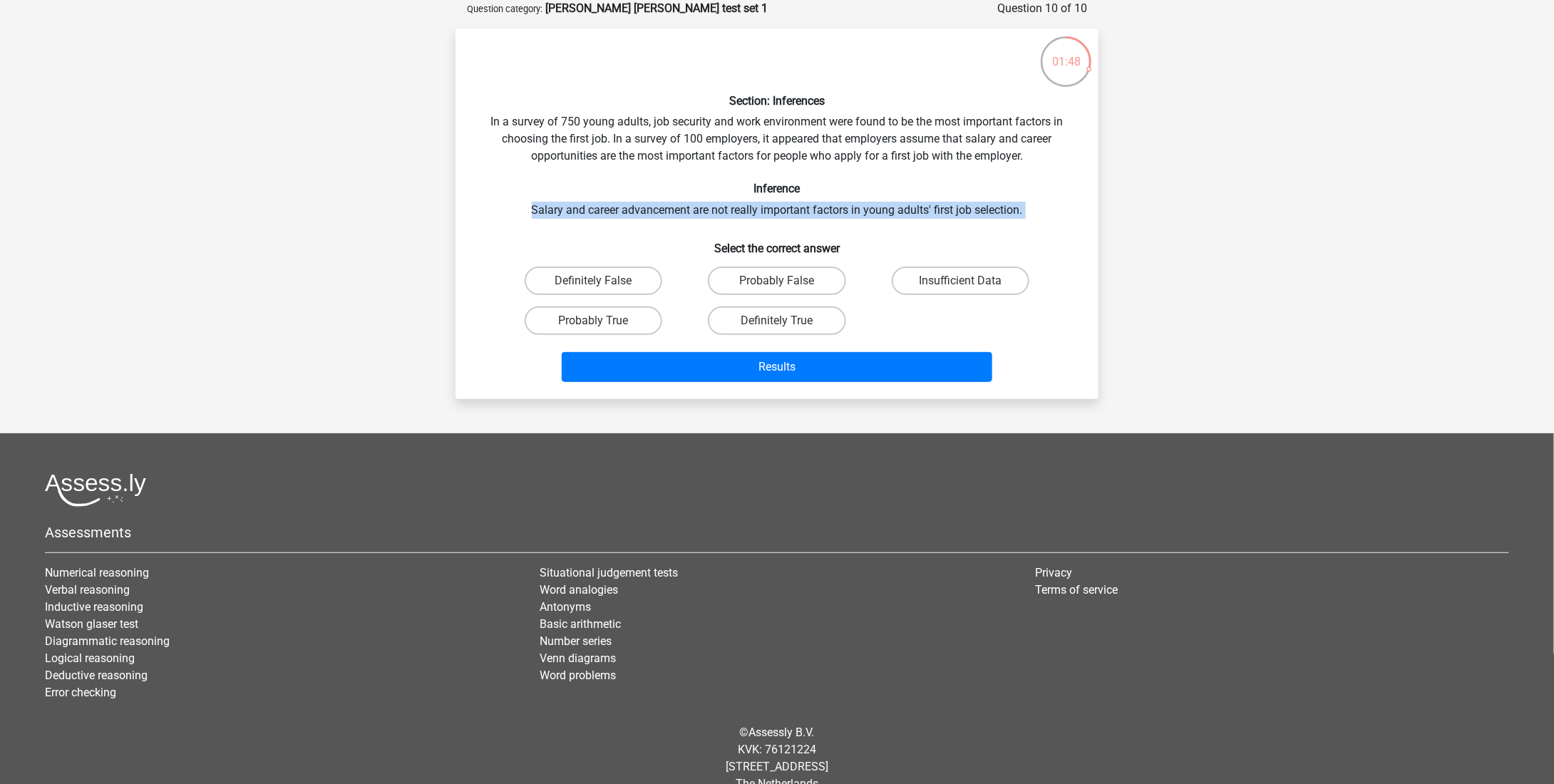
click at [787, 213] on div "Section: Inferences In a survey of 750 young adults, job security and work envi…" at bounding box center [777, 214] width 631 height 348
click at [804, 282] on label "Probably False" at bounding box center [777, 280] width 138 height 29
click at [786, 282] on input "Probably False" at bounding box center [781, 285] width 9 height 9
radio input "true"
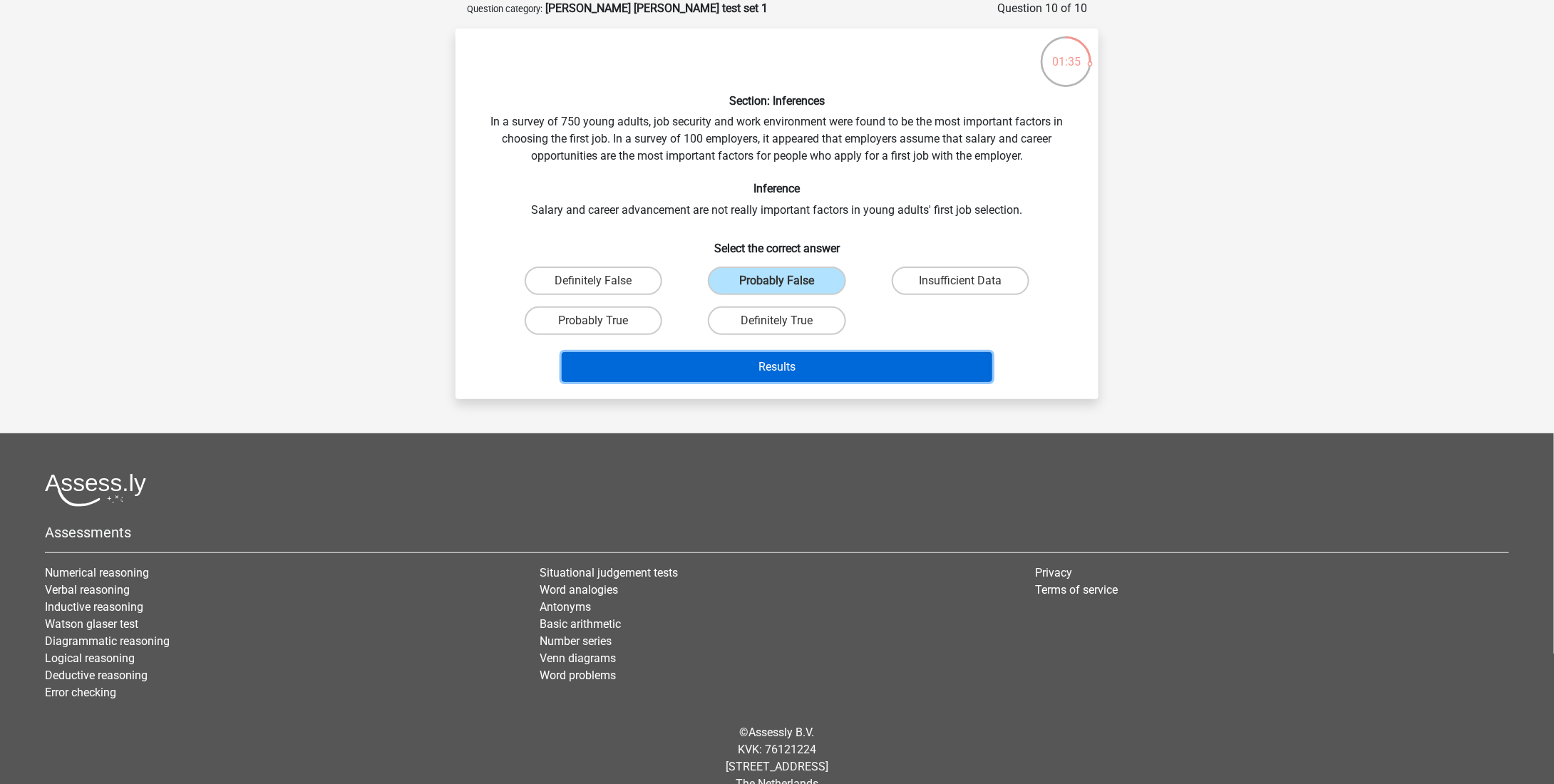
click at [779, 358] on button "Results" at bounding box center [777, 367] width 431 height 30
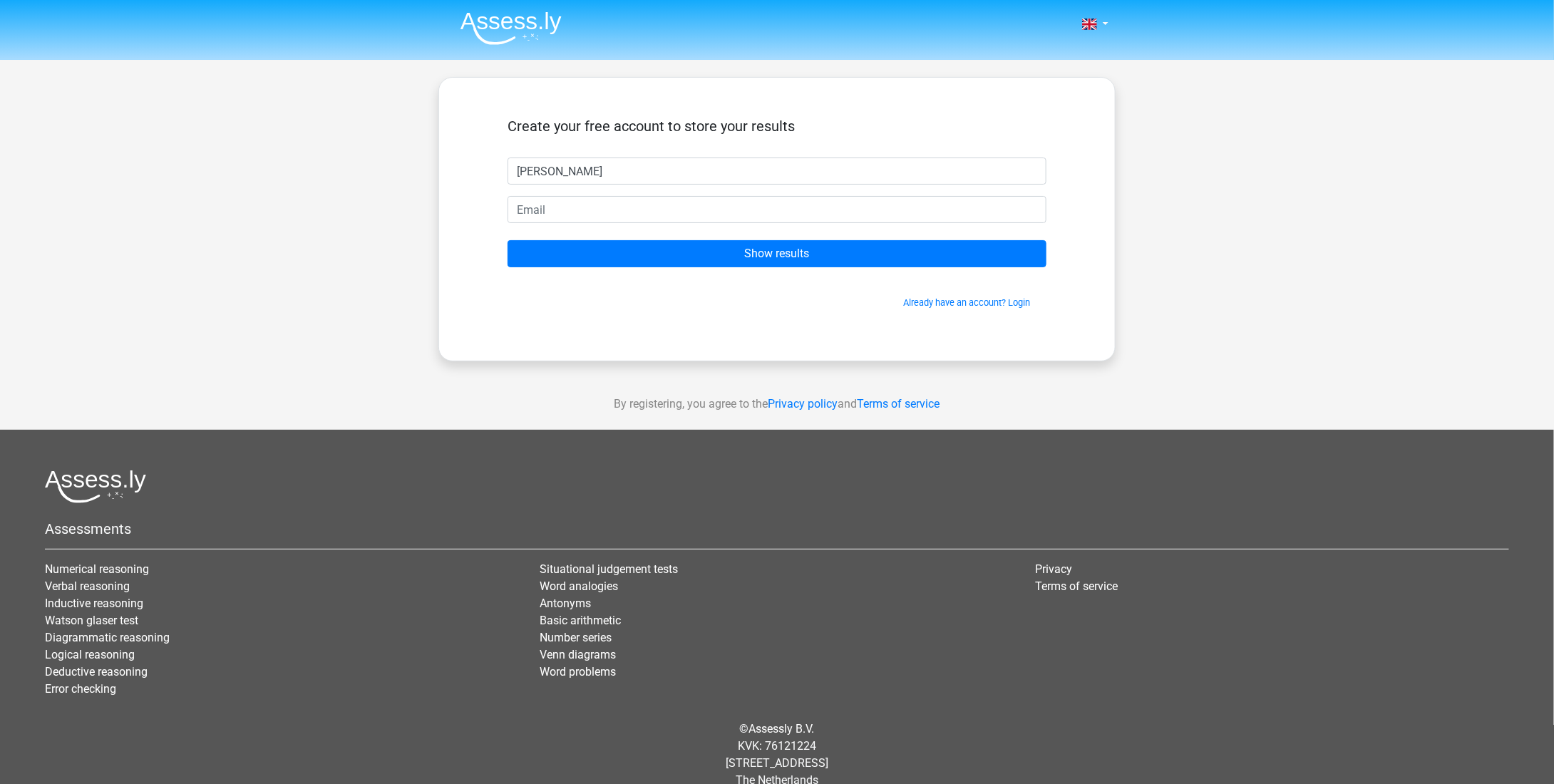
type input "tyler"
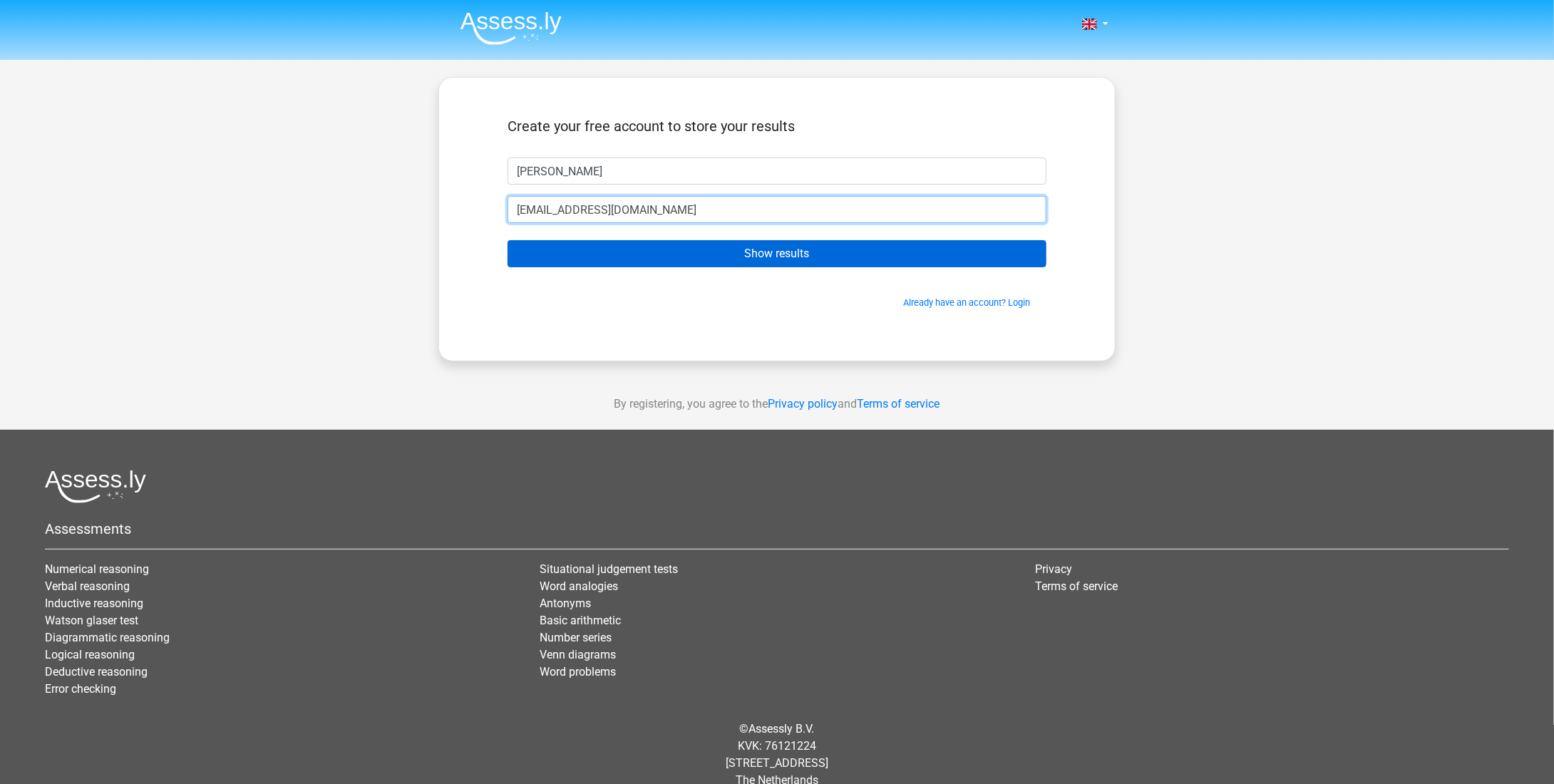
type input "tylergatewood67@yahoo.com"
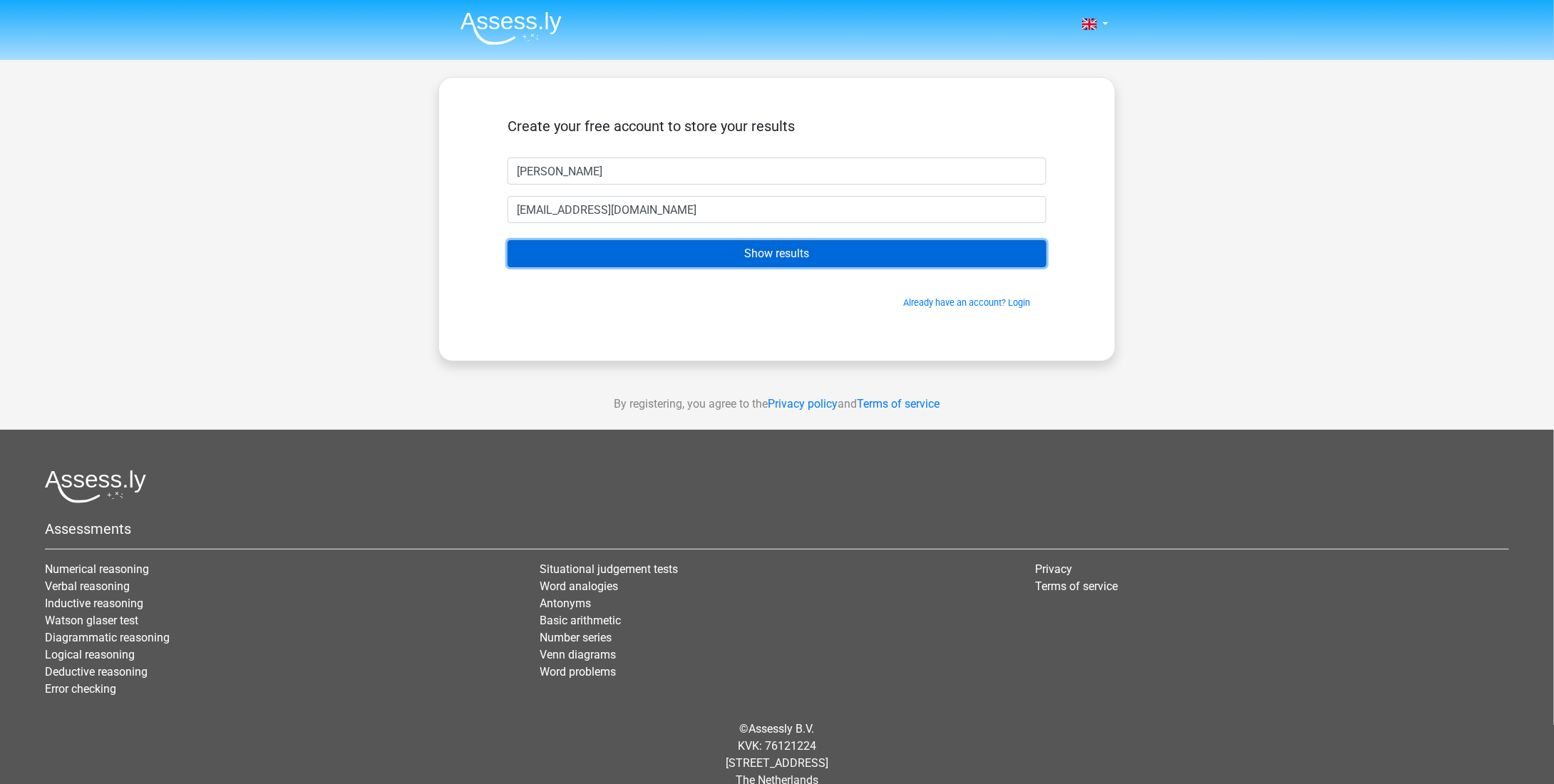
click at [784, 249] on input "Show results" at bounding box center [777, 253] width 539 height 27
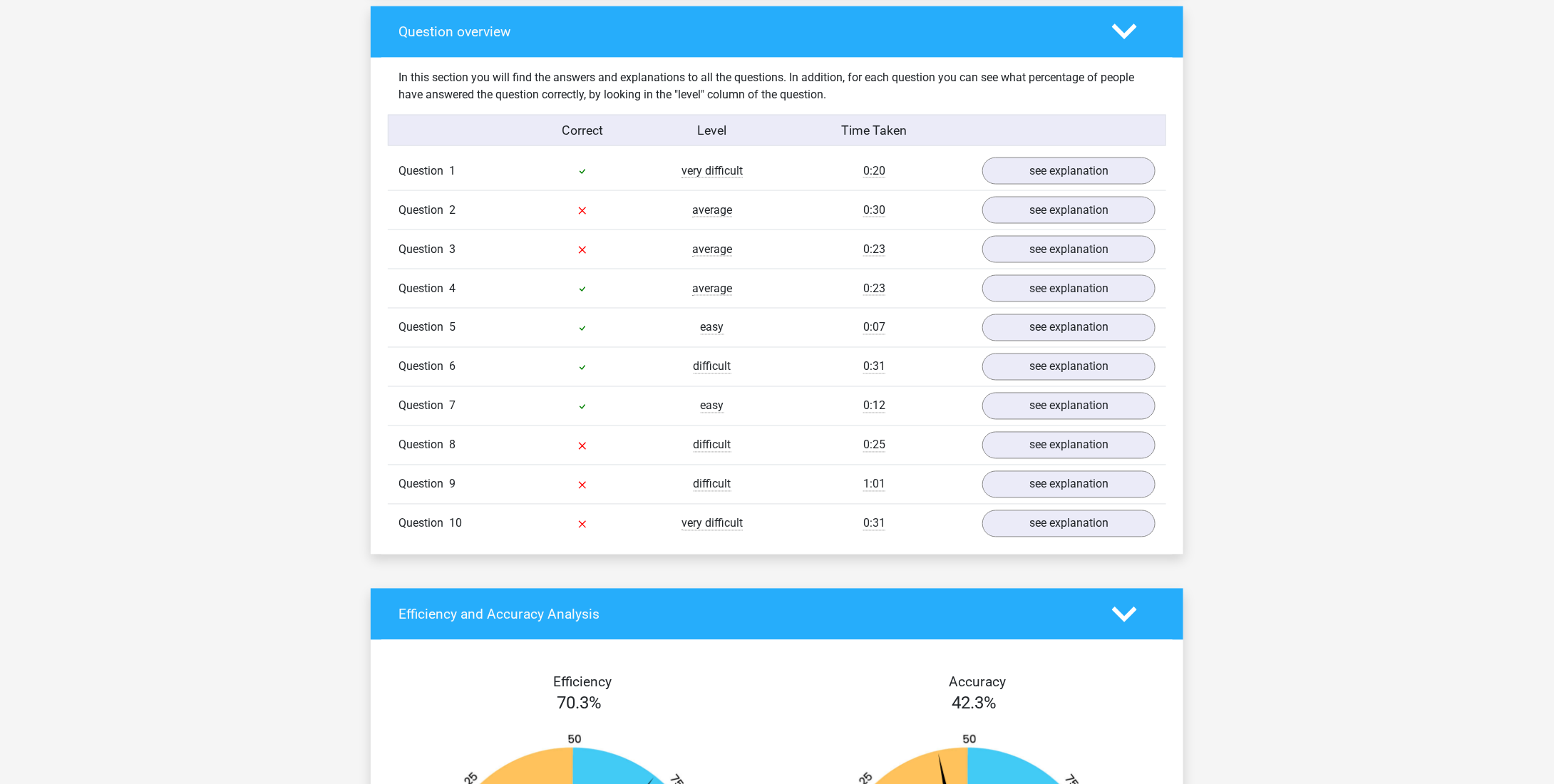
scroll to position [1063, 0]
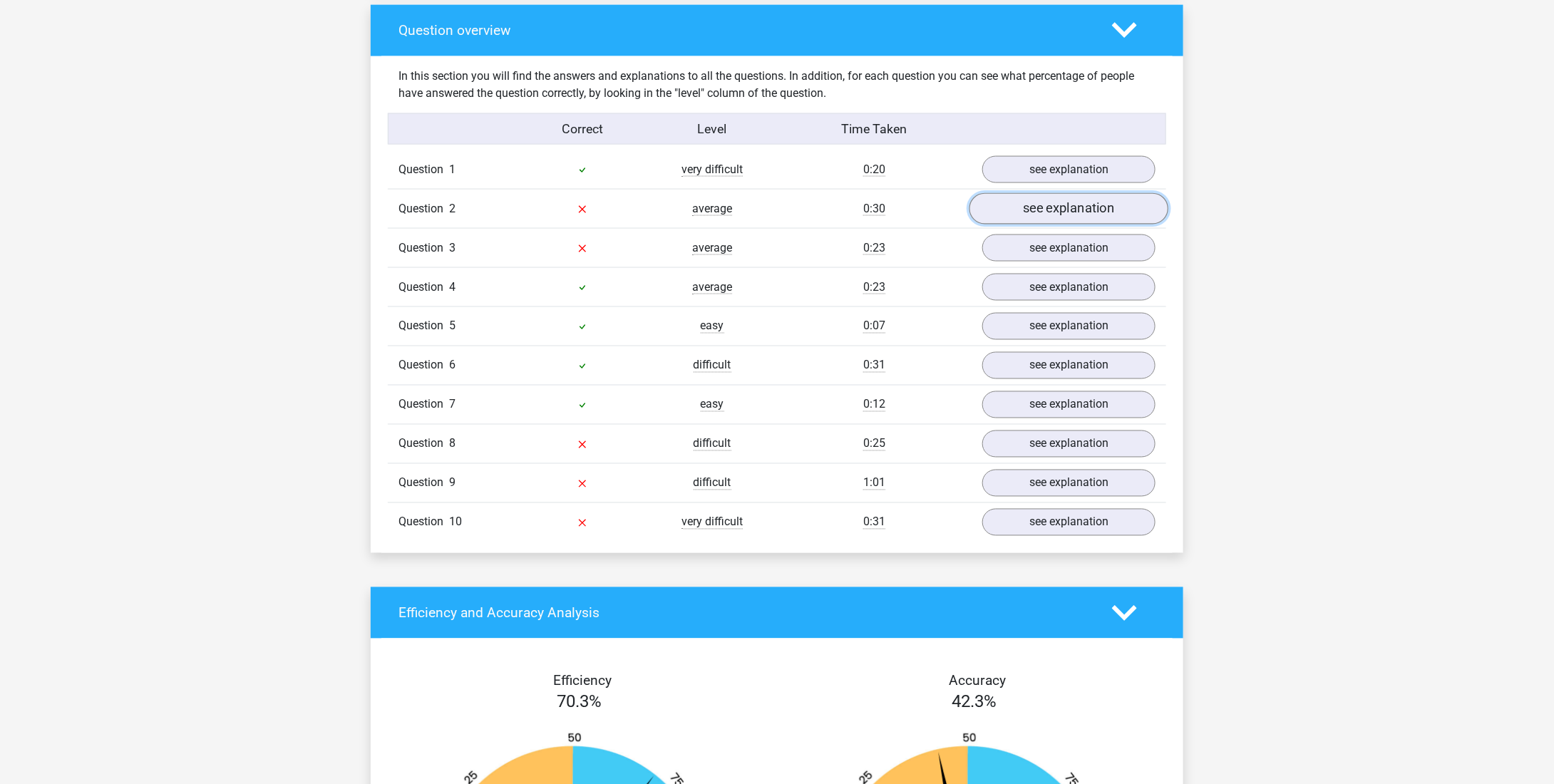
click at [1052, 194] on link "see explanation" at bounding box center [1068, 209] width 199 height 32
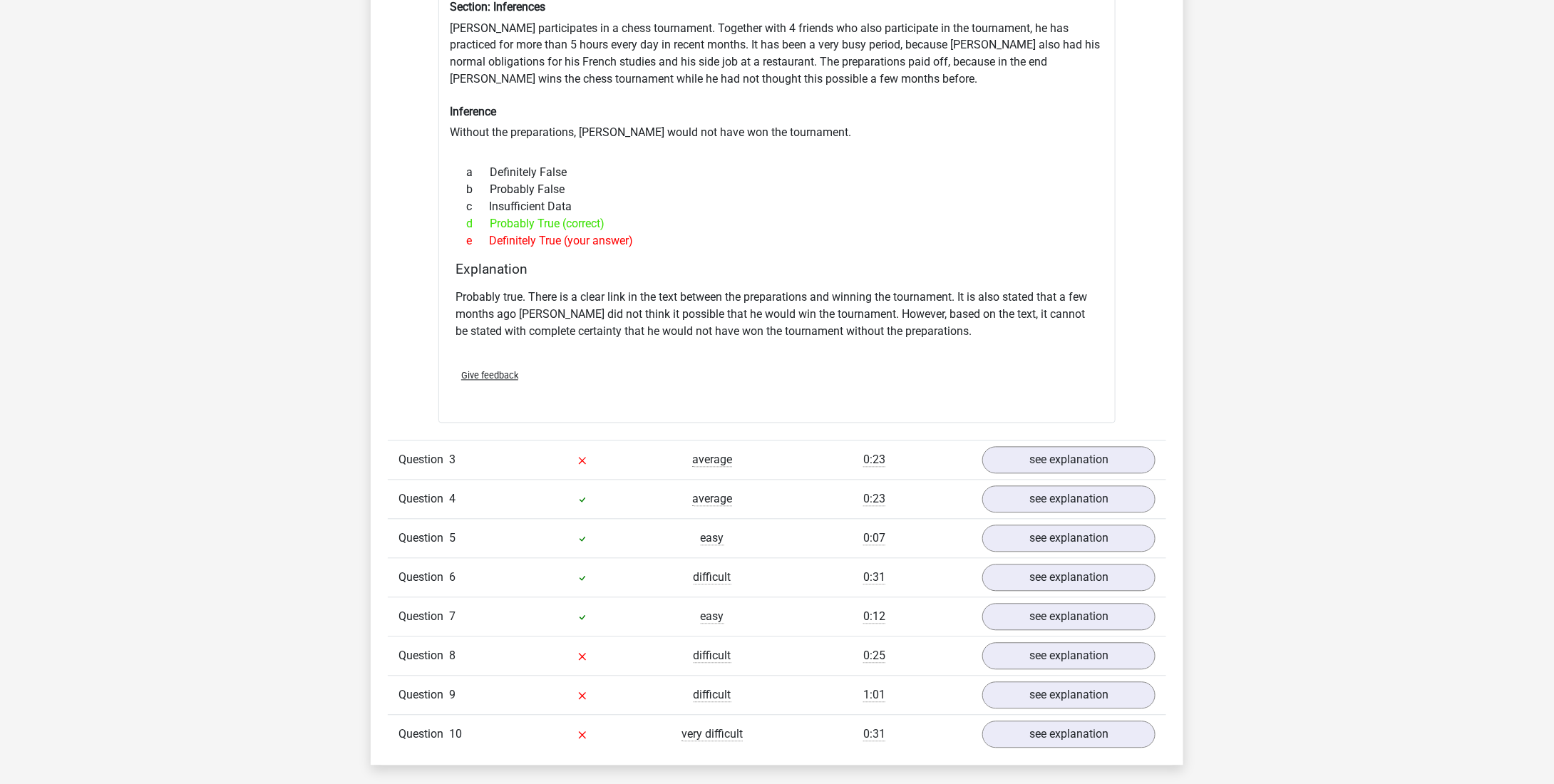
scroll to position [1323, 0]
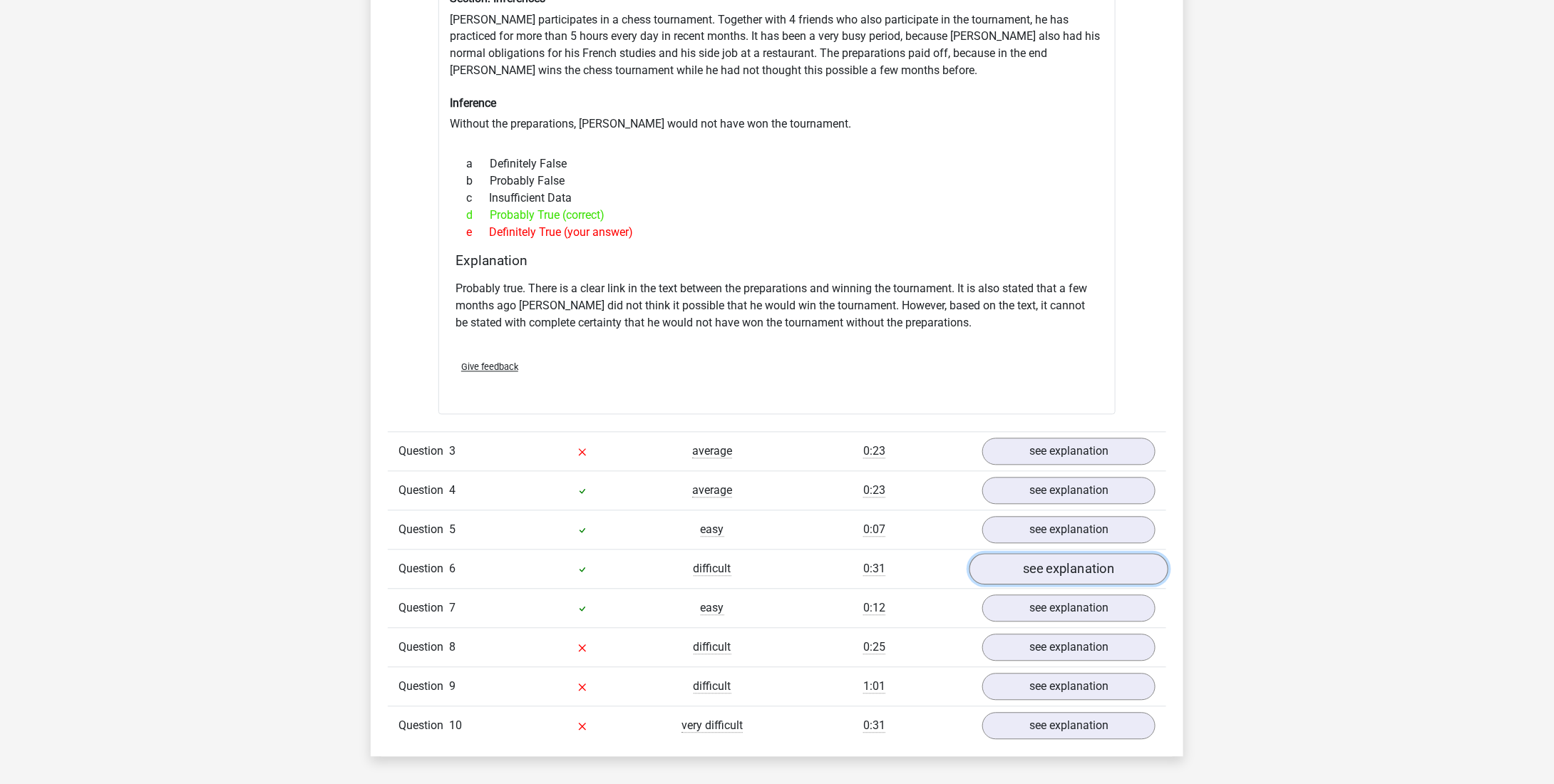
click at [998, 554] on link "see explanation" at bounding box center [1068, 569] width 199 height 32
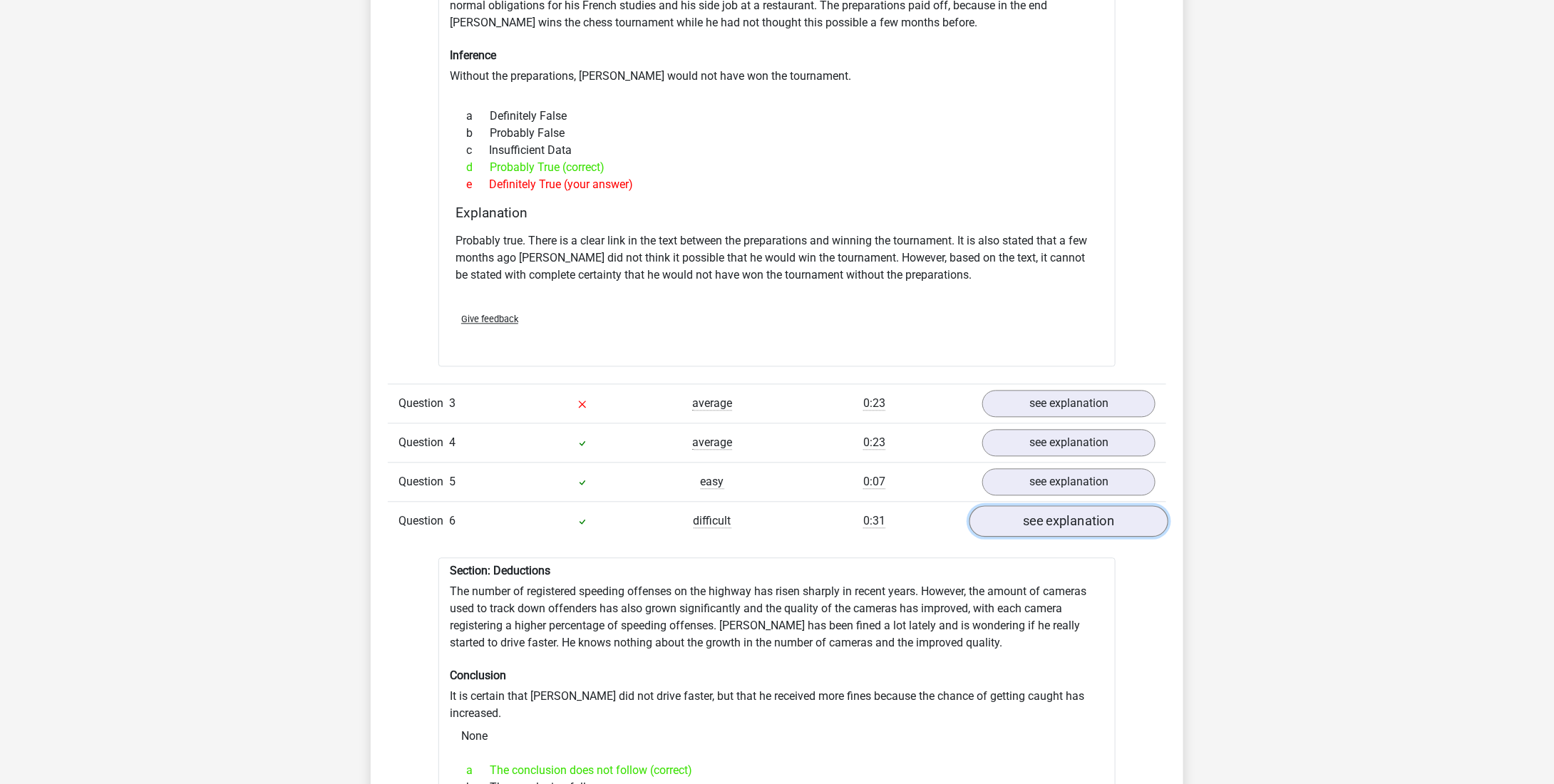
scroll to position [1373, 0]
click at [1033, 392] on link "see explanation" at bounding box center [1068, 402] width 199 height 32
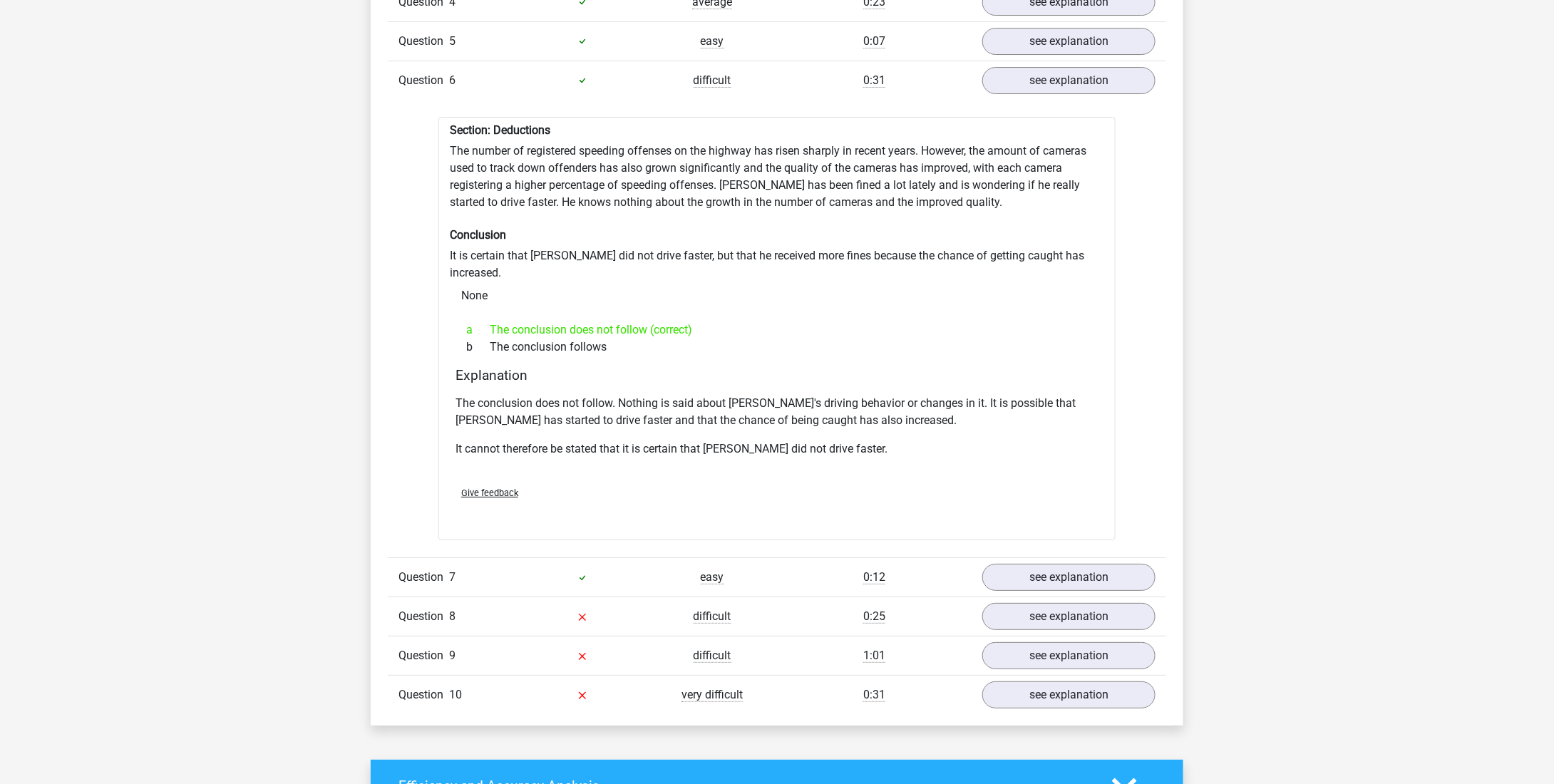
scroll to position [2572, 0]
click at [1019, 601] on link "see explanation" at bounding box center [1068, 616] width 199 height 32
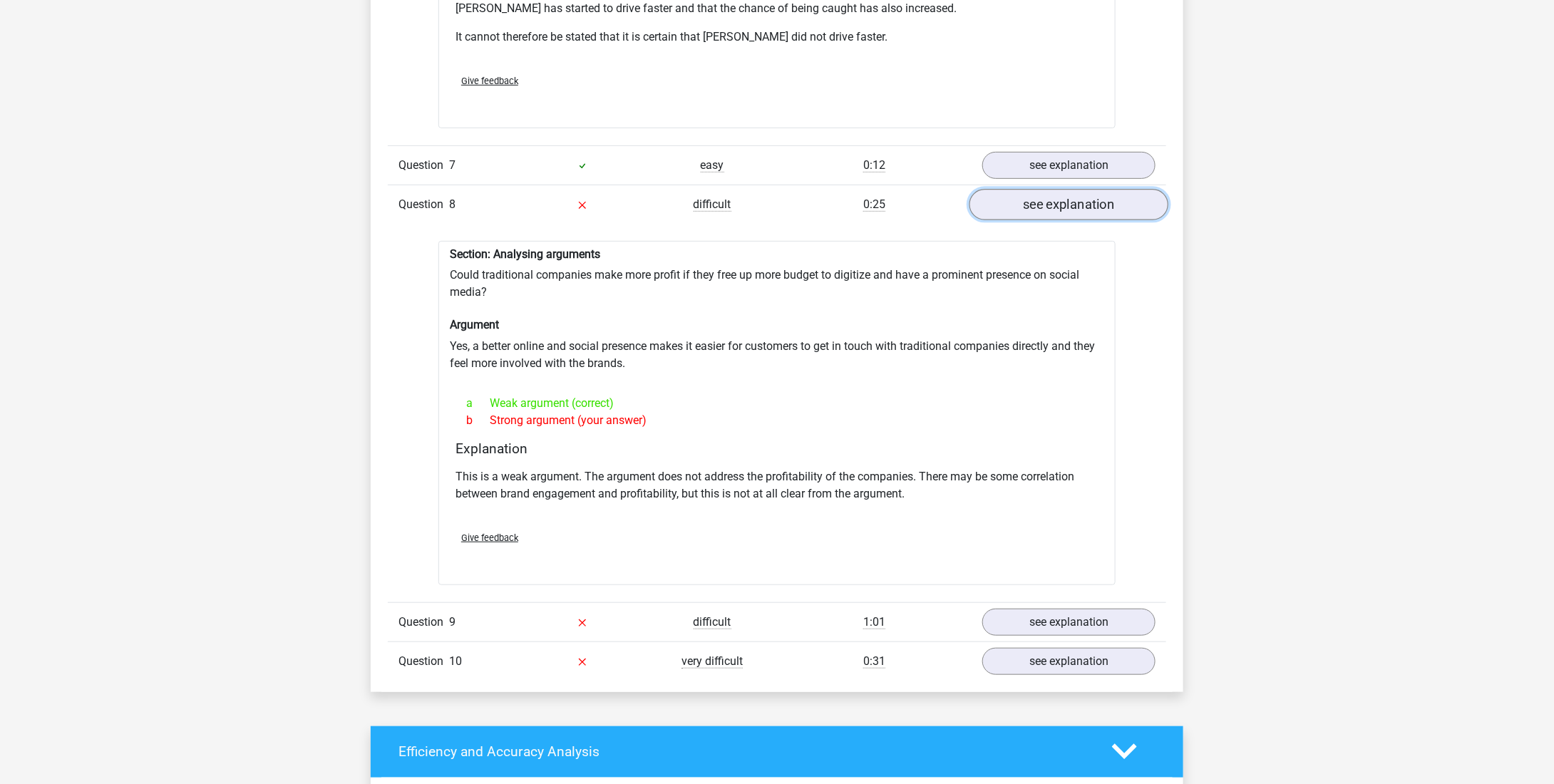
scroll to position [2985, 0]
click at [1036, 606] on link "see explanation" at bounding box center [1068, 621] width 199 height 32
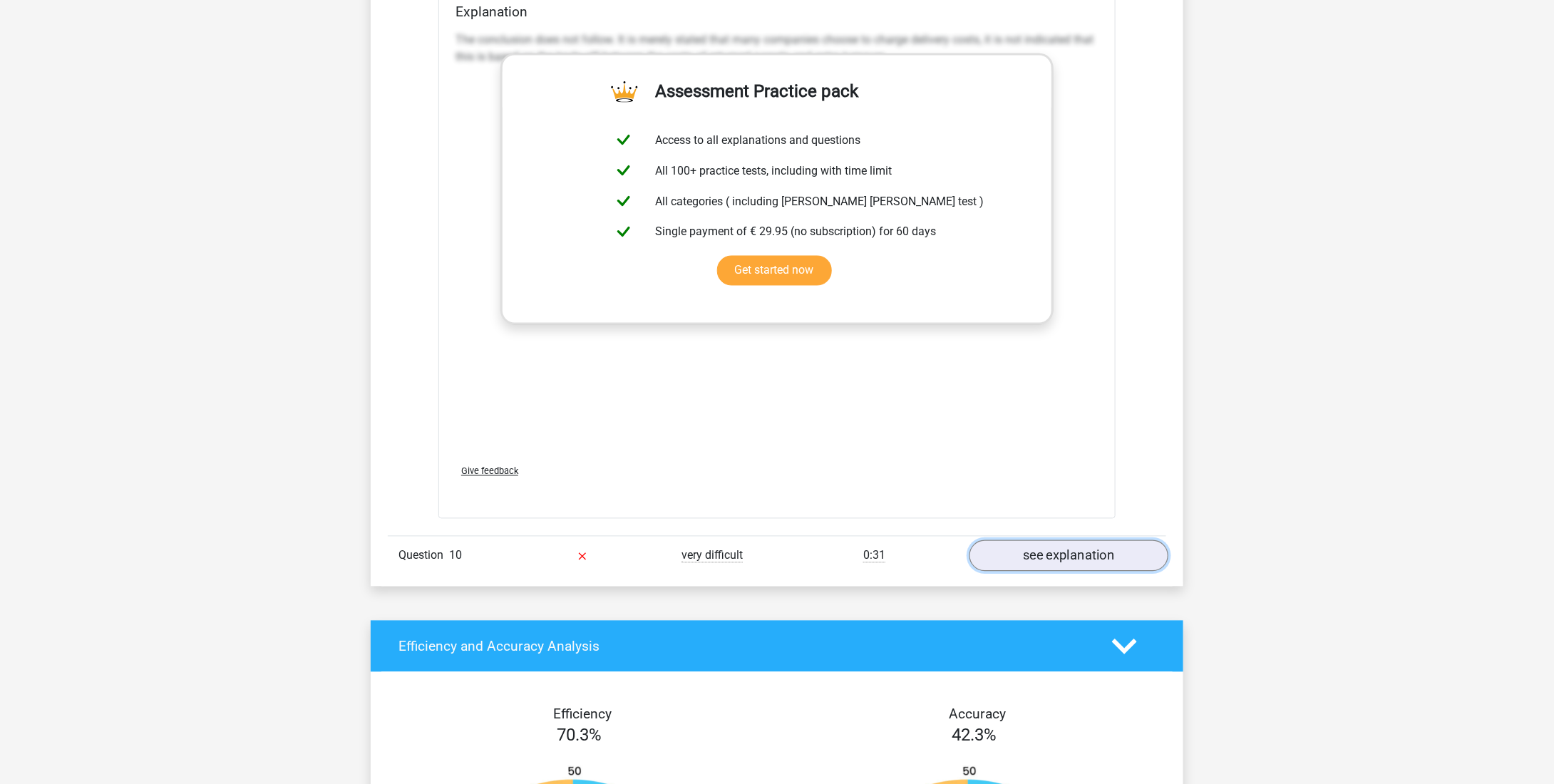
click at [1078, 541] on link "see explanation" at bounding box center [1068, 556] width 199 height 32
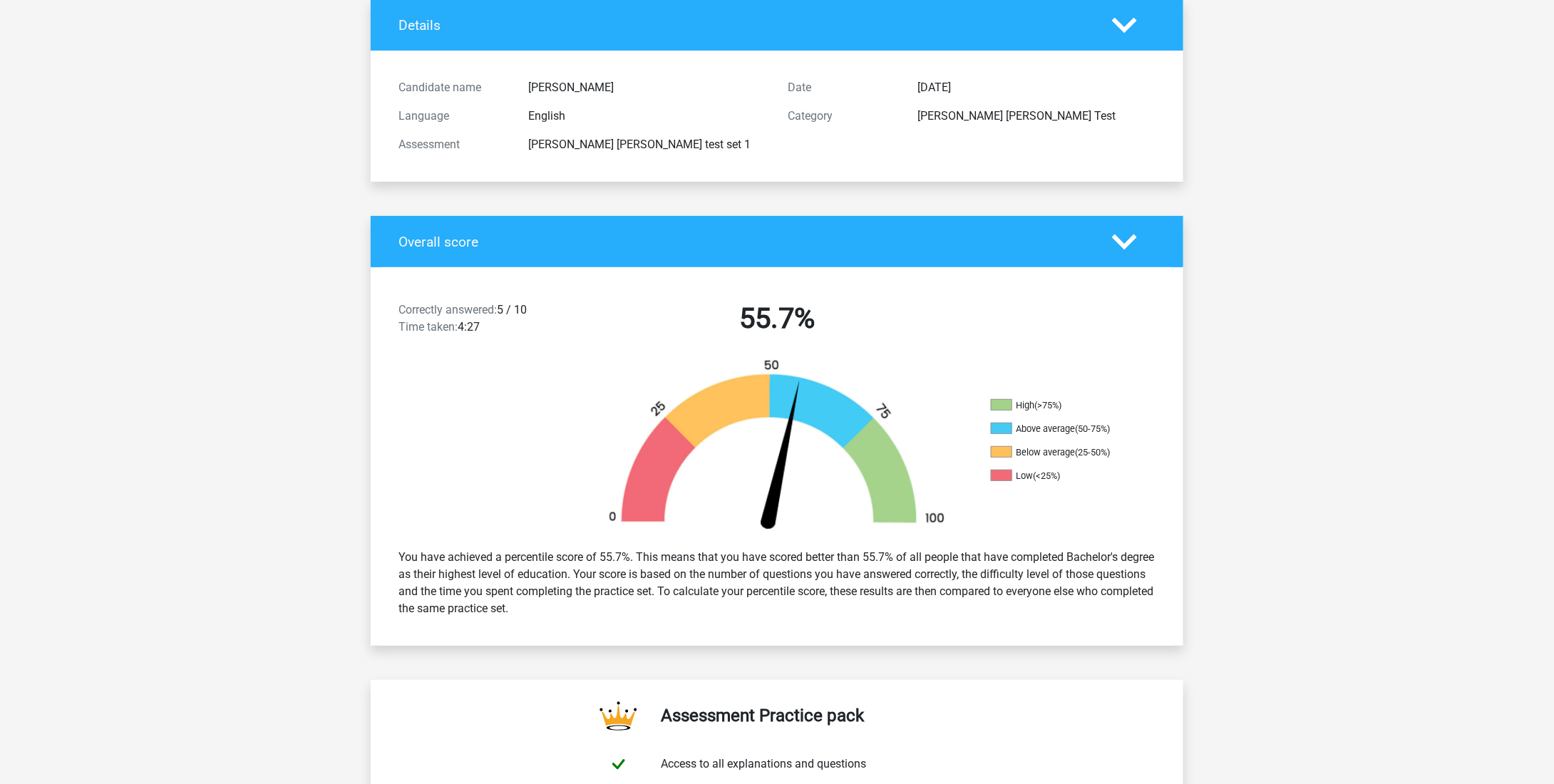
scroll to position [0, 0]
